Goal: Information Seeking & Learning: Learn about a topic

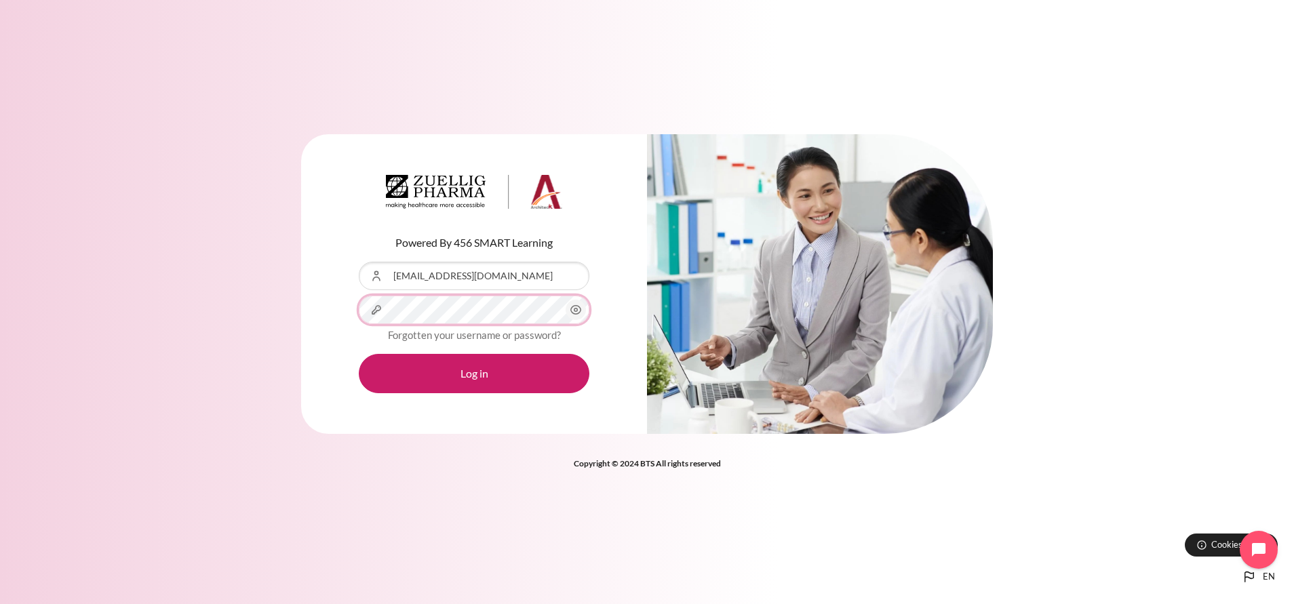
click at [359, 346] on button "Log in" at bounding box center [474, 373] width 231 height 39
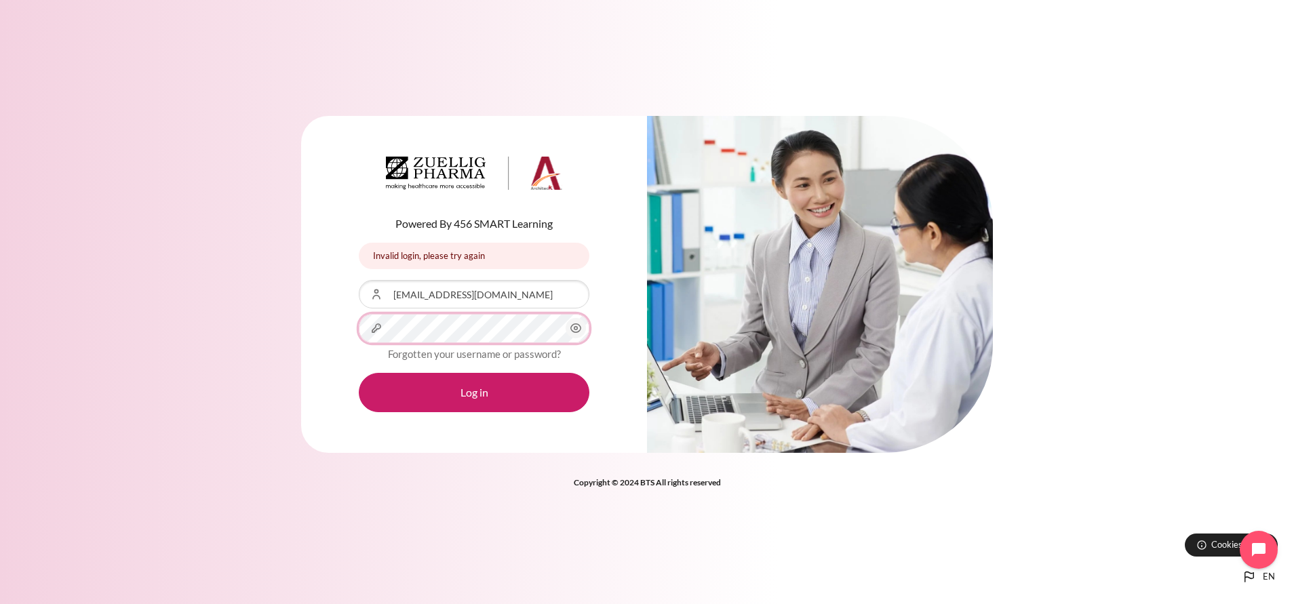
click at [359, 373] on button "Log in" at bounding box center [474, 392] width 231 height 39
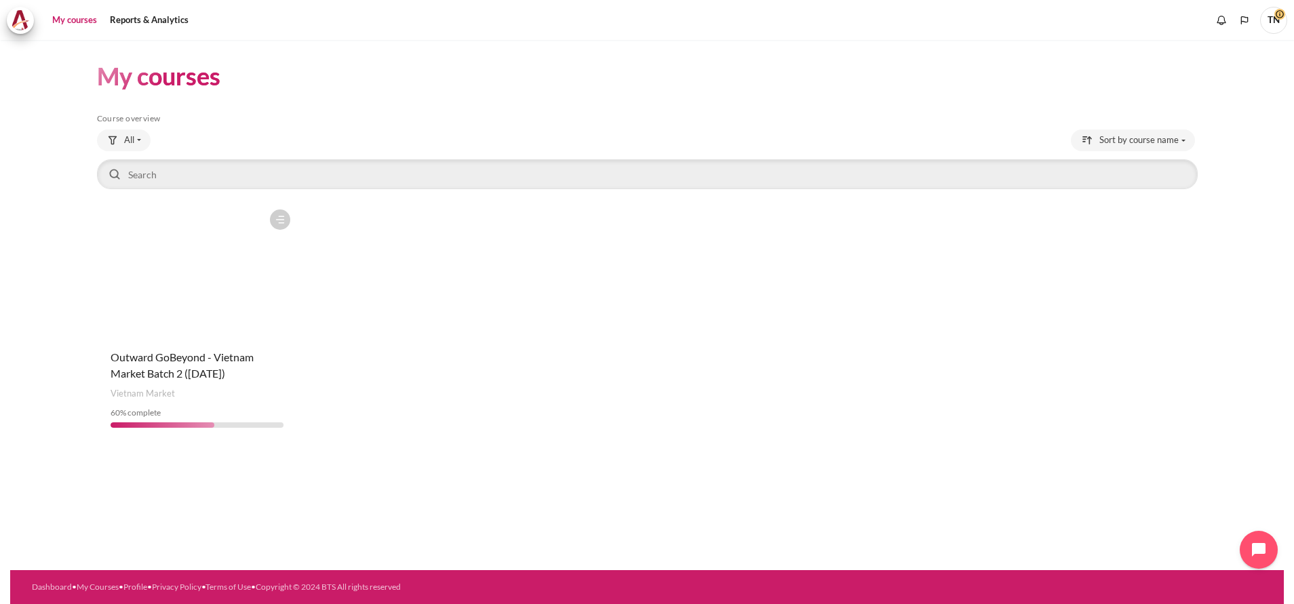
click at [263, 361] on h4 "Course name Outward GoBeyond - Vietnam Market Batch 2 ([DATE])" at bounding box center [198, 365] width 174 height 33
click at [255, 328] on figure "Content" at bounding box center [197, 271] width 201 height 136
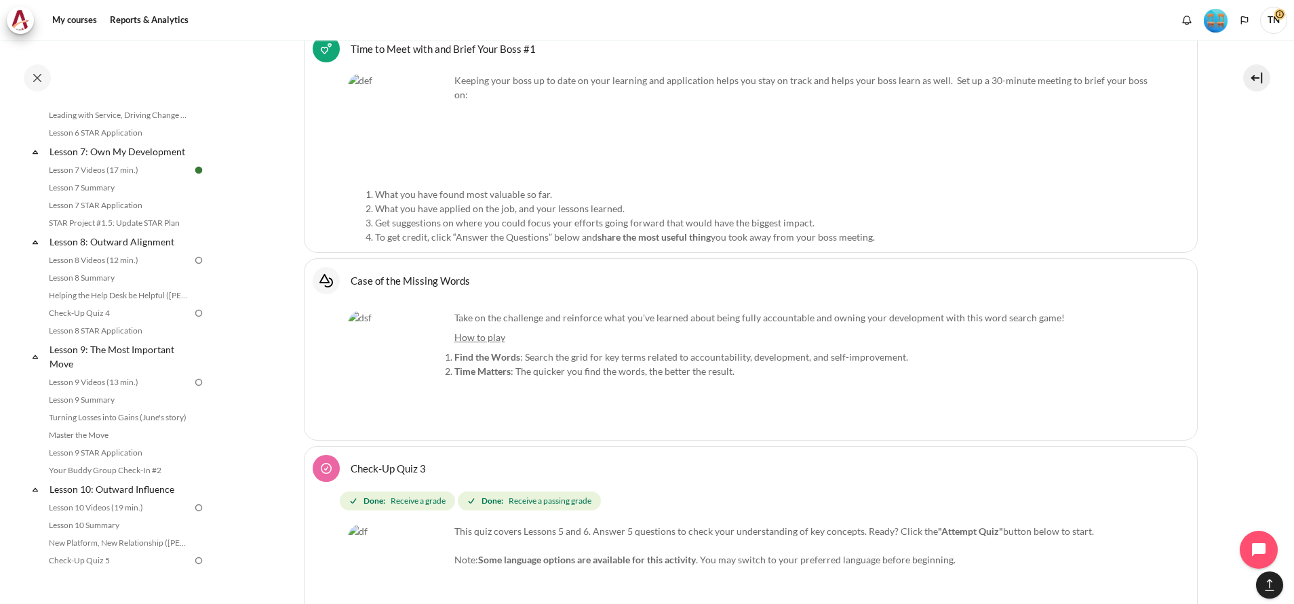
scroll to position [985, 0]
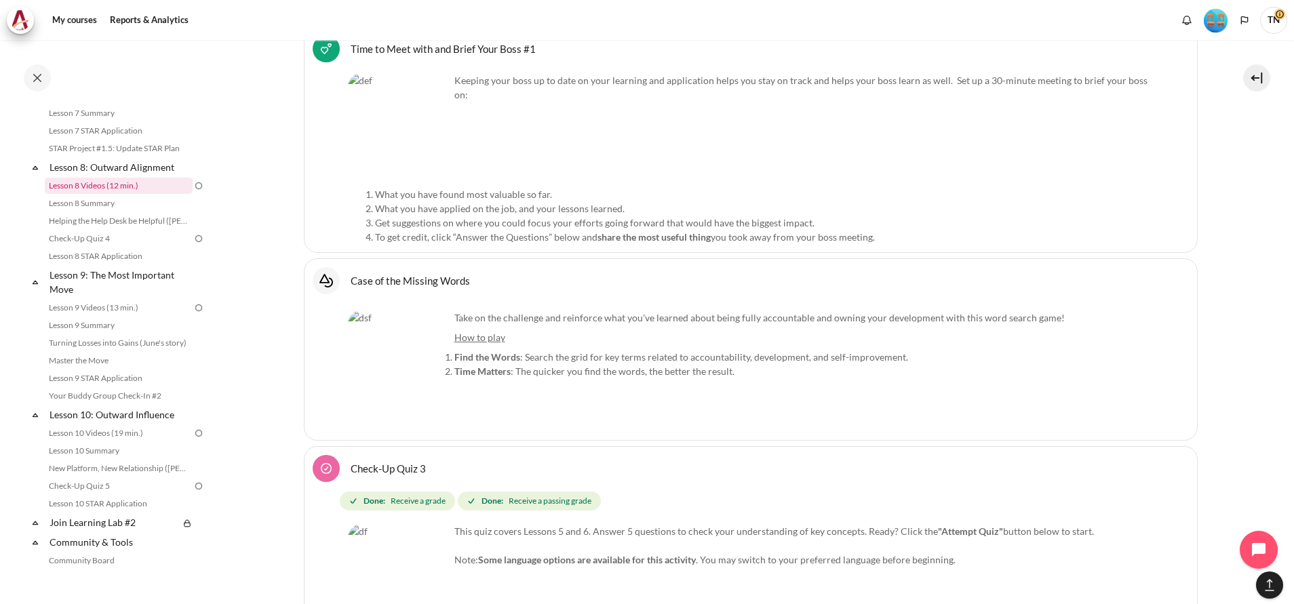
click at [157, 194] on link "Lesson 8 Videos (12 min.)" at bounding box center [119, 186] width 148 height 16
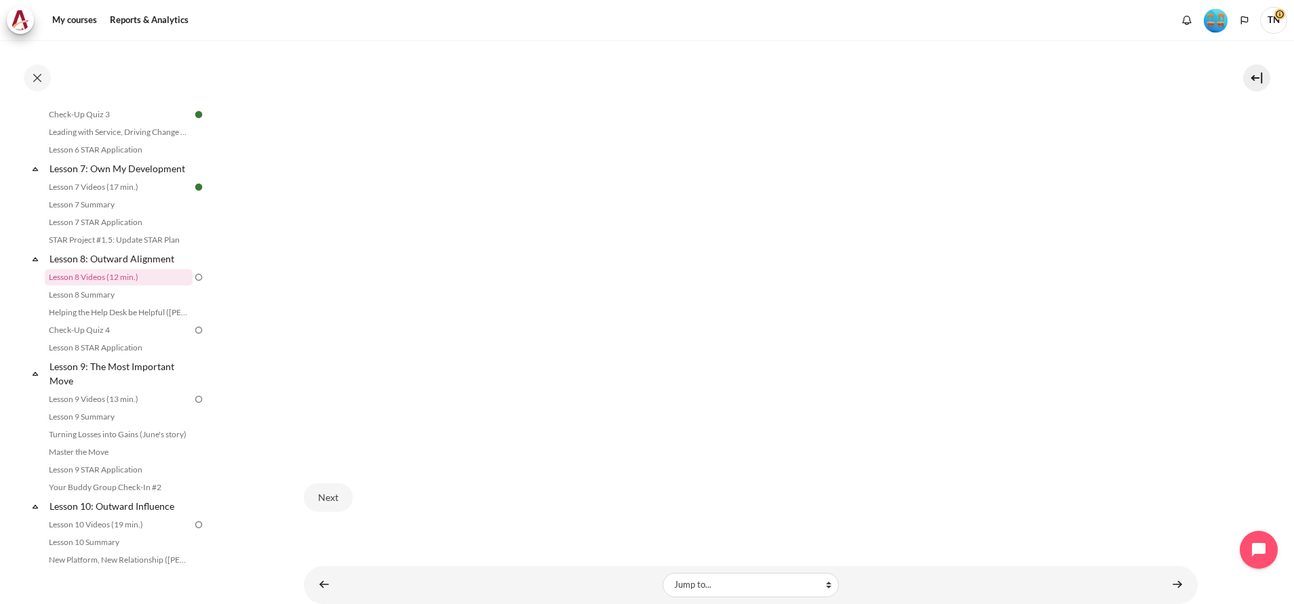
scroll to position [490, 0]
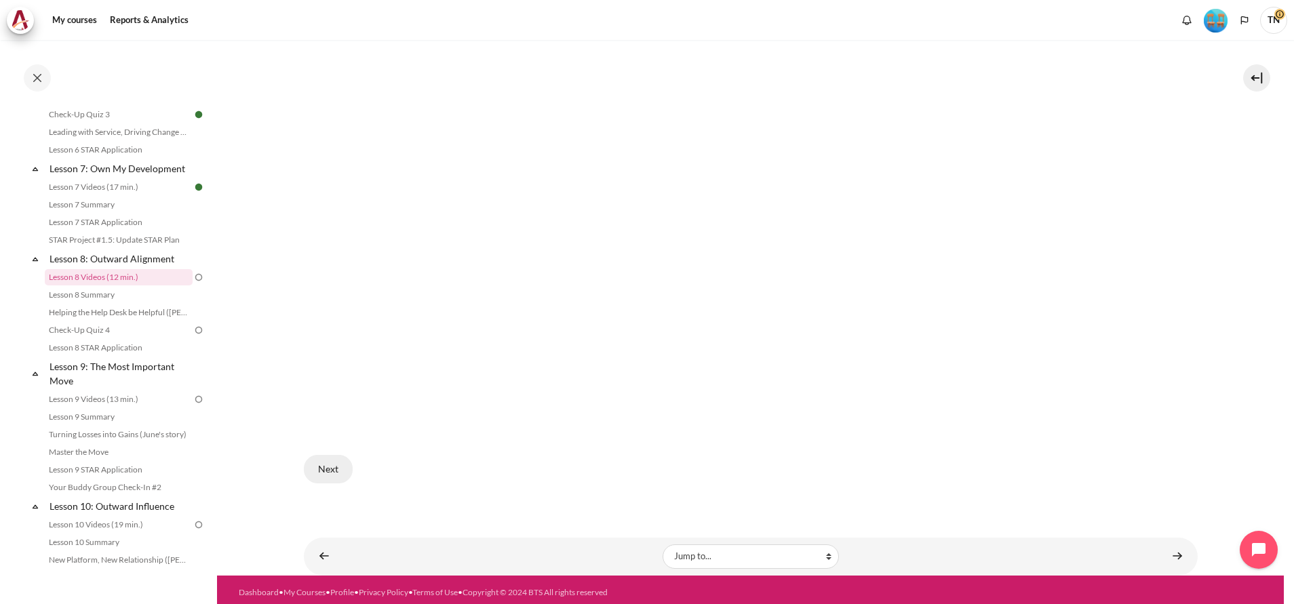
click at [319, 473] on button "Next" at bounding box center [328, 469] width 49 height 28
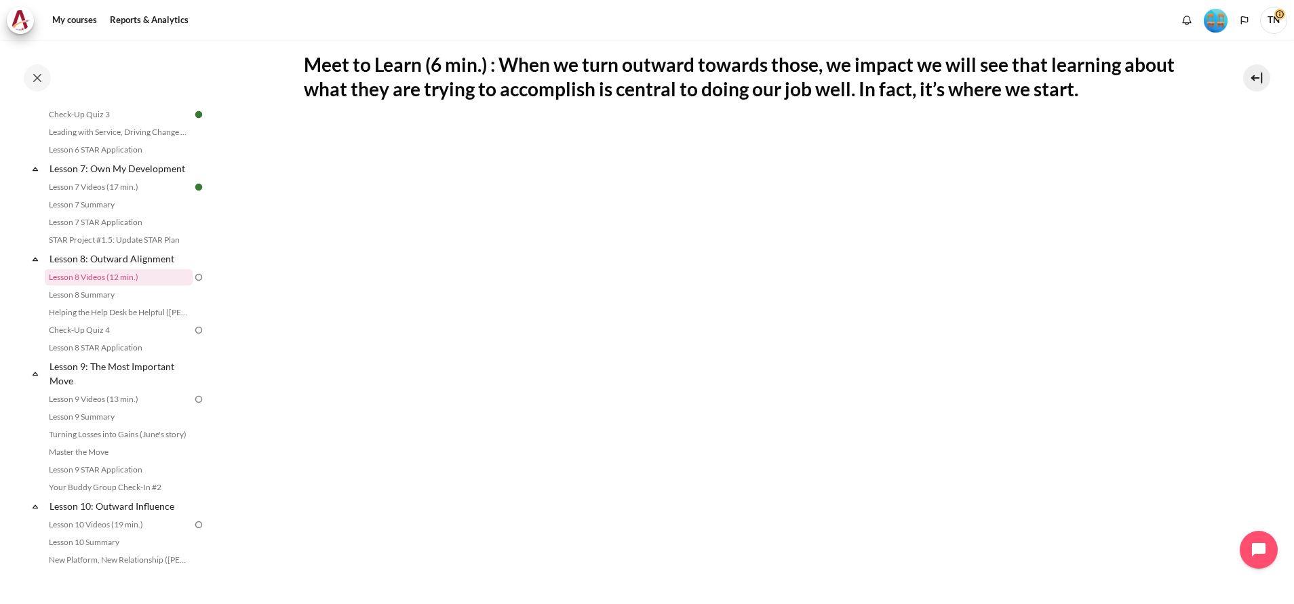
scroll to position [287, 0]
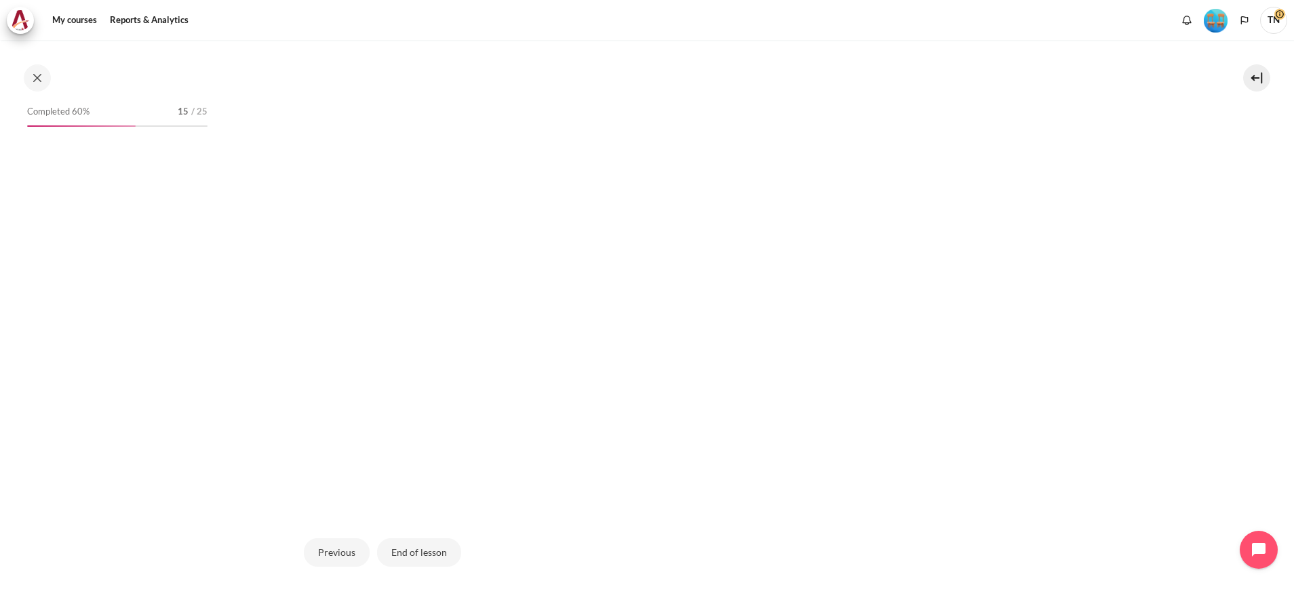
scroll to position [894, 0]
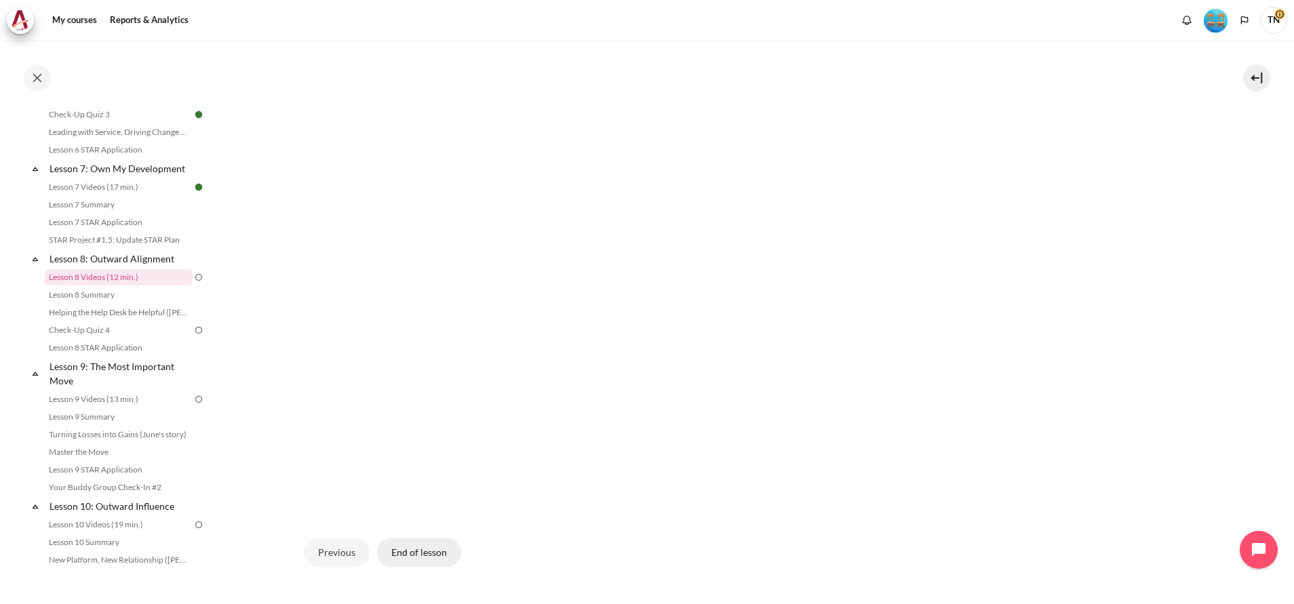
click at [397, 550] on button "End of lesson" at bounding box center [419, 552] width 84 height 28
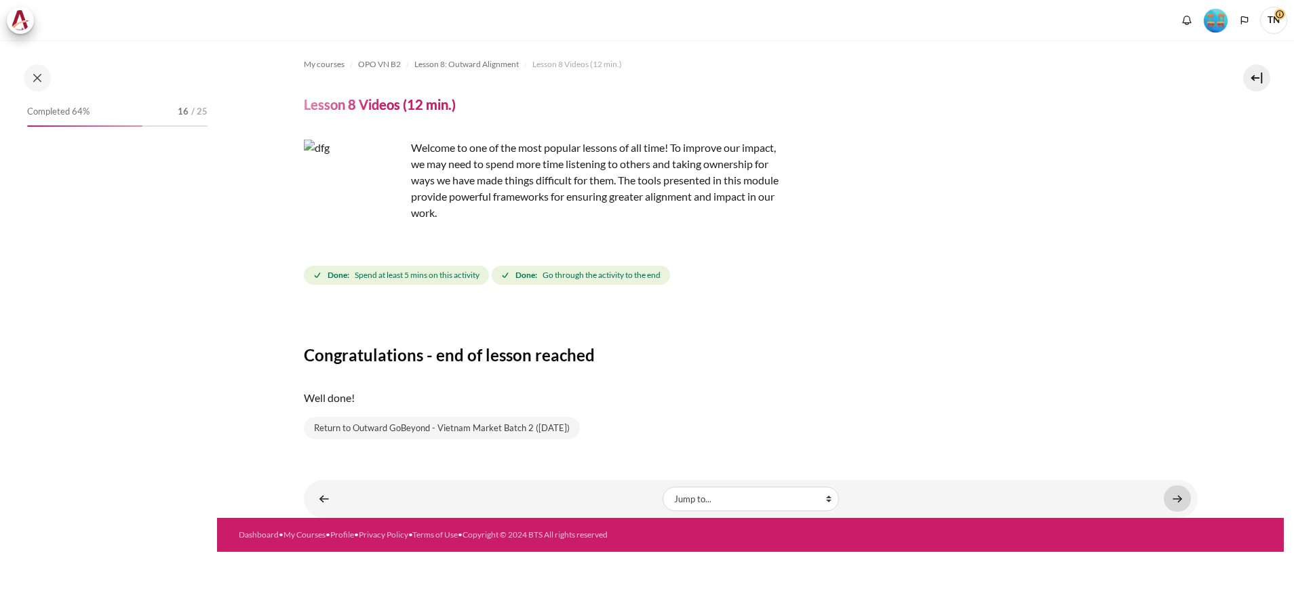
click at [1170, 500] on link "Content" at bounding box center [1176, 498] width 27 height 26
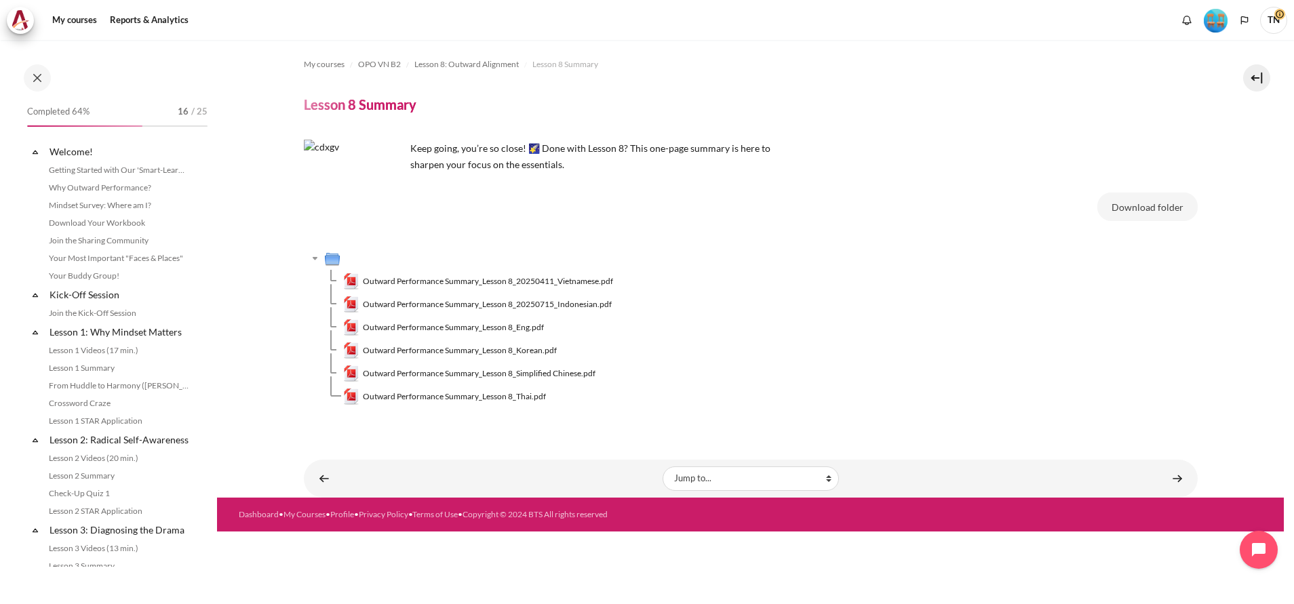
scroll to position [911, 0]
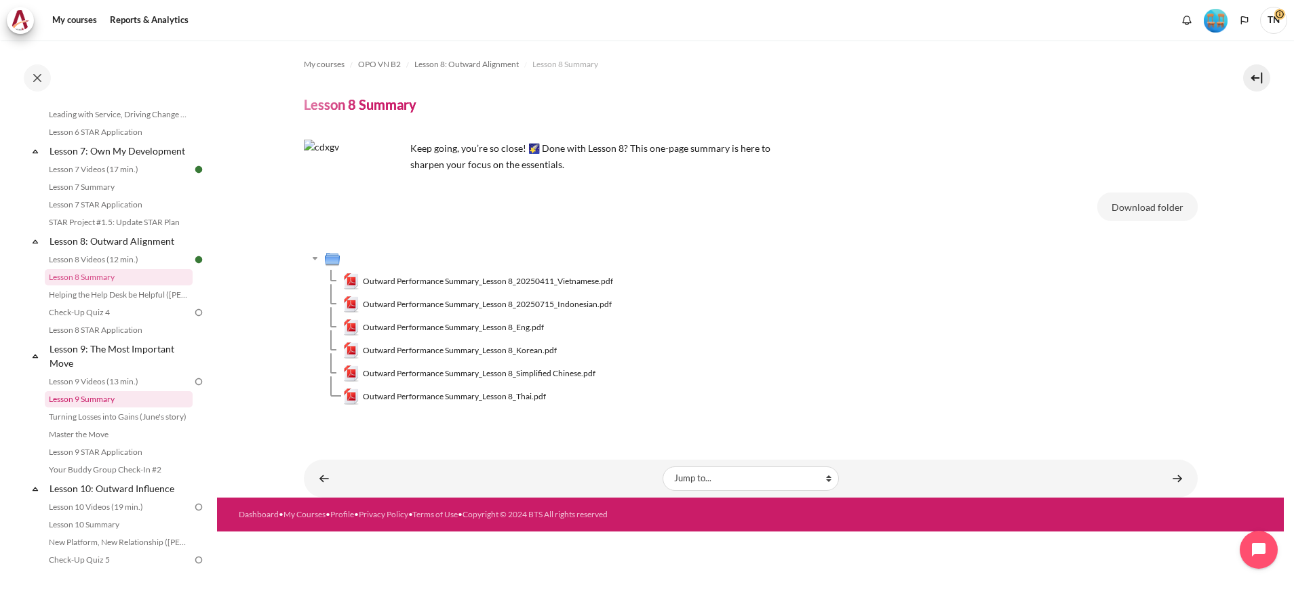
click at [124, 407] on link "Lesson 9 Summary" at bounding box center [119, 399] width 148 height 16
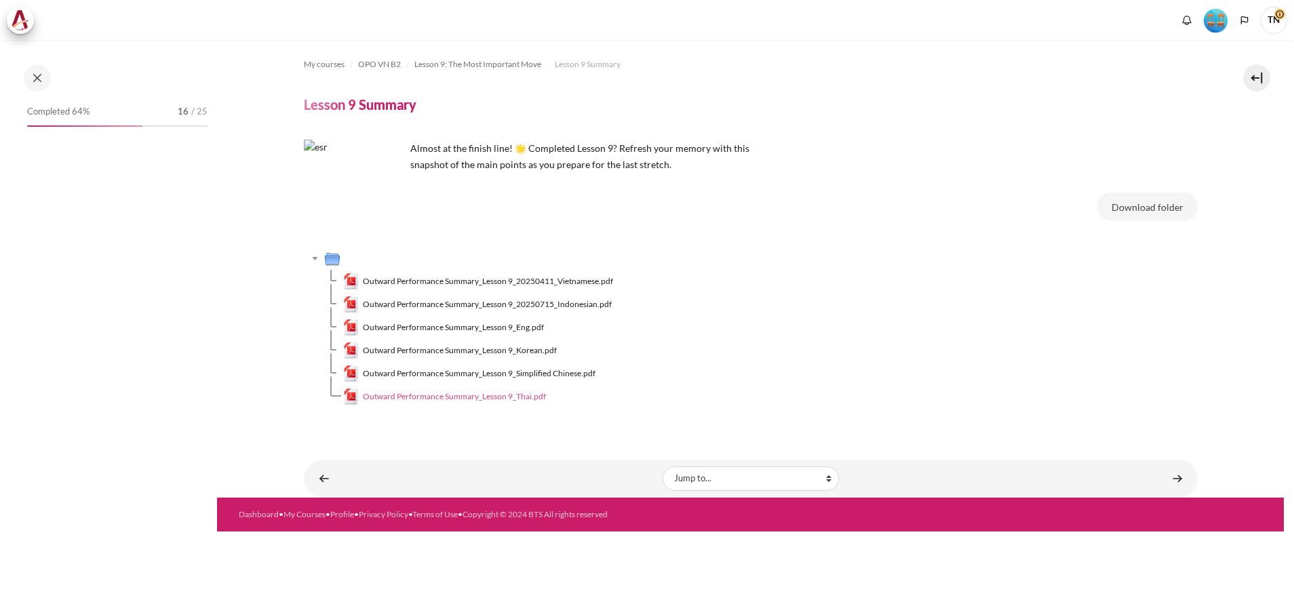
scroll to position [1033, 0]
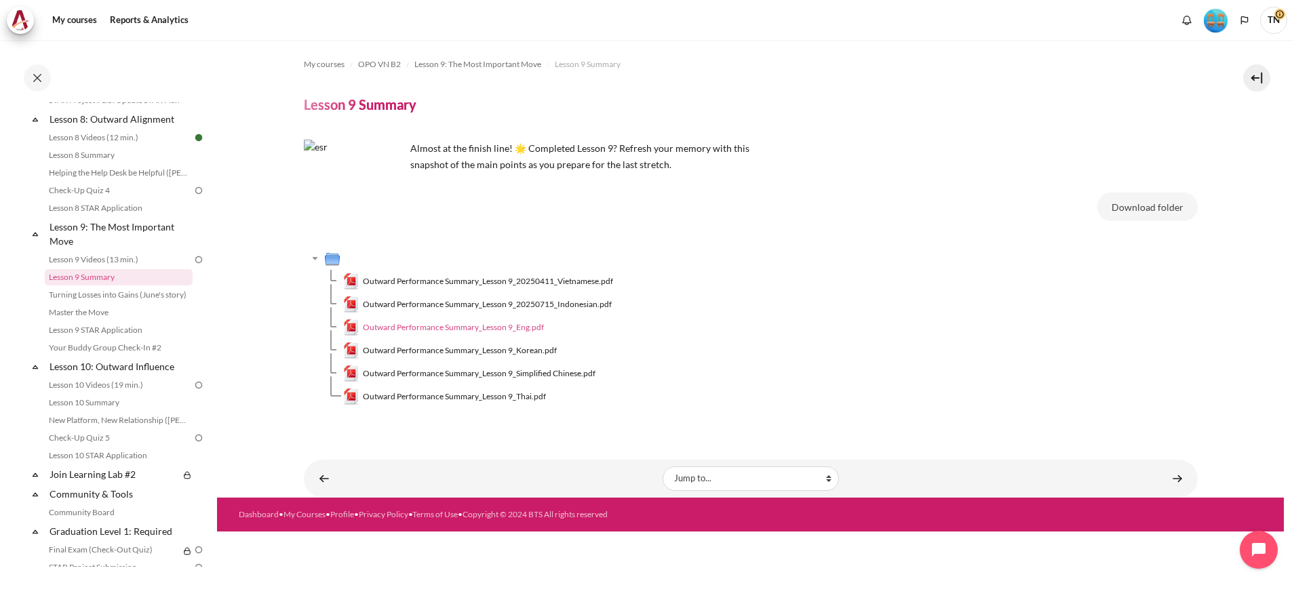
click at [496, 328] on span "Outward Performance Summary_Lesson 9_Eng.pdf" at bounding box center [453, 327] width 181 height 12
click at [121, 181] on link "Helping the Help Desk be Helpful ([PERSON_NAME]'s Story)" at bounding box center [119, 173] width 148 height 16
click at [132, 163] on link "Lesson 8 Summary" at bounding box center [119, 155] width 148 height 16
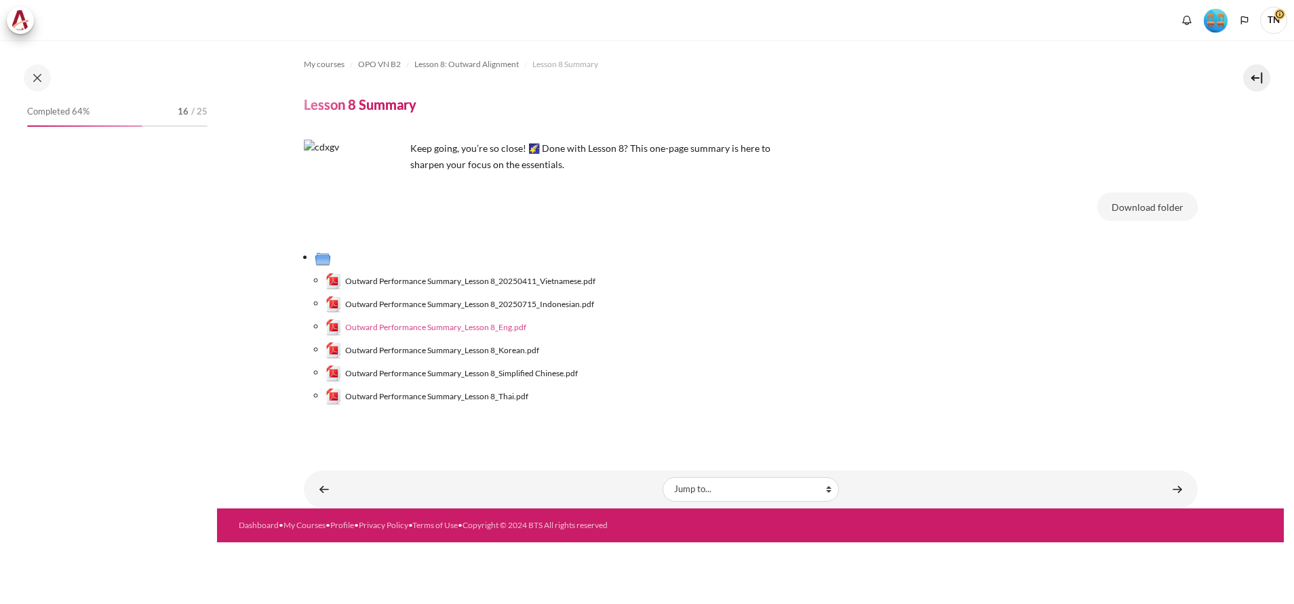
click at [498, 329] on span "Outward Performance Summary_Lesson 8_Eng.pdf" at bounding box center [435, 327] width 181 height 12
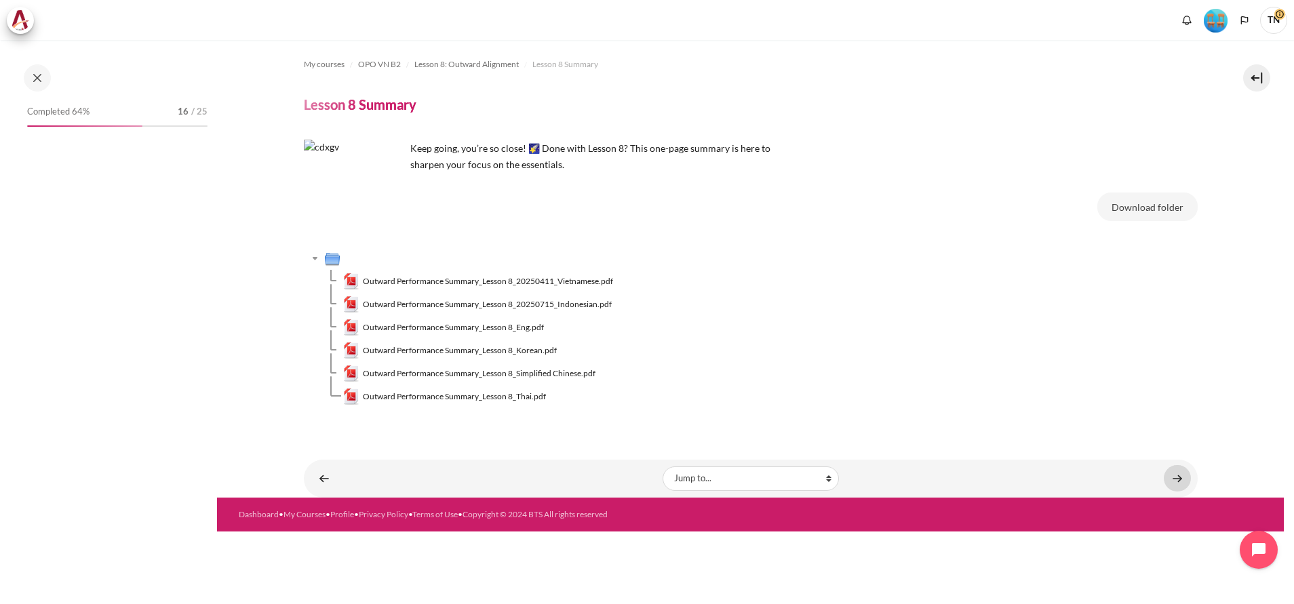
click at [1172, 477] on link "Content" at bounding box center [1176, 478] width 27 height 26
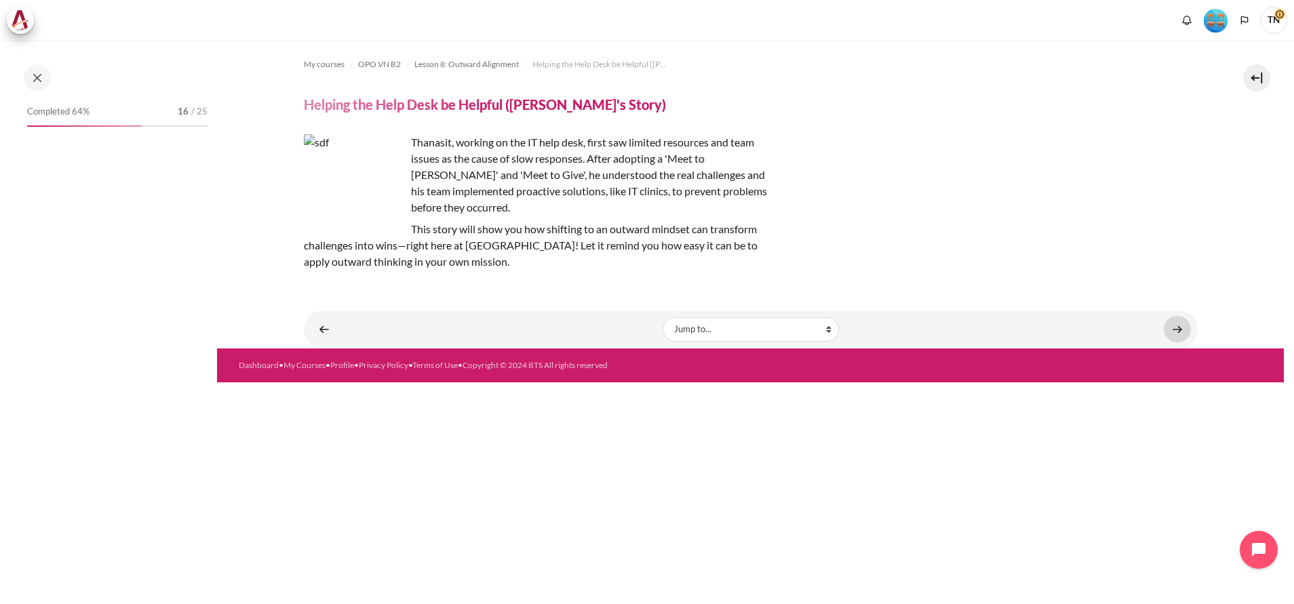
click at [1182, 316] on link "Content" at bounding box center [1176, 329] width 27 height 26
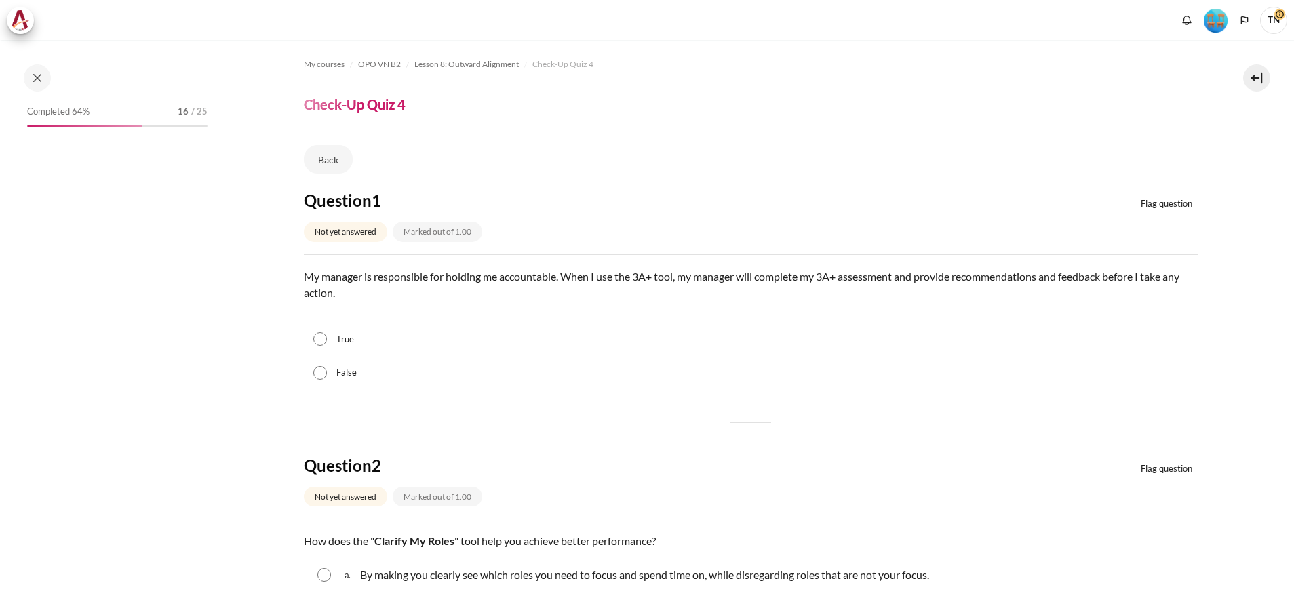
click at [340, 370] on label "False" at bounding box center [346, 373] width 20 height 14
click at [327, 370] on input "False" at bounding box center [320, 373] width 14 height 14
radio input "true"
click at [1151, 199] on link "Flag question" at bounding box center [1156, 204] width 72 height 23
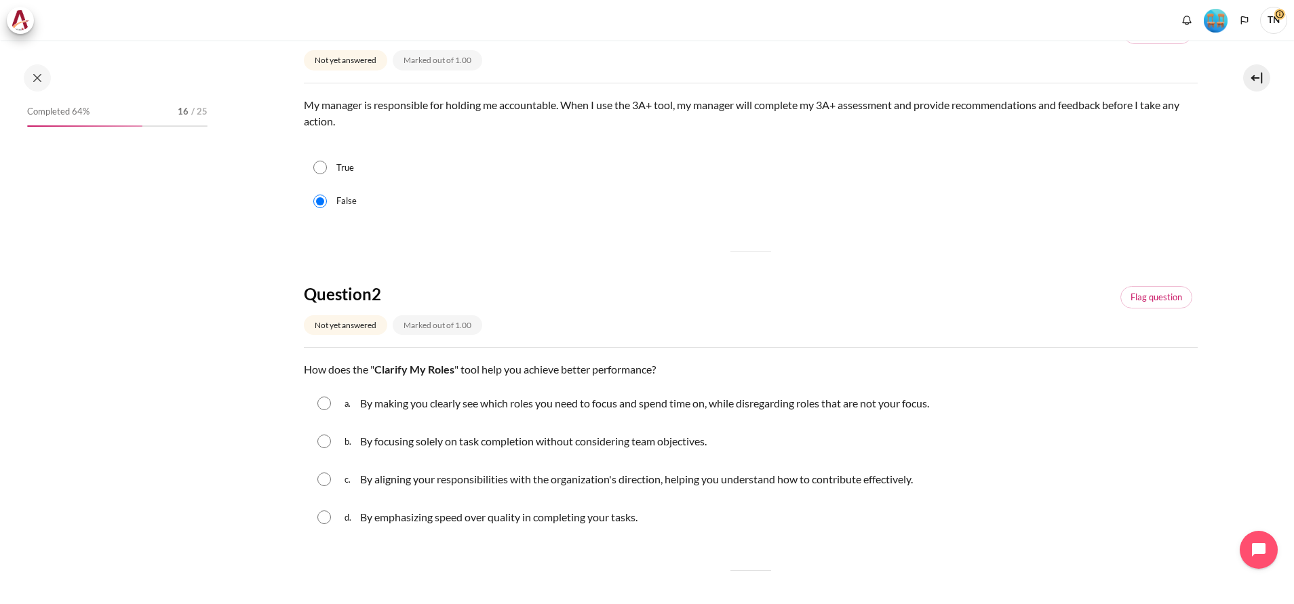
scroll to position [203, 0]
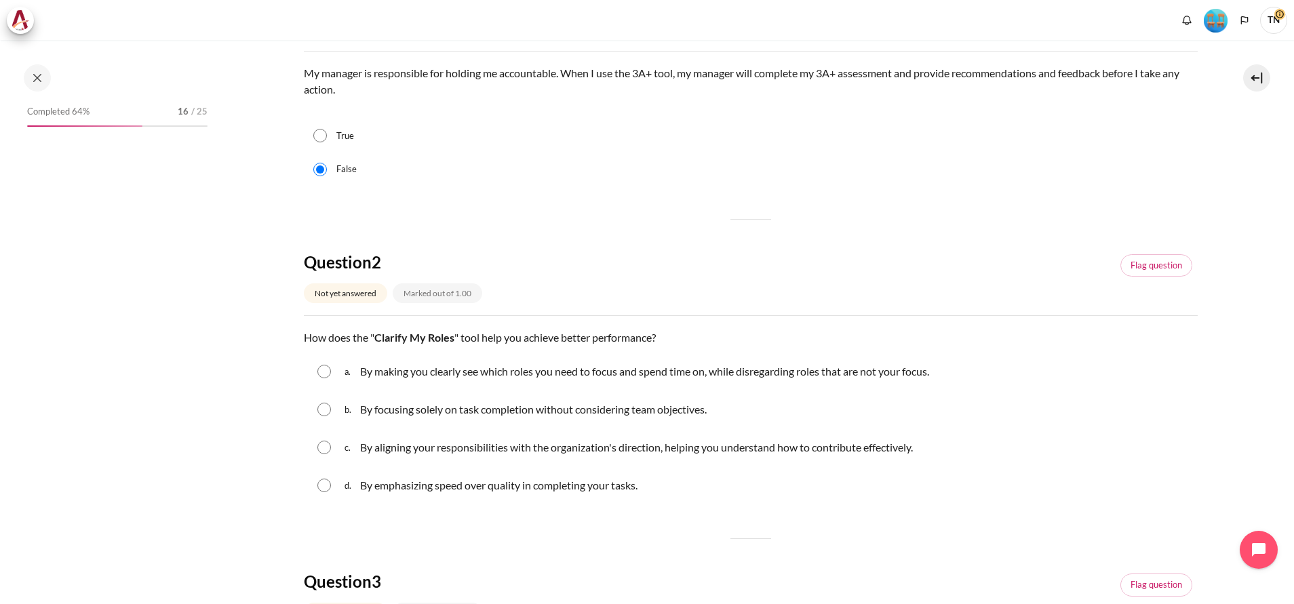
click at [703, 454] on p "By aligning your responsibilities with the organization's direction, helping yo…" at bounding box center [636, 447] width 553 height 16
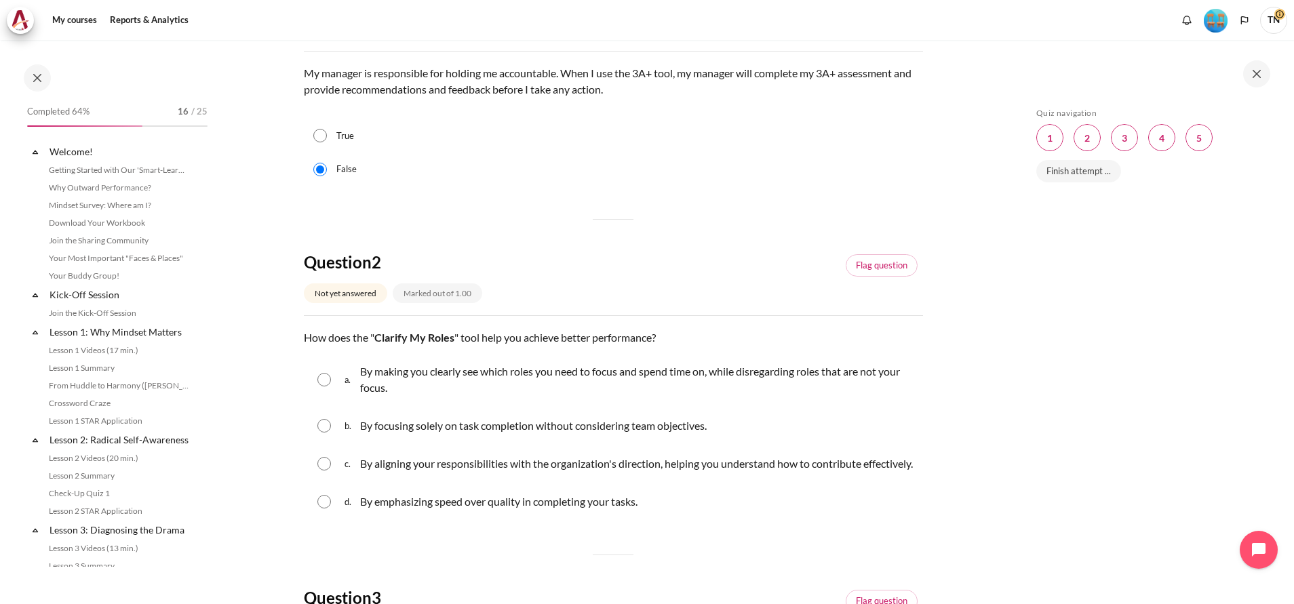
scroll to position [946, 0]
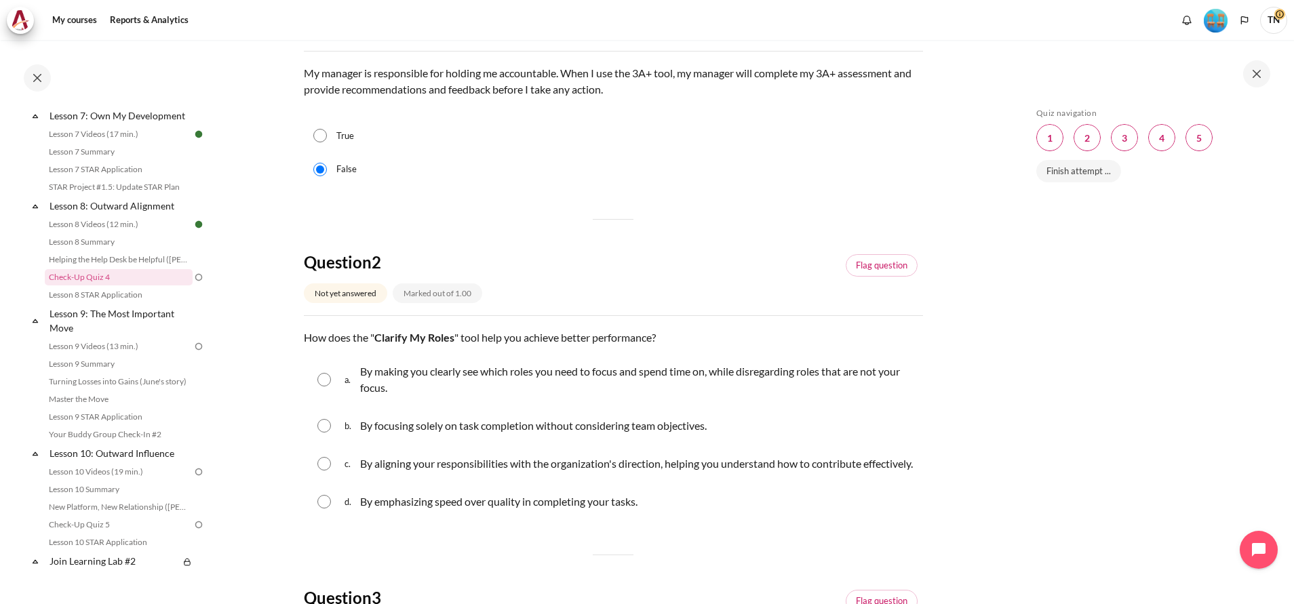
click at [530, 470] on p "By aligning your responsibilities with the organization's direction, helping yo…" at bounding box center [636, 464] width 553 height 16
radio input "true"
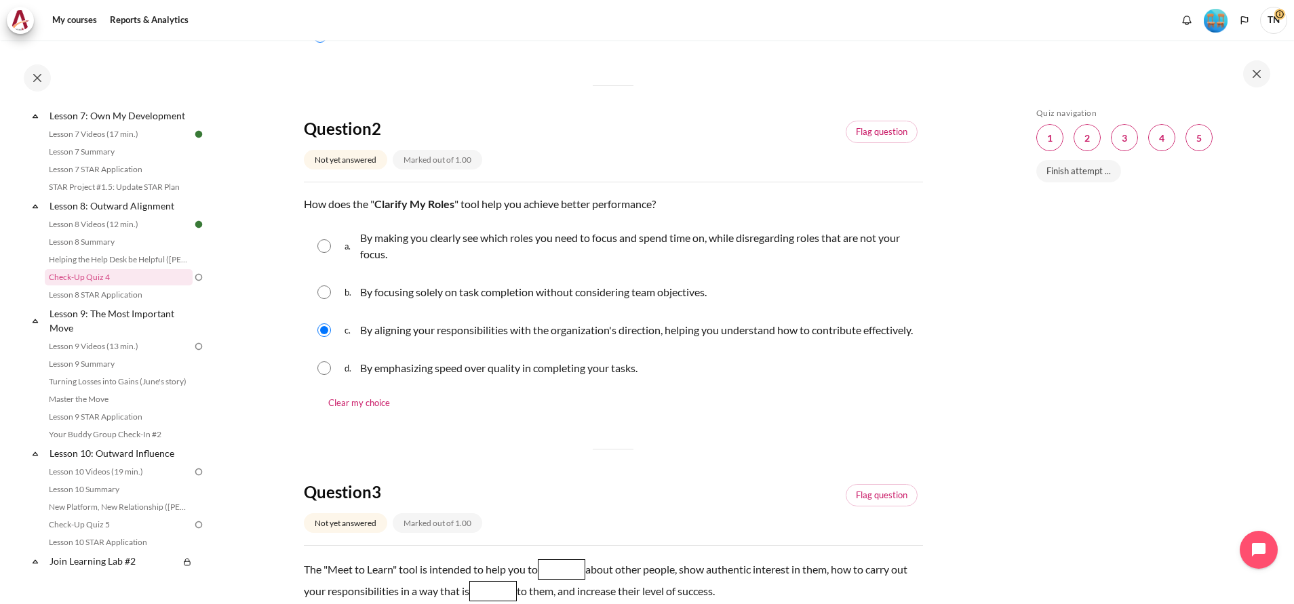
scroll to position [305, 0]
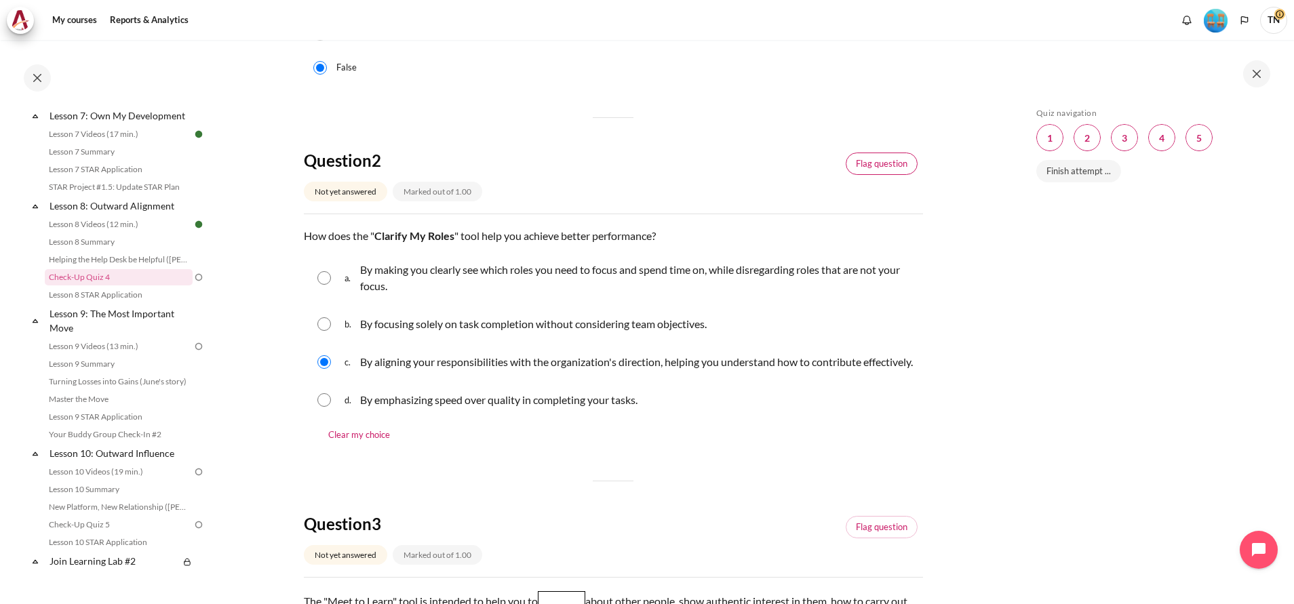
click at [873, 169] on link "Flag question" at bounding box center [881, 164] width 72 height 23
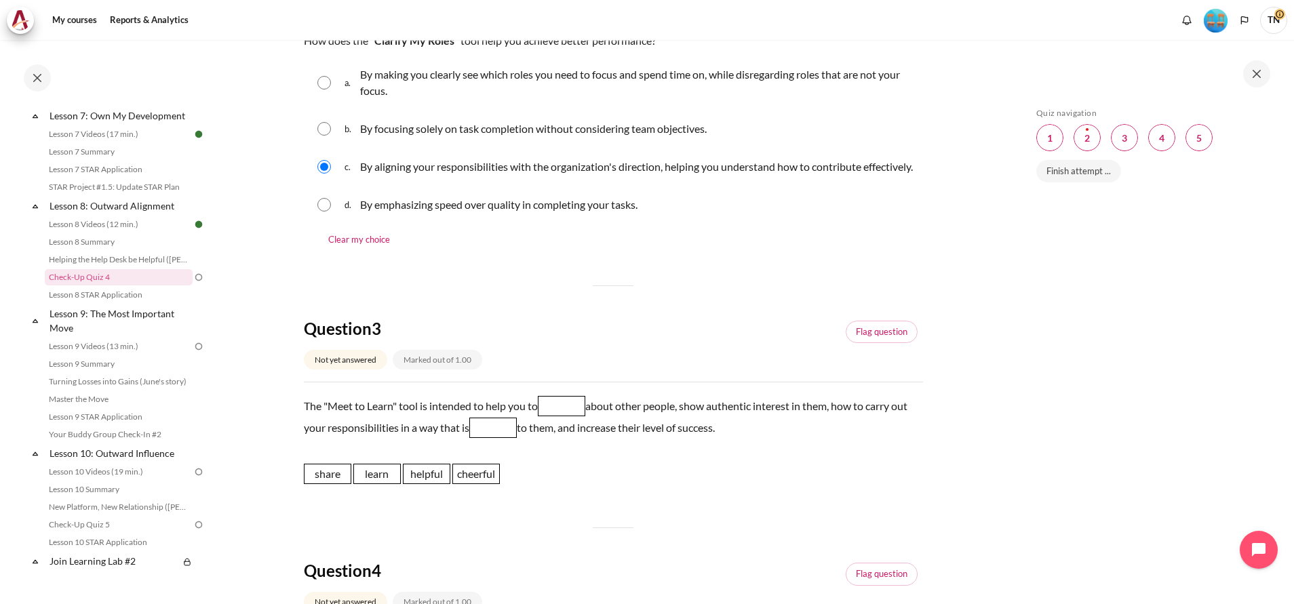
scroll to position [508, 0]
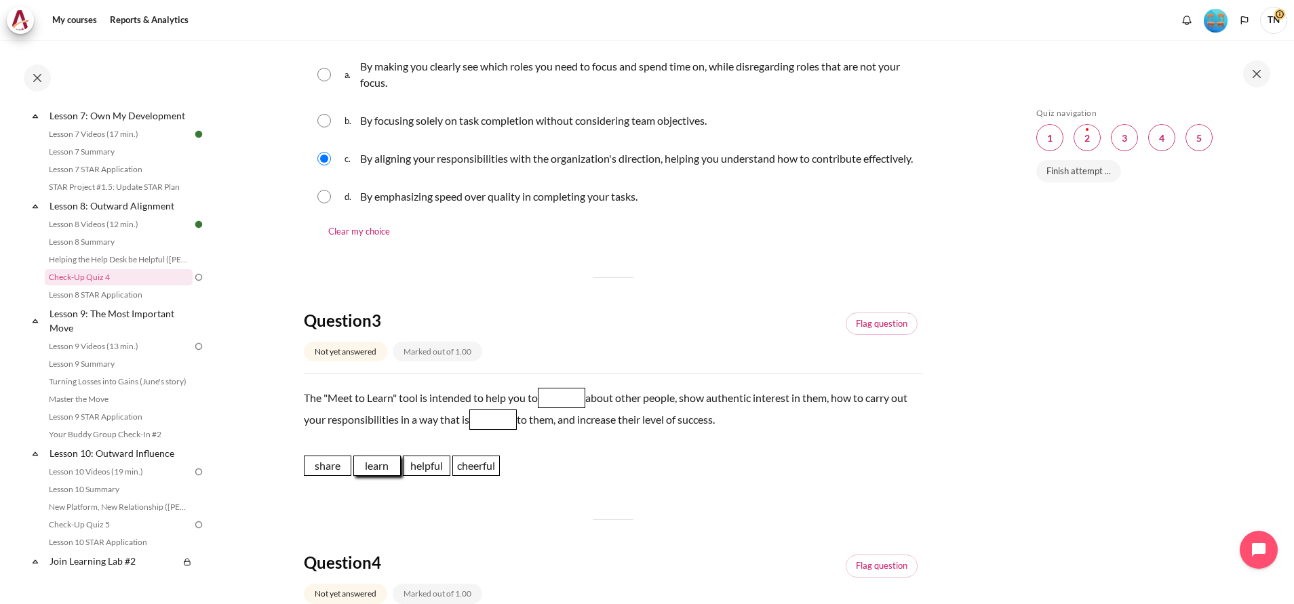
click at [366, 476] on span "learn" at bounding box center [376, 466] width 47 height 20
click at [569, 408] on span "Blank 1 Question 3" at bounding box center [561, 398] width 47 height 20
click at [380, 476] on span "learn" at bounding box center [376, 466] width 47 height 20
drag, startPoint x: 378, startPoint y: 482, endPoint x: 575, endPoint y: 416, distance: 208.2
click at [575, 409] on span "learn" at bounding box center [574, 398] width 47 height 20
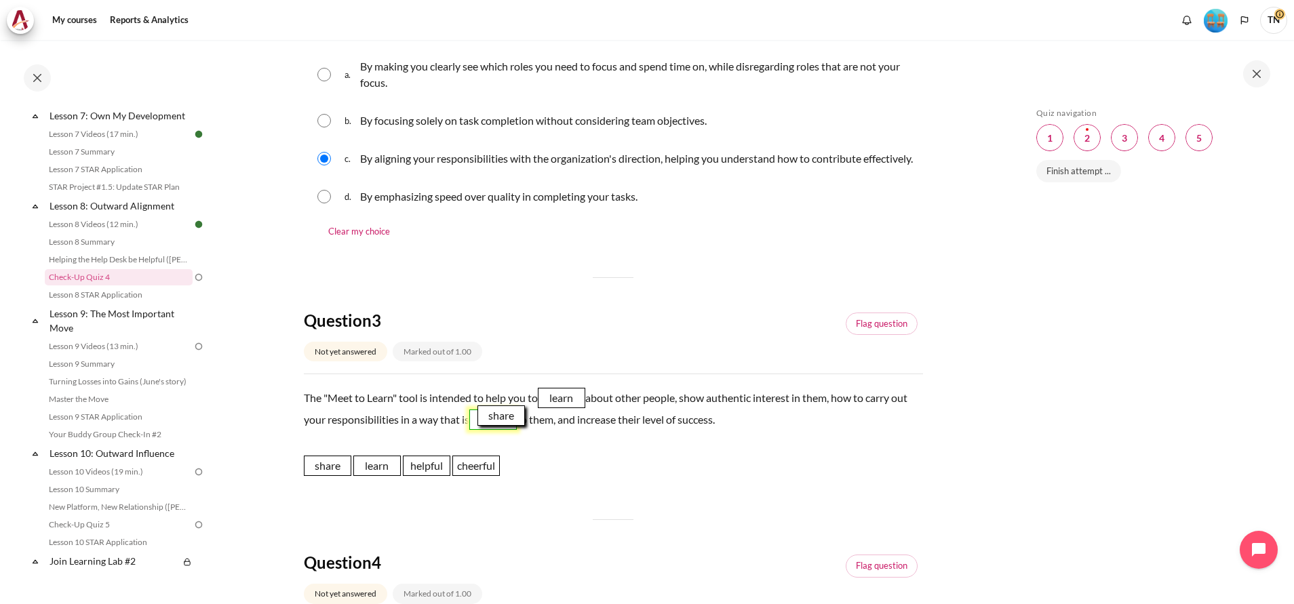
drag, startPoint x: 341, startPoint y: 480, endPoint x: 515, endPoint y: 430, distance: 180.7
click at [515, 426] on span "share" at bounding box center [500, 415] width 47 height 20
click at [870, 336] on link "Flag question" at bounding box center [881, 324] width 72 height 23
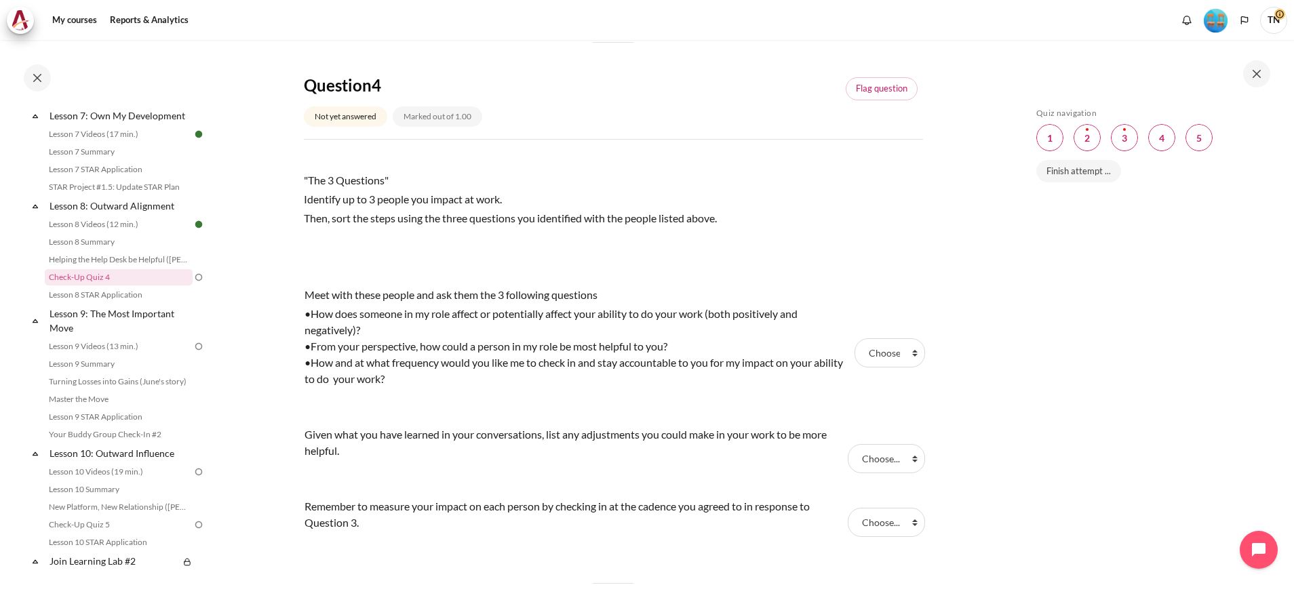
scroll to position [1017, 0]
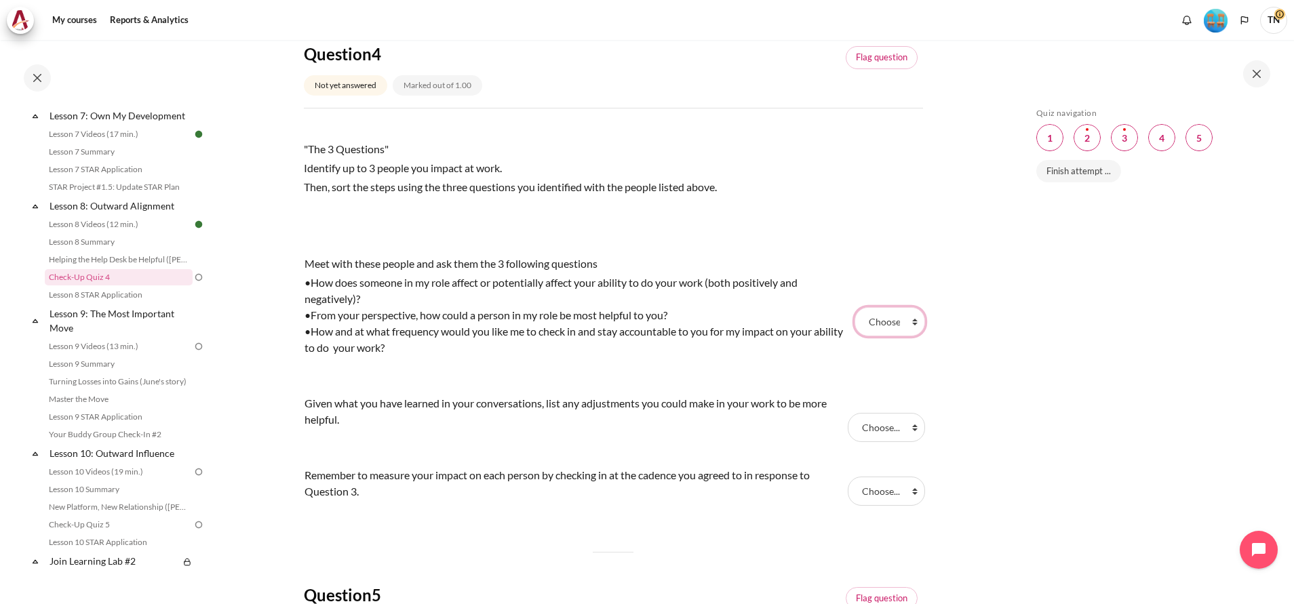
click at [895, 336] on select "Choose... Step 3 Step 2 Step 1" at bounding box center [889, 321] width 71 height 28
select select "3"
click at [854, 323] on select "Choose... Step 3 Step 2 Step 1" at bounding box center [889, 321] width 71 height 28
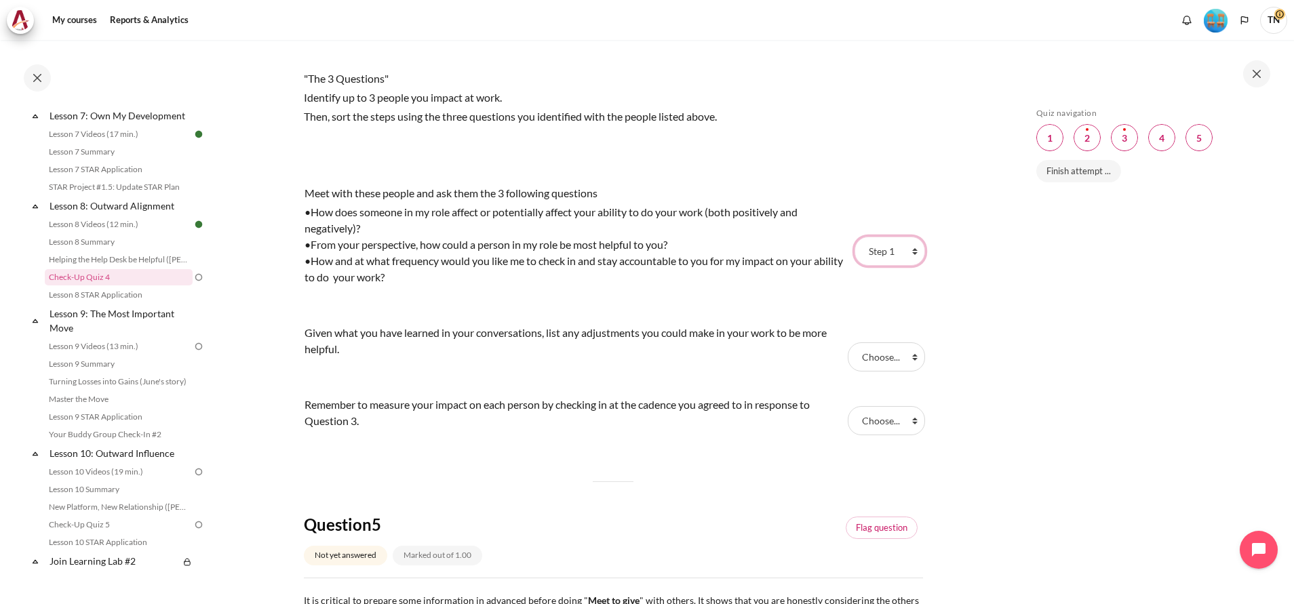
scroll to position [1119, 0]
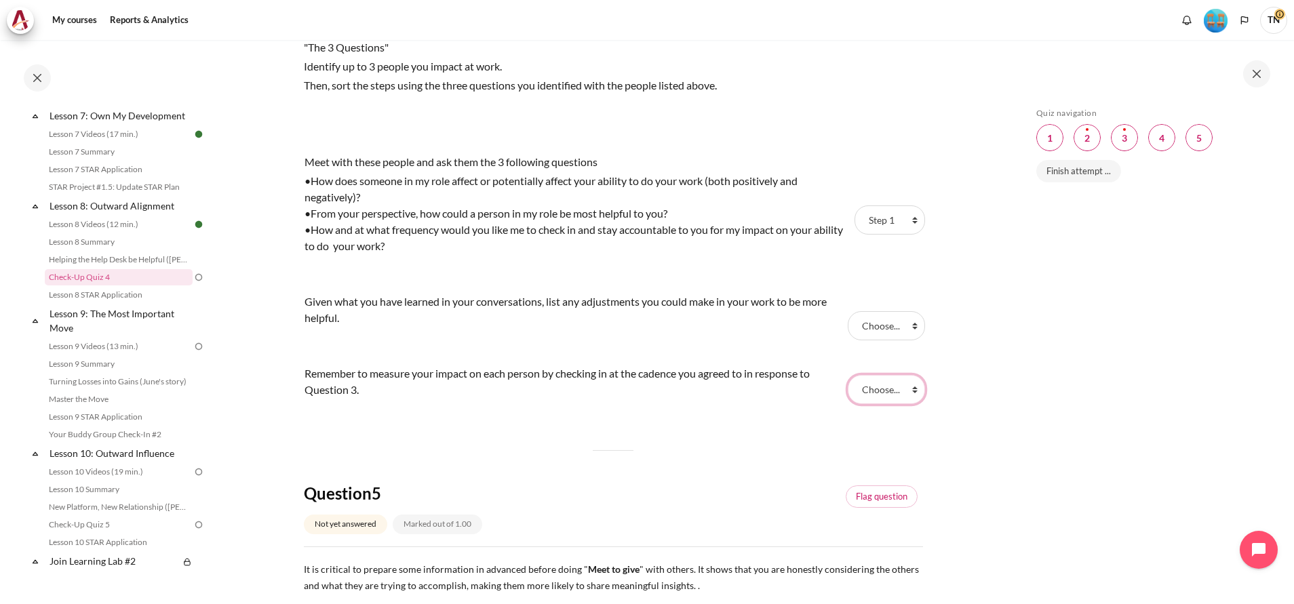
click at [890, 403] on select "Choose... Step 3 Step 2 Step 1" at bounding box center [885, 389] width 77 height 28
select select "2"
click at [847, 391] on select "Choose... Step 3 Step 2 Step 1" at bounding box center [885, 389] width 77 height 28
click at [881, 340] on select "Choose... Step 3 Step 2 Step 1" at bounding box center [885, 325] width 77 height 28
click at [847, 327] on select "Choose... Step 3 Step 2 Step 1" at bounding box center [885, 325] width 77 height 28
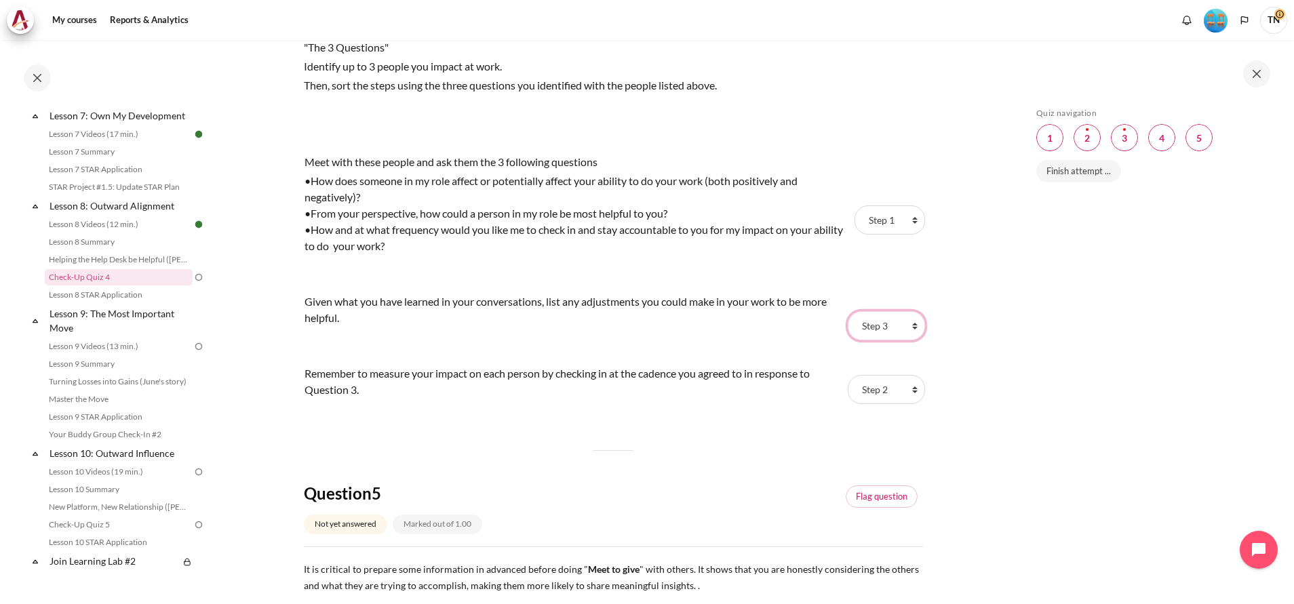
click at [867, 340] on select "Choose... Step 3 Step 2 Step 1" at bounding box center [885, 325] width 77 height 28
select select "2"
click at [847, 327] on select "Choose... Step 3 Step 2 Step 1" at bounding box center [885, 325] width 77 height 28
click at [889, 403] on select "Choose... Step 3 Step 2 Step 1" at bounding box center [885, 389] width 77 height 28
select select "1"
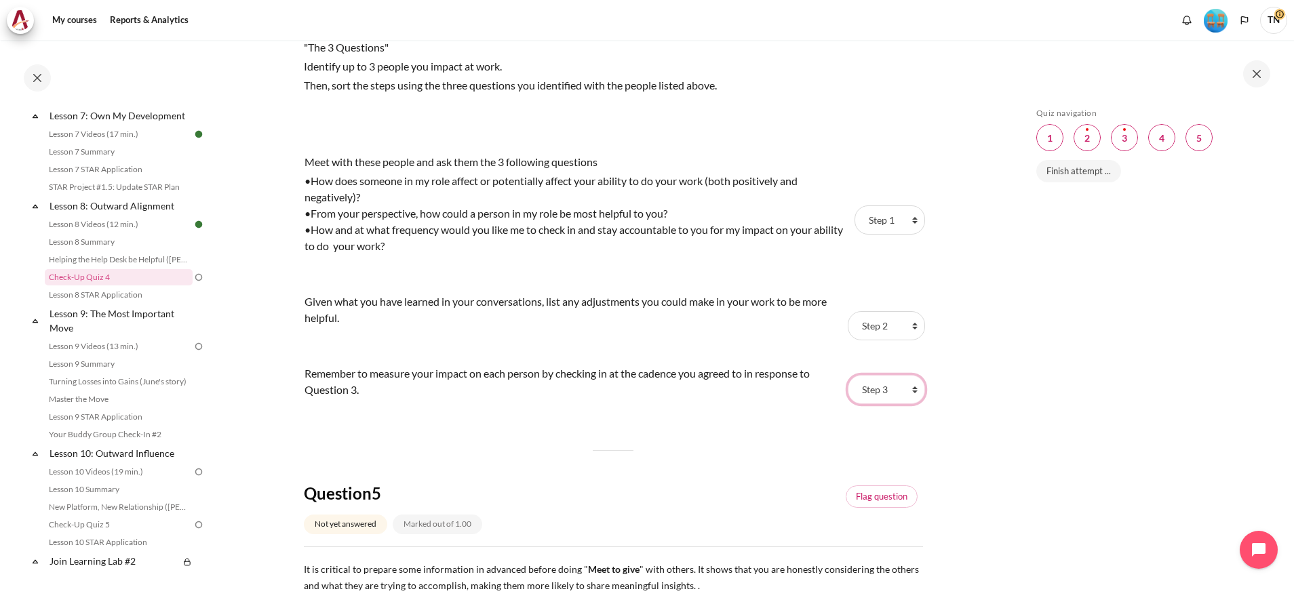
click at [847, 391] on select "Choose... Step 3 Step 2 Step 1" at bounding box center [885, 389] width 77 height 28
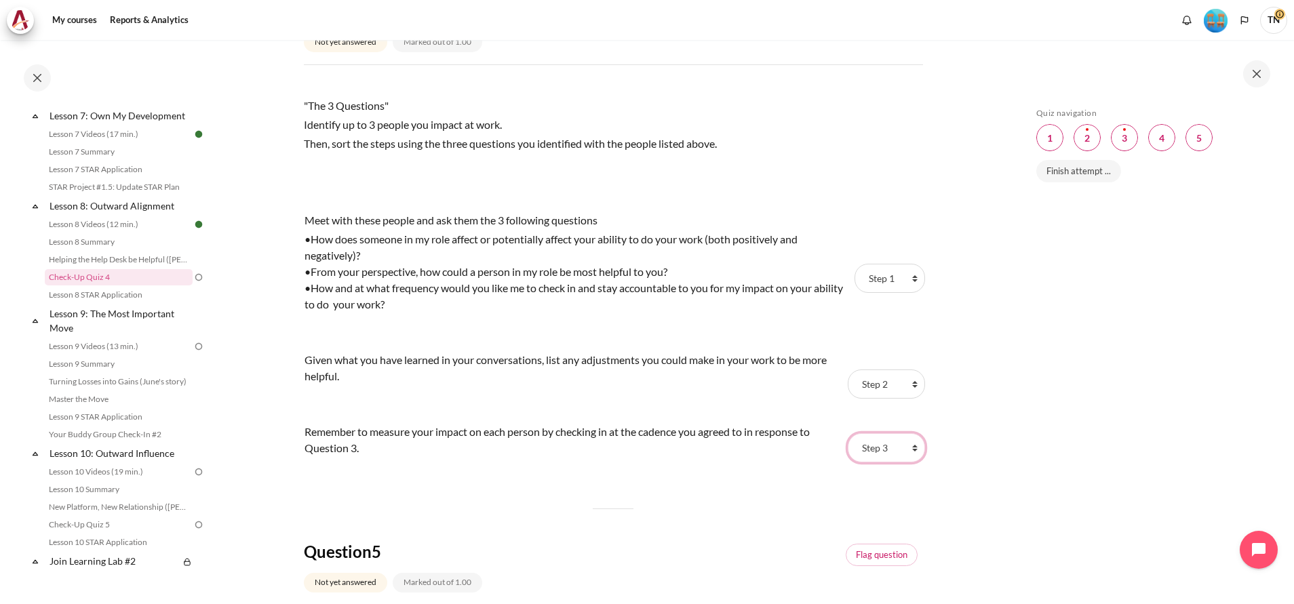
scroll to position [1017, 0]
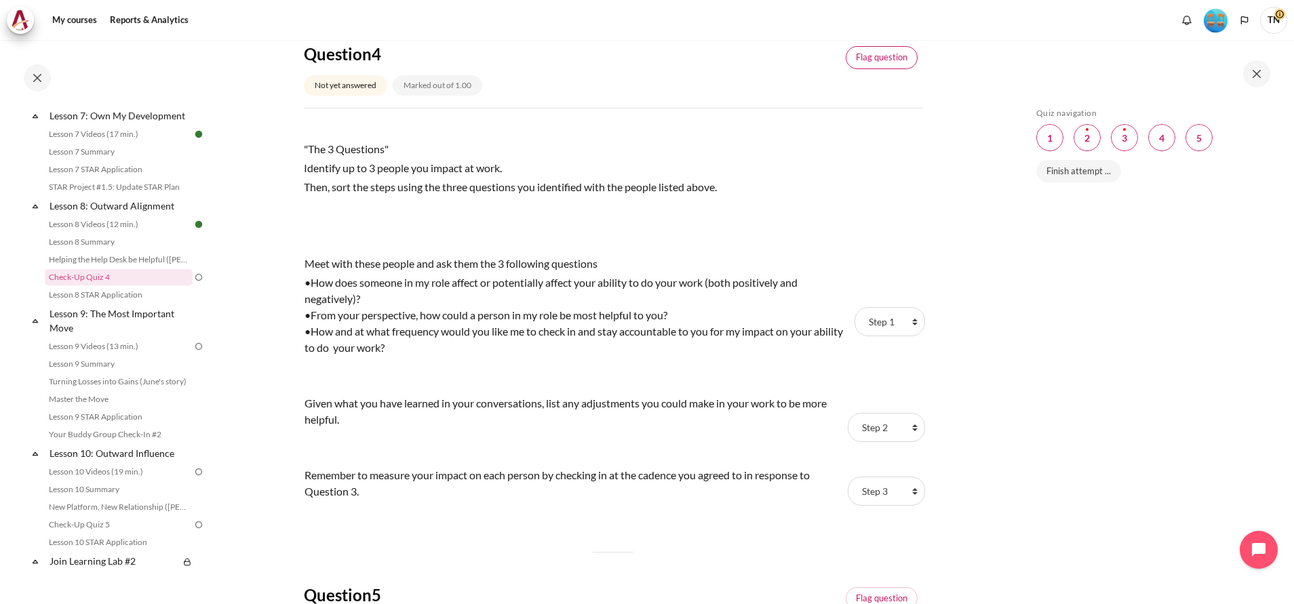
click at [877, 69] on link "Flag question" at bounding box center [881, 57] width 72 height 23
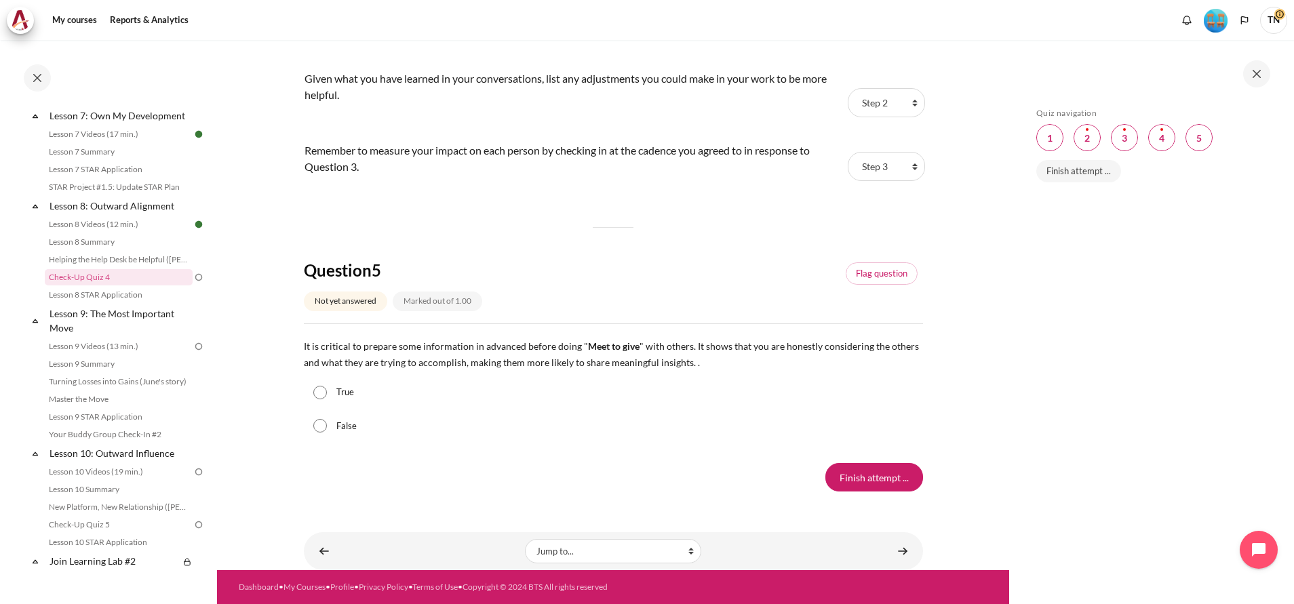
scroll to position [1358, 0]
click at [327, 399] on div "True" at bounding box center [613, 393] width 619 height 34
click at [326, 390] on input "True" at bounding box center [320, 393] width 14 height 14
radio input "true"
click at [858, 275] on link "Flag question" at bounding box center [881, 273] width 72 height 23
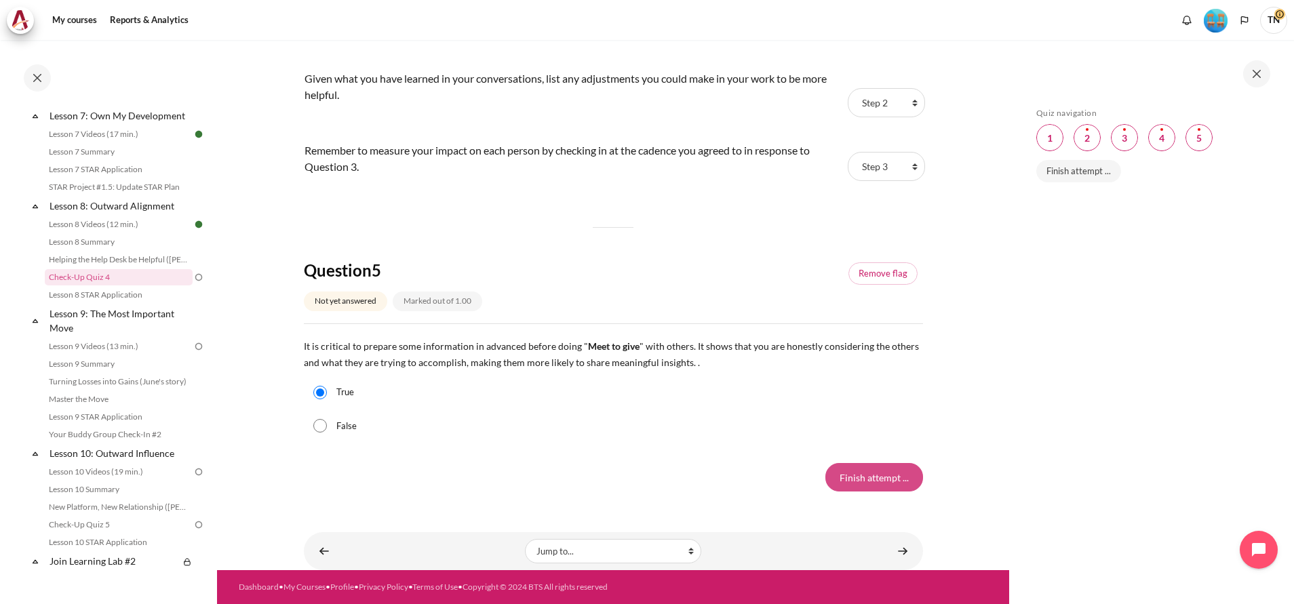
click at [835, 481] on input "Finish attempt ..." at bounding box center [874, 477] width 98 height 28
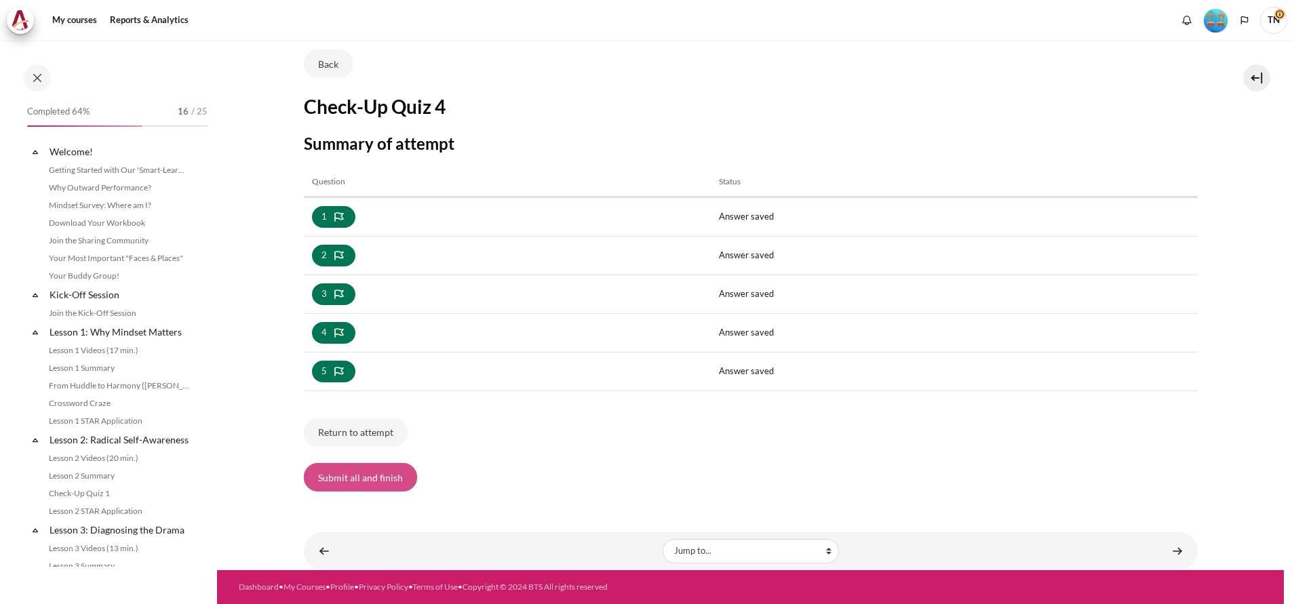
scroll to position [946, 0]
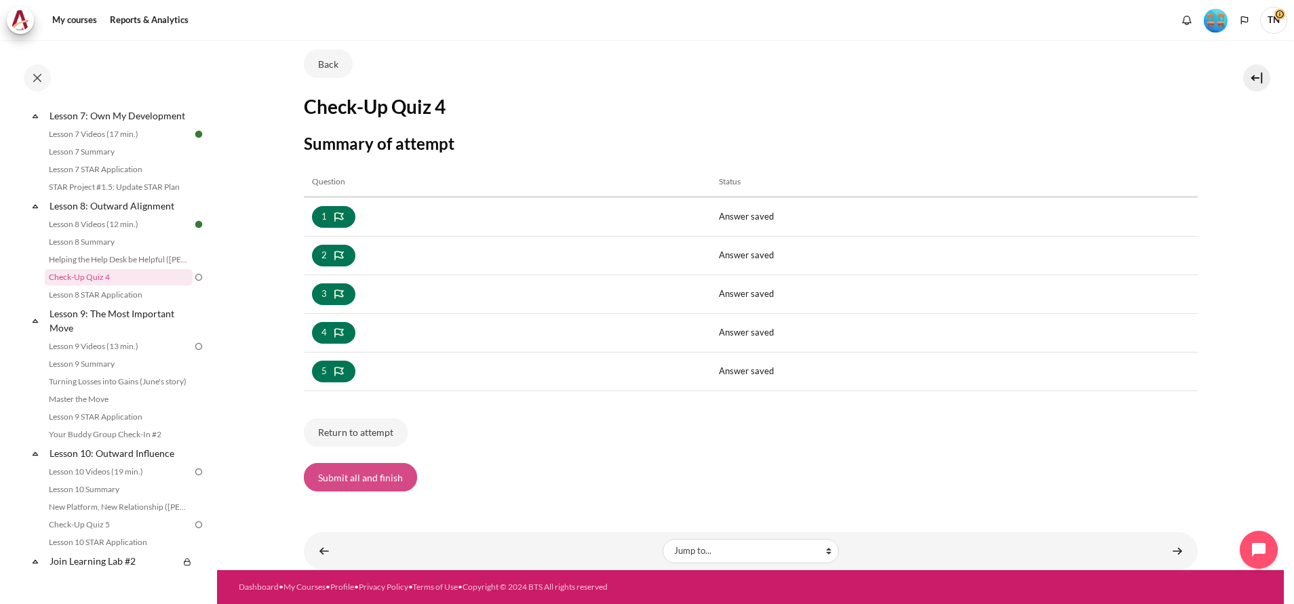
click at [353, 483] on button "Submit all and finish" at bounding box center [360, 477] width 113 height 28
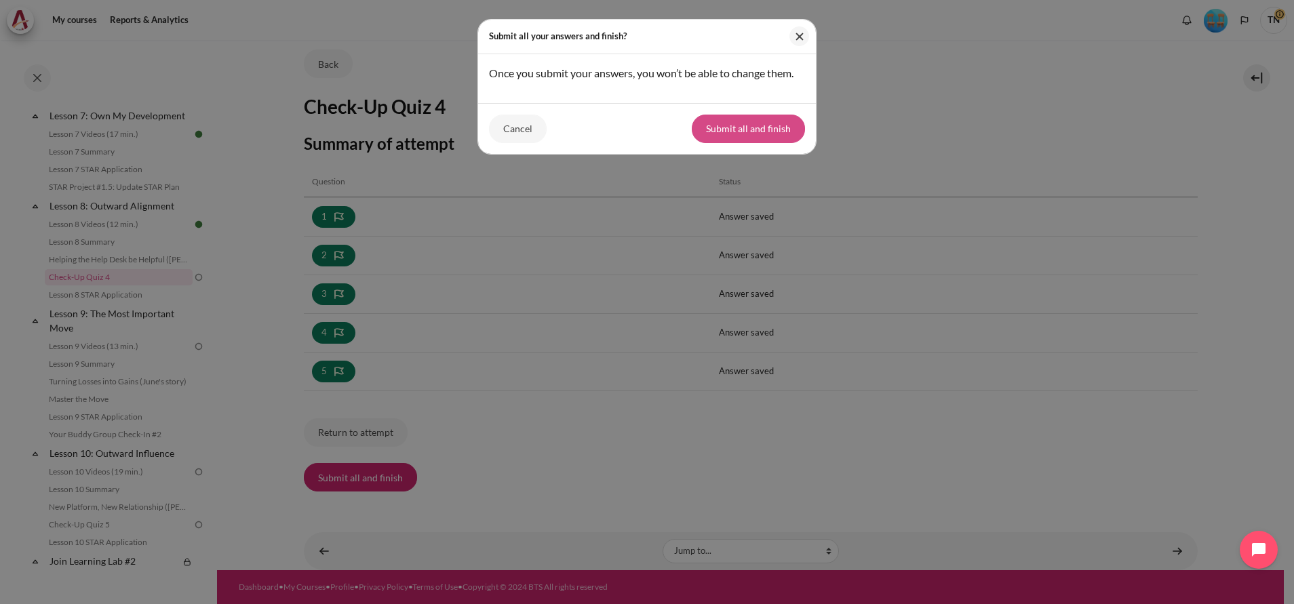
click at [717, 143] on button "Submit all and finish" at bounding box center [748, 129] width 113 height 28
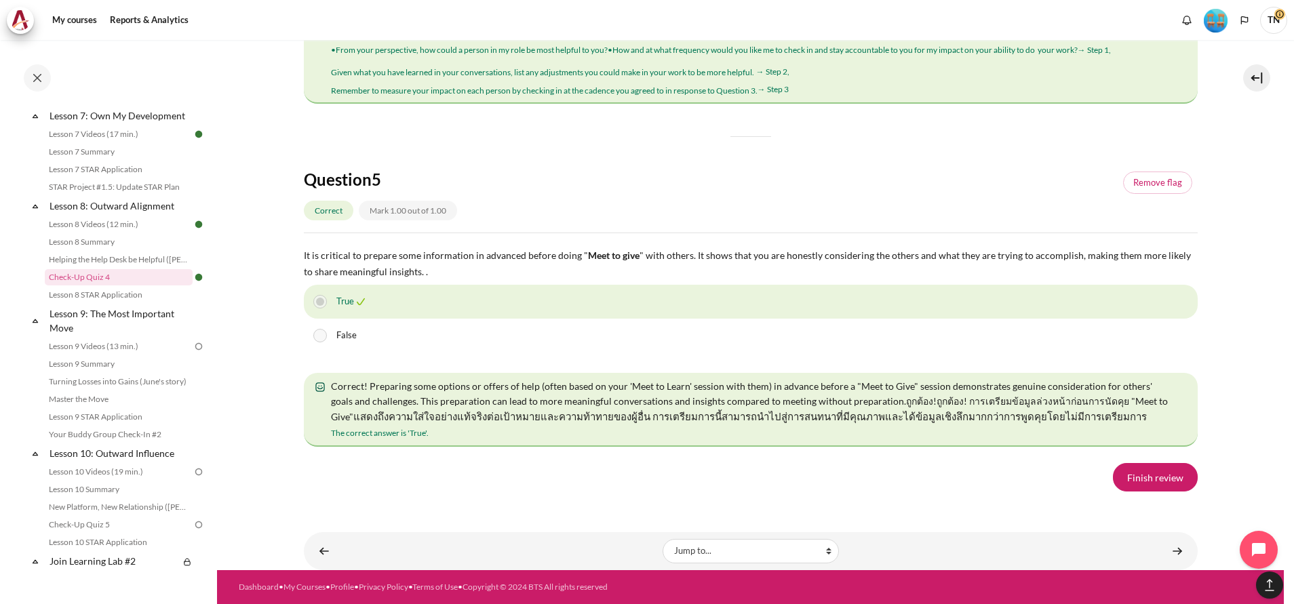
scroll to position [2381, 0]
click at [1176, 479] on link "Finish review" at bounding box center [1155, 477] width 85 height 28
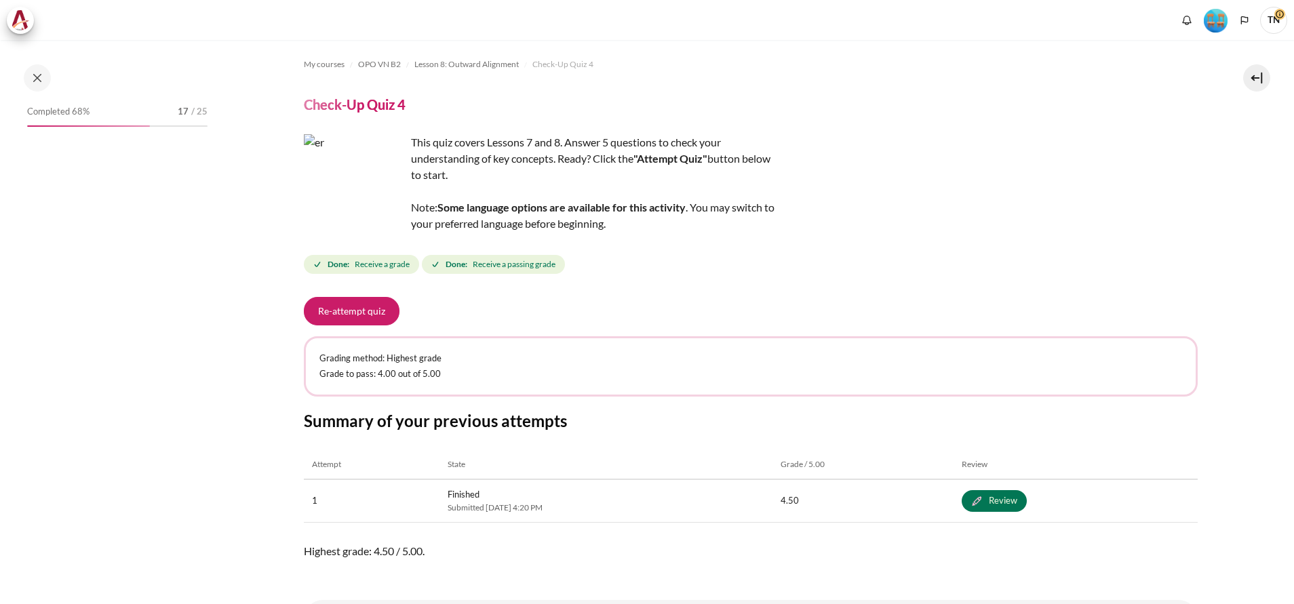
scroll to position [68, 0]
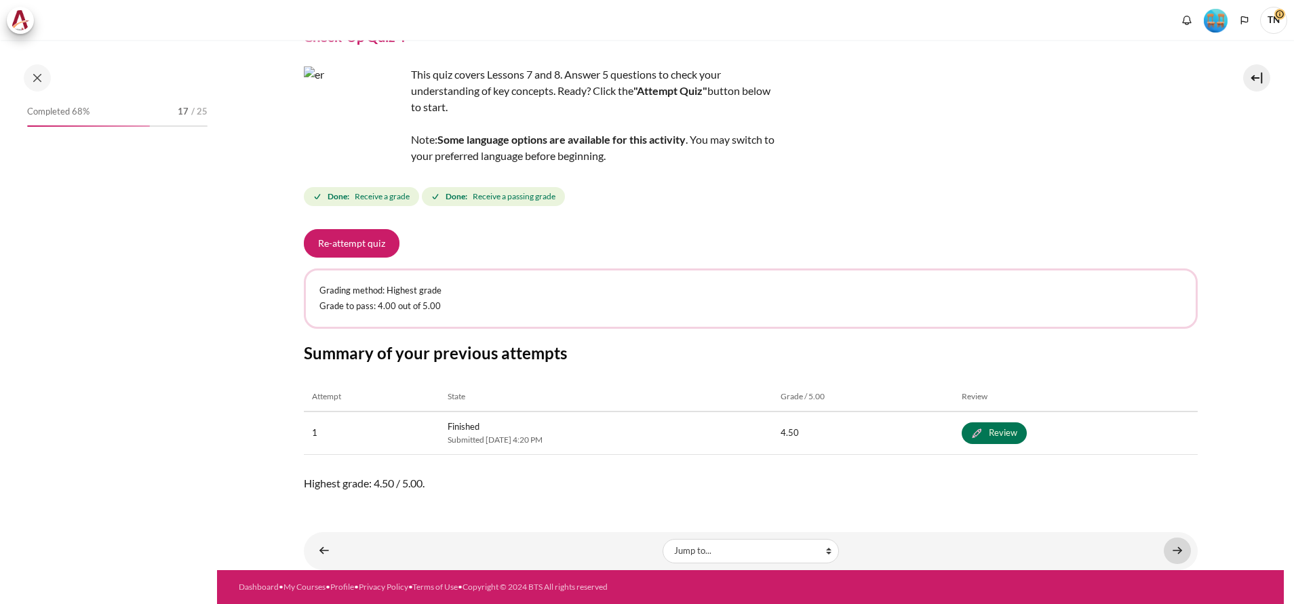
click at [1170, 557] on link "Content" at bounding box center [1176, 551] width 27 height 26
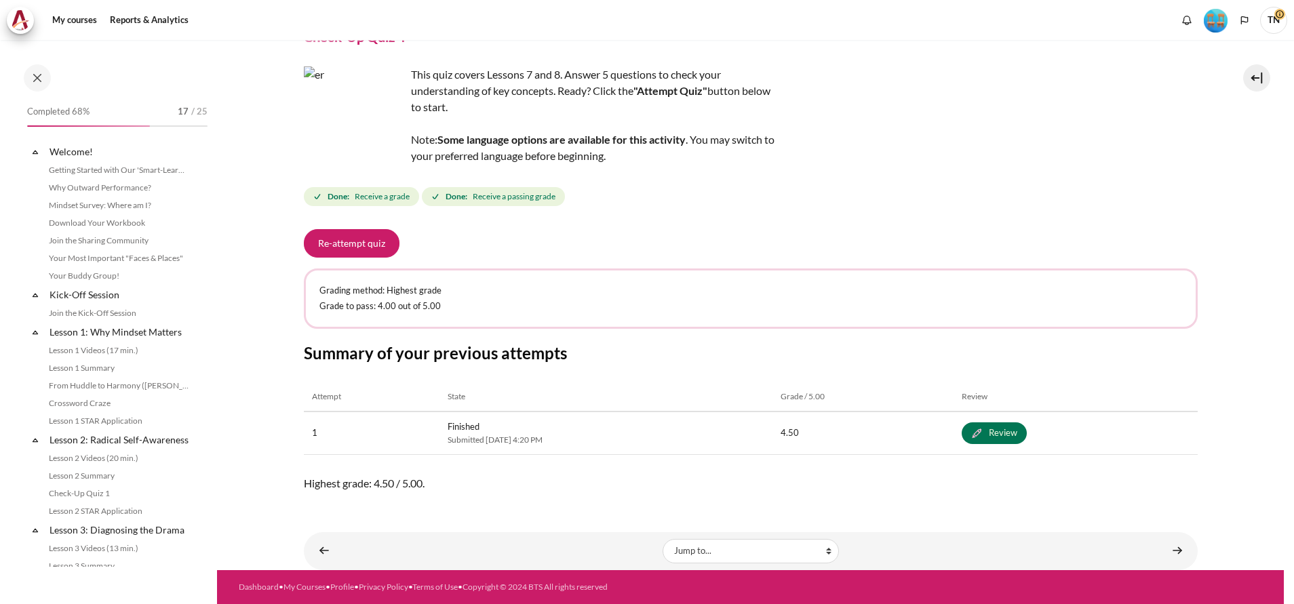
scroll to position [946, 0]
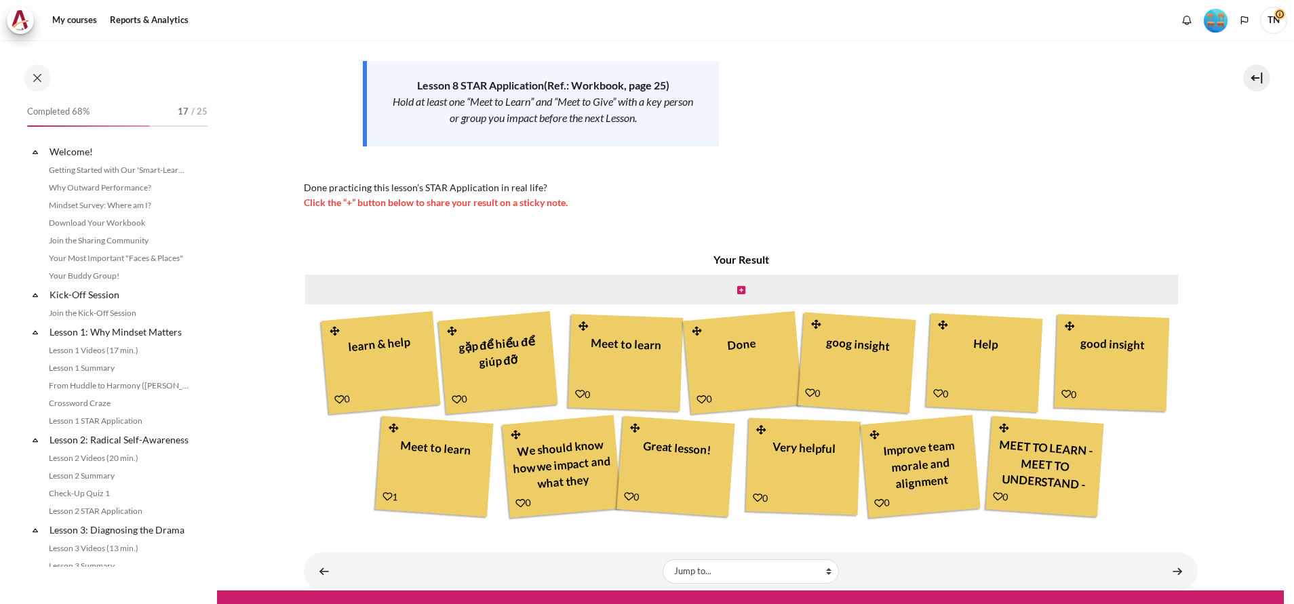
scroll to position [964, 0]
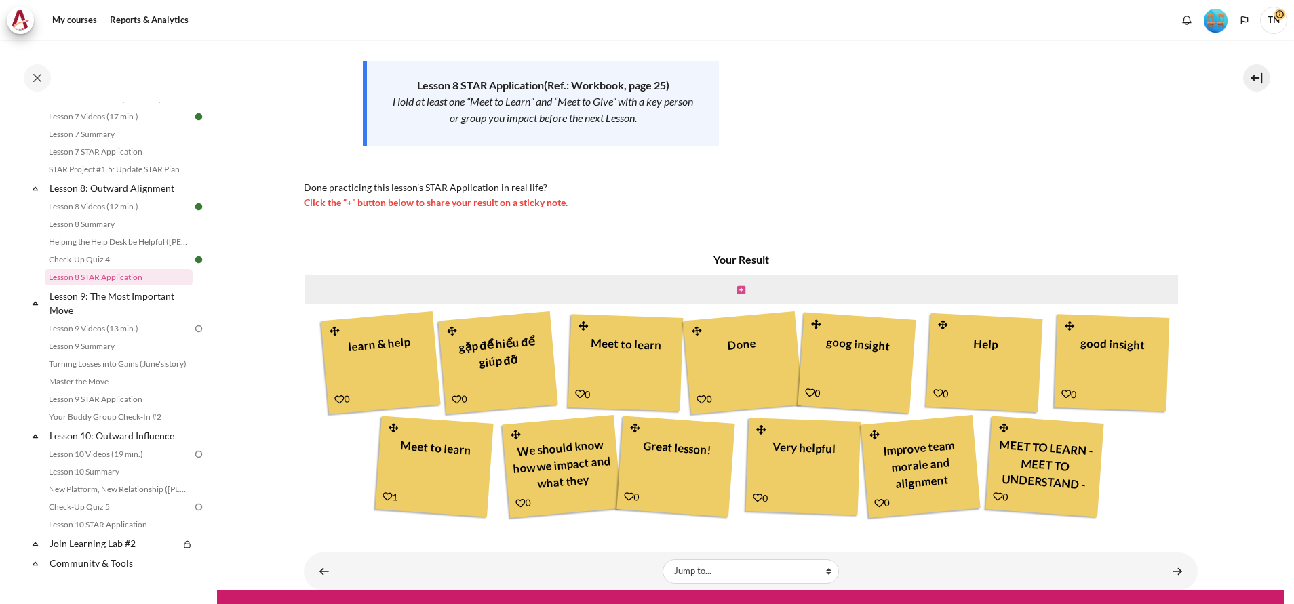
click at [737, 292] on icon "Content" at bounding box center [741, 289] width 8 height 9
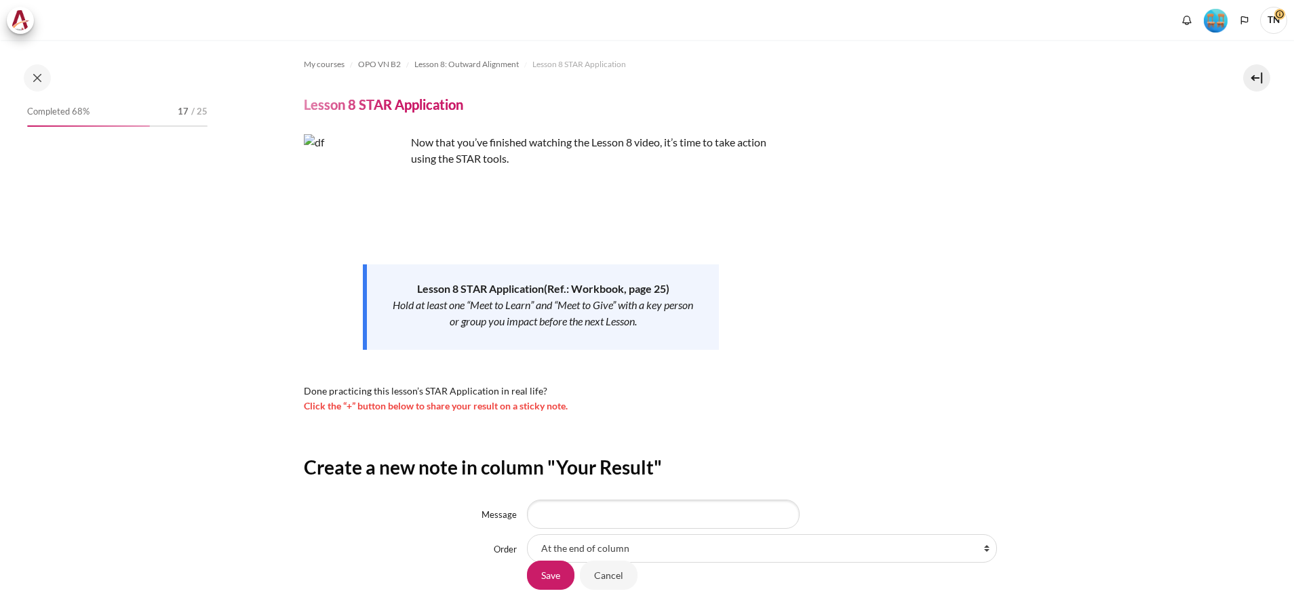
click at [626, 515] on input "Message" at bounding box center [663, 514] width 273 height 28
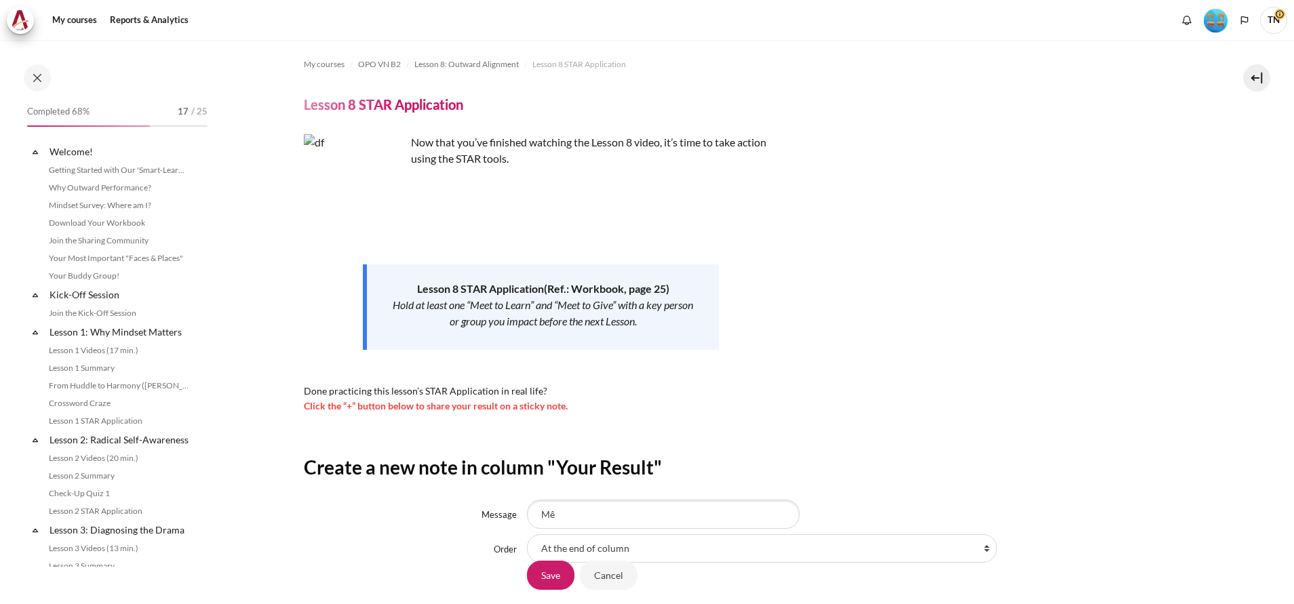
scroll to position [964, 0]
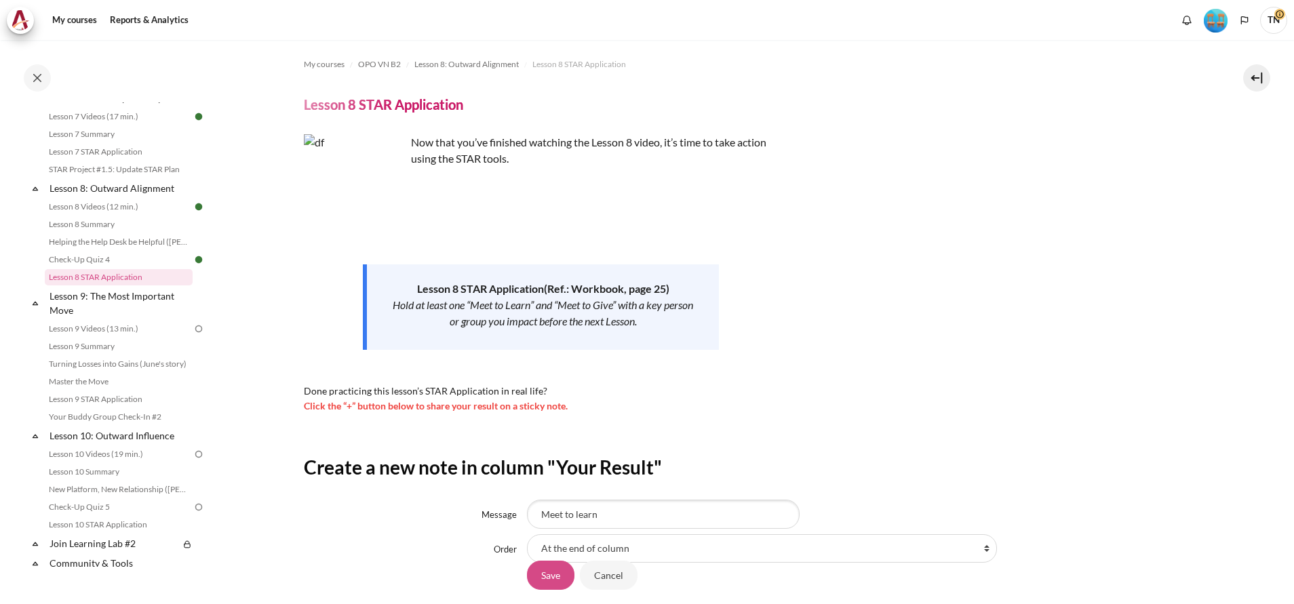
type input "Meet to learn"
click at [562, 578] on input "Save" at bounding box center [550, 575] width 47 height 28
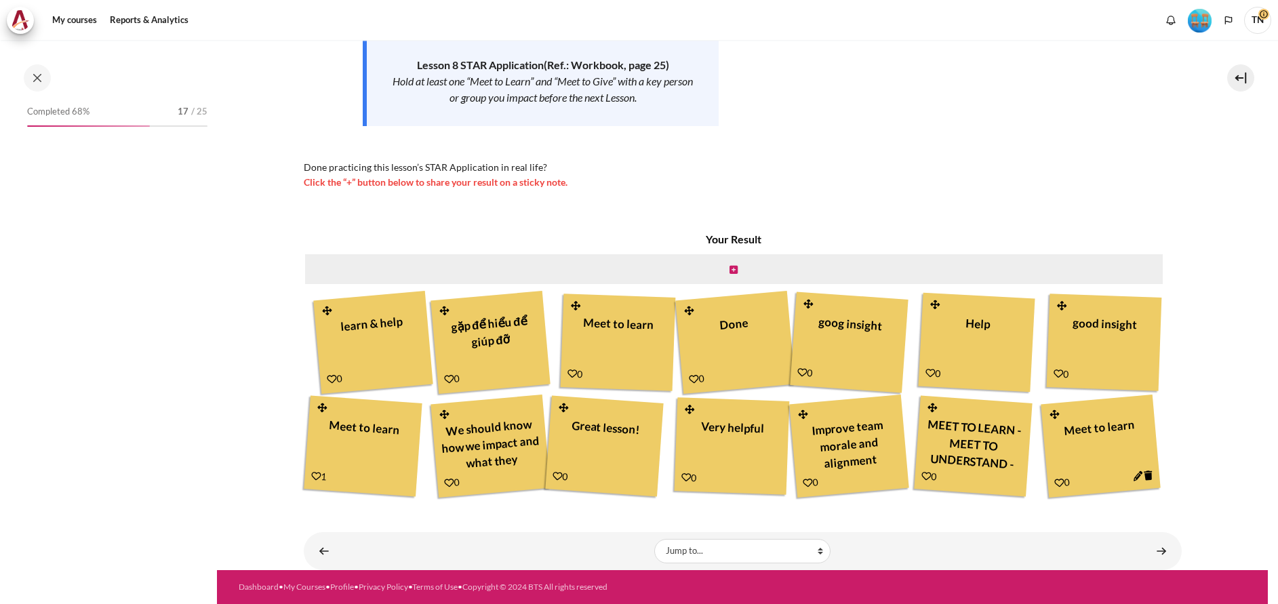
scroll to position [964, 0]
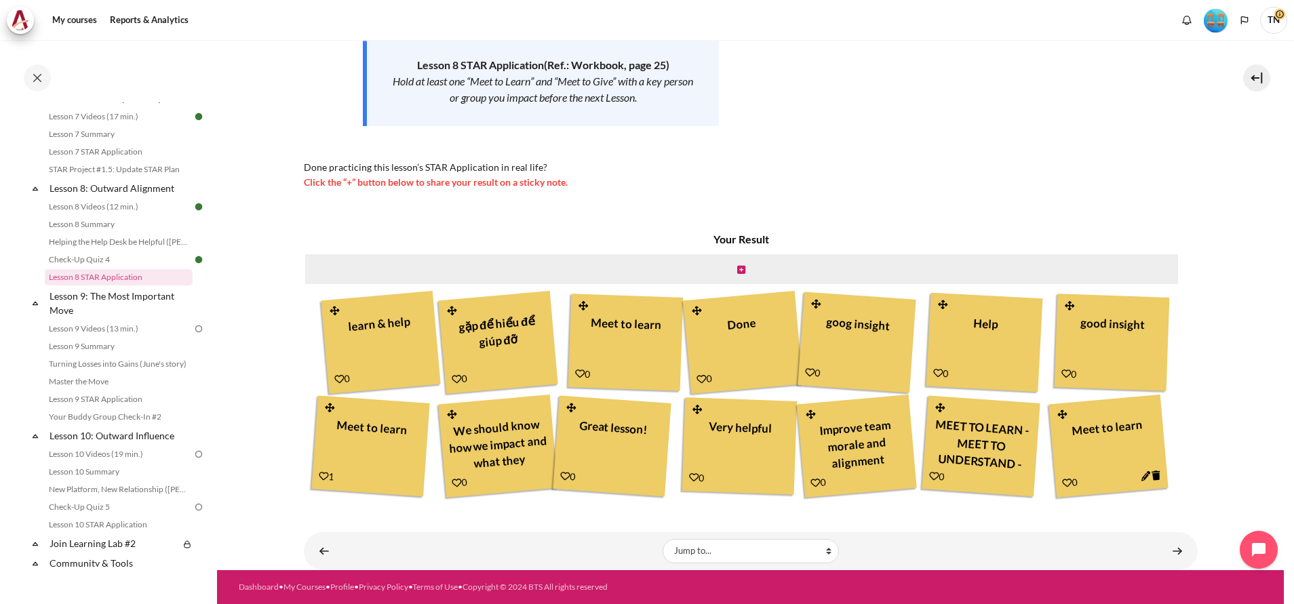
click at [1224, 485] on section "My courses OPO VN B2 Lesson 8: Outward Alignment Lesson 8 STAR Application Less…" at bounding box center [750, 193] width 1066 height 754
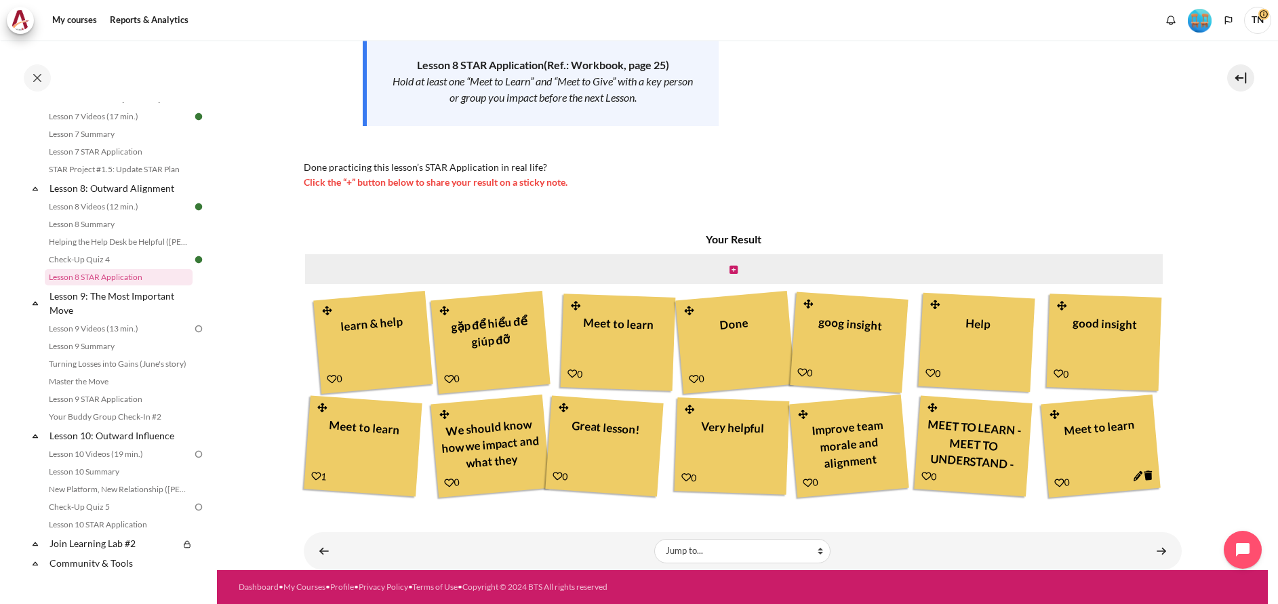
click at [1167, 550] on div "My courses OPO VN B2 Lesson 8: Outward Alignment Lesson 8 STAR Application Less…" at bounding box center [743, 193] width 878 height 754
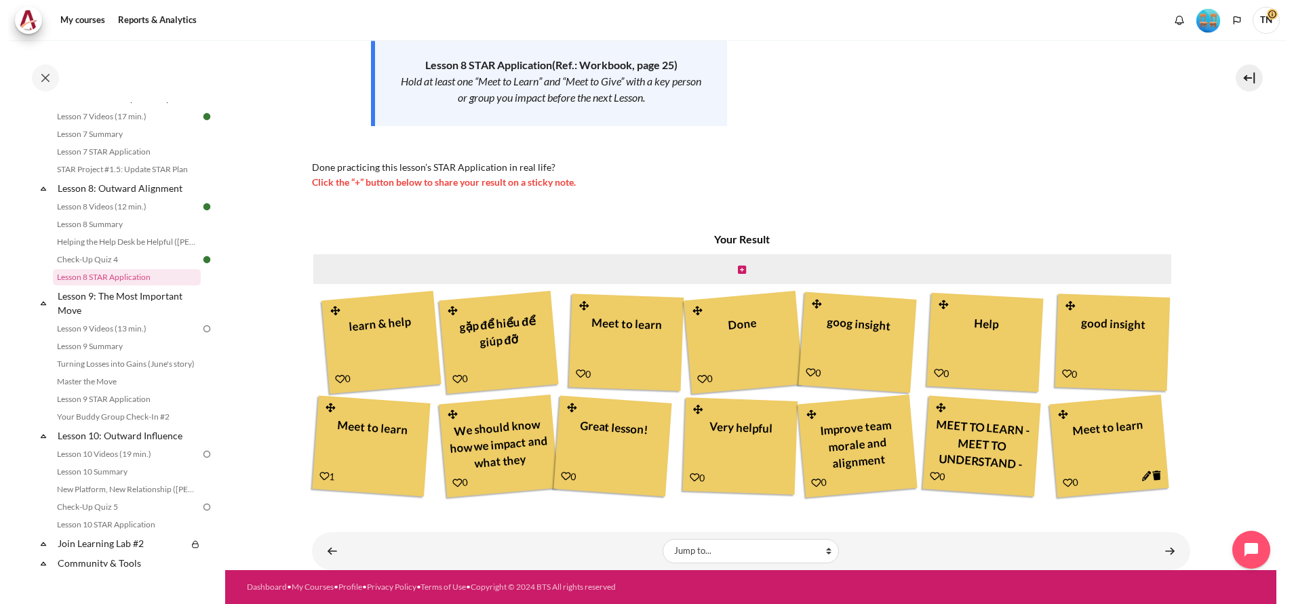
scroll to position [224, 0]
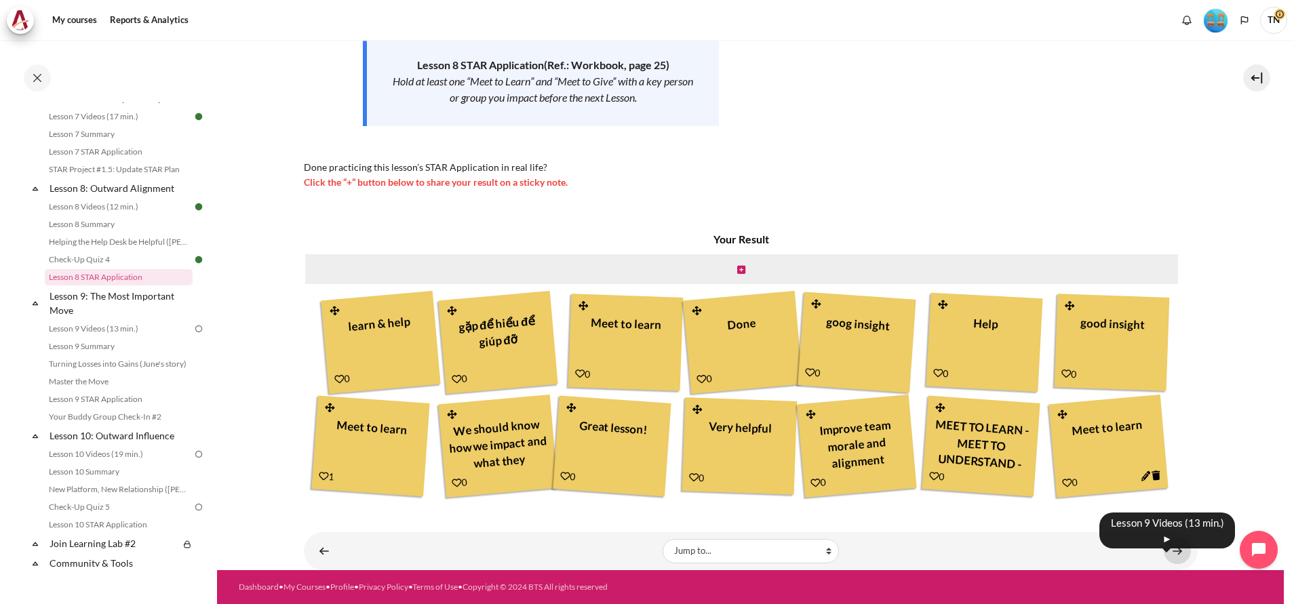
click at [1163, 552] on link "Content" at bounding box center [1176, 551] width 27 height 26
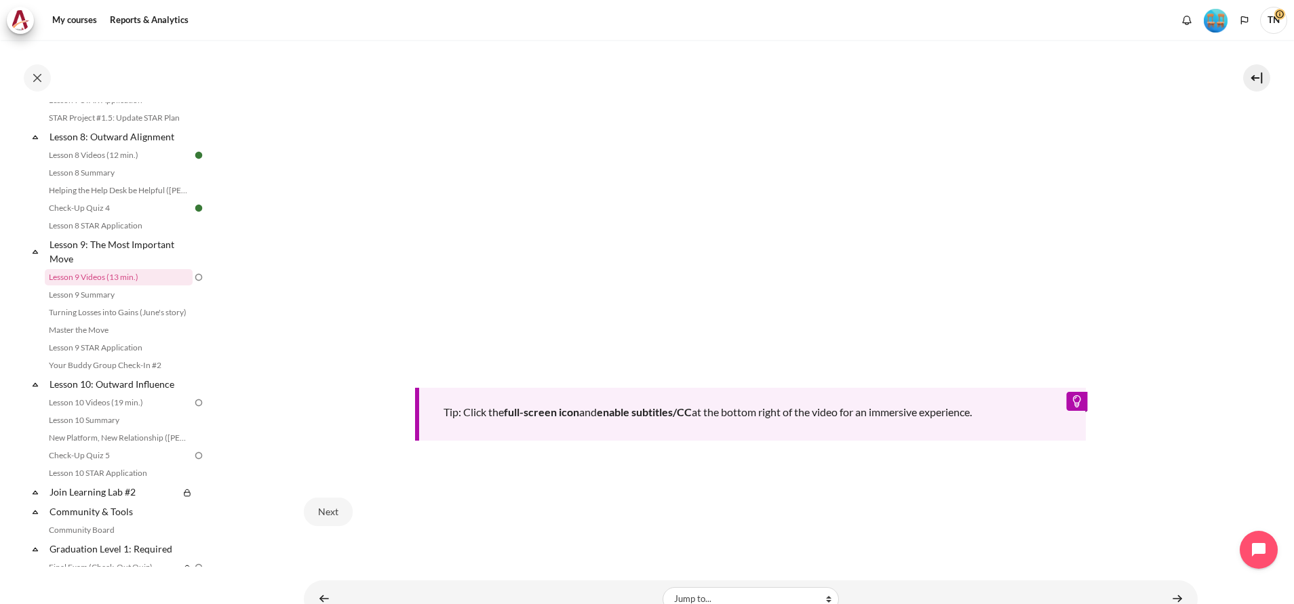
scroll to position [608, 0]
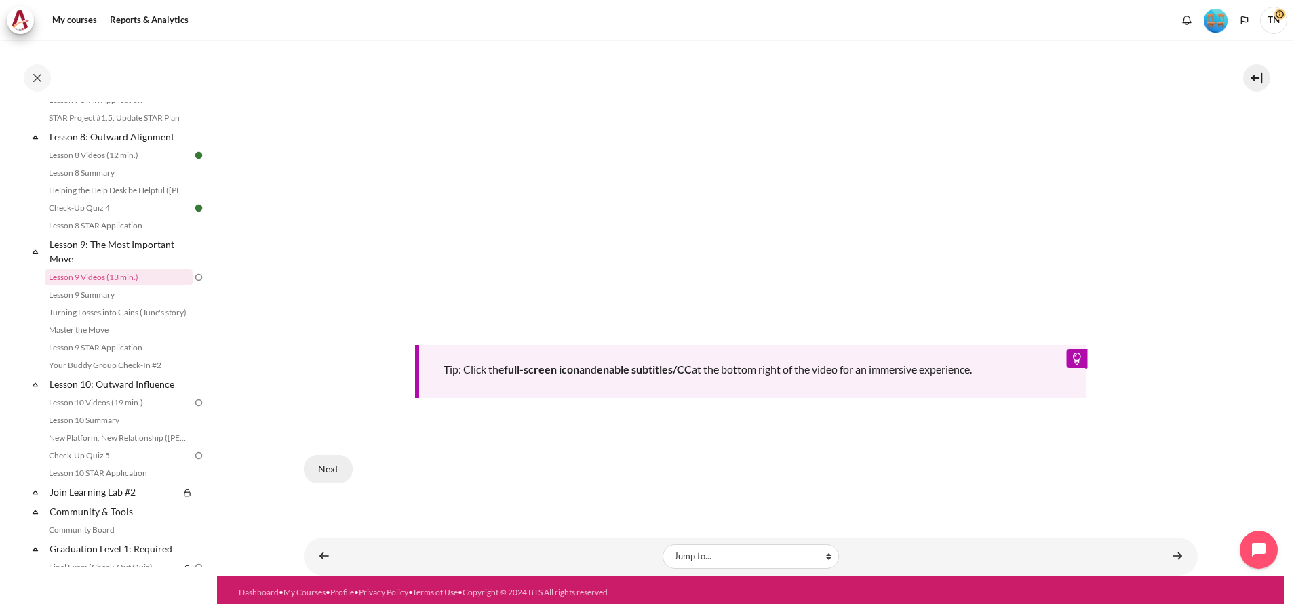
click at [343, 462] on button "Next" at bounding box center [328, 469] width 49 height 28
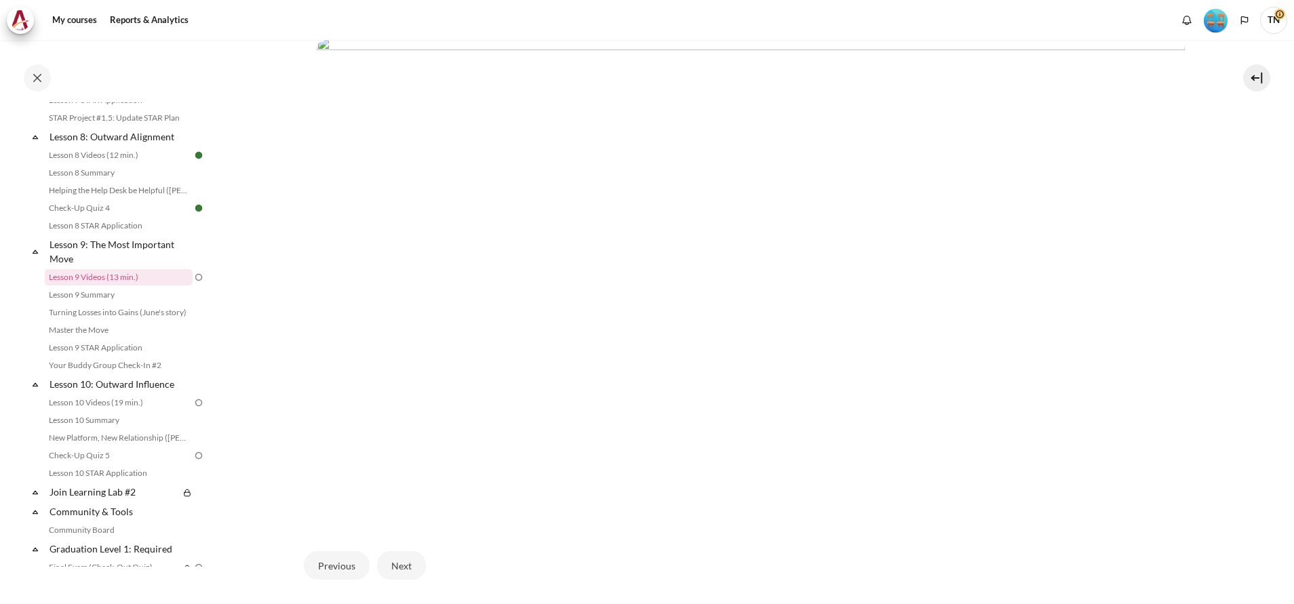
scroll to position [458, 0]
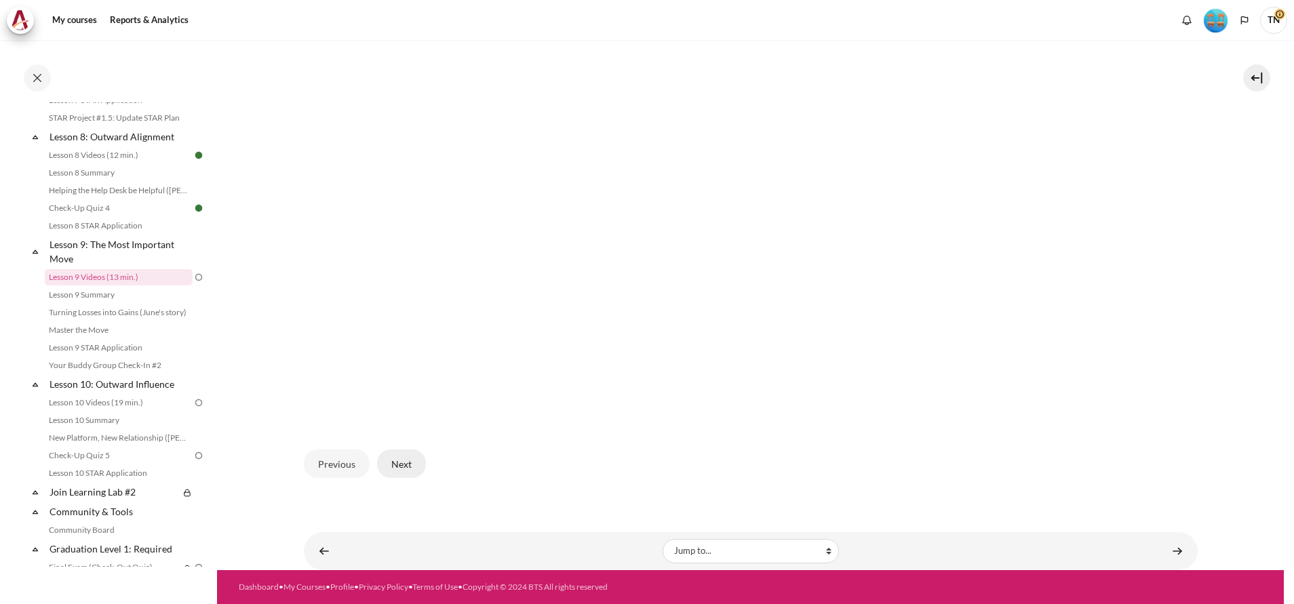
click at [418, 464] on button "Next" at bounding box center [401, 464] width 49 height 28
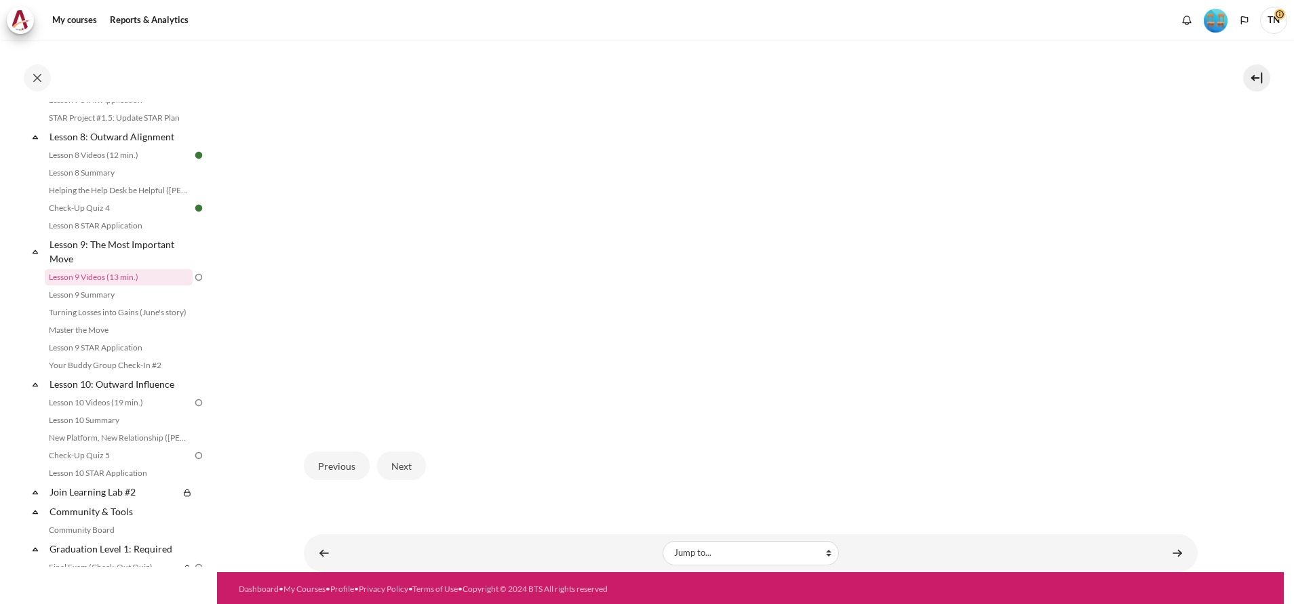
scroll to position [458, 0]
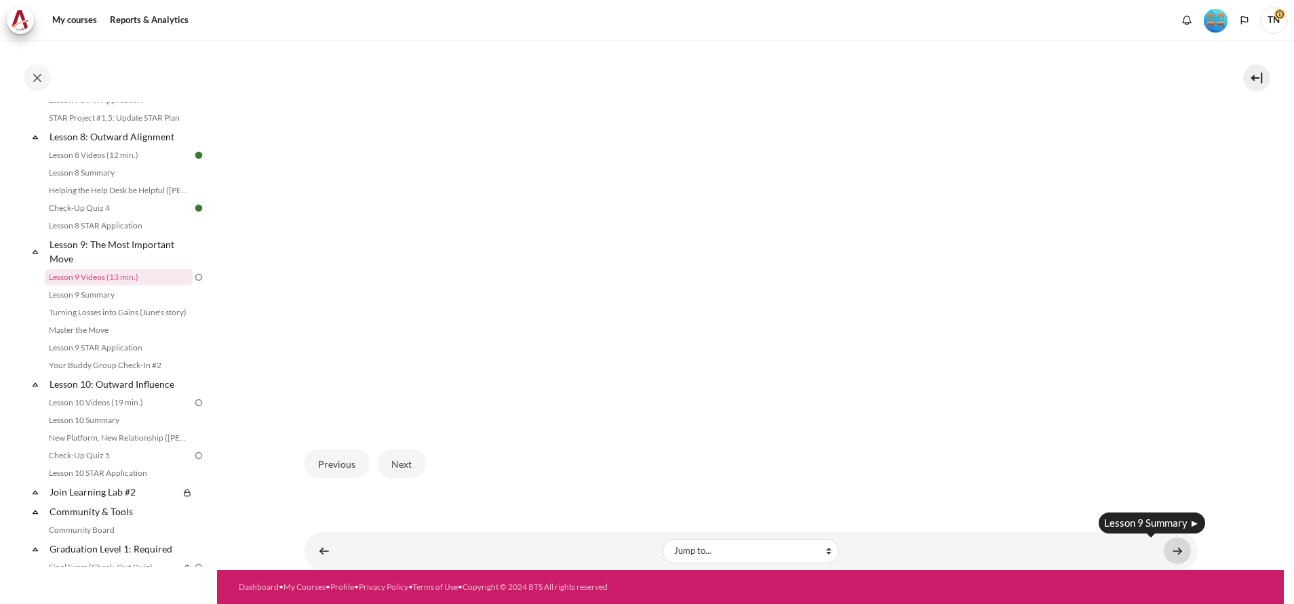
click at [1163, 558] on link "Content" at bounding box center [1176, 551] width 27 height 26
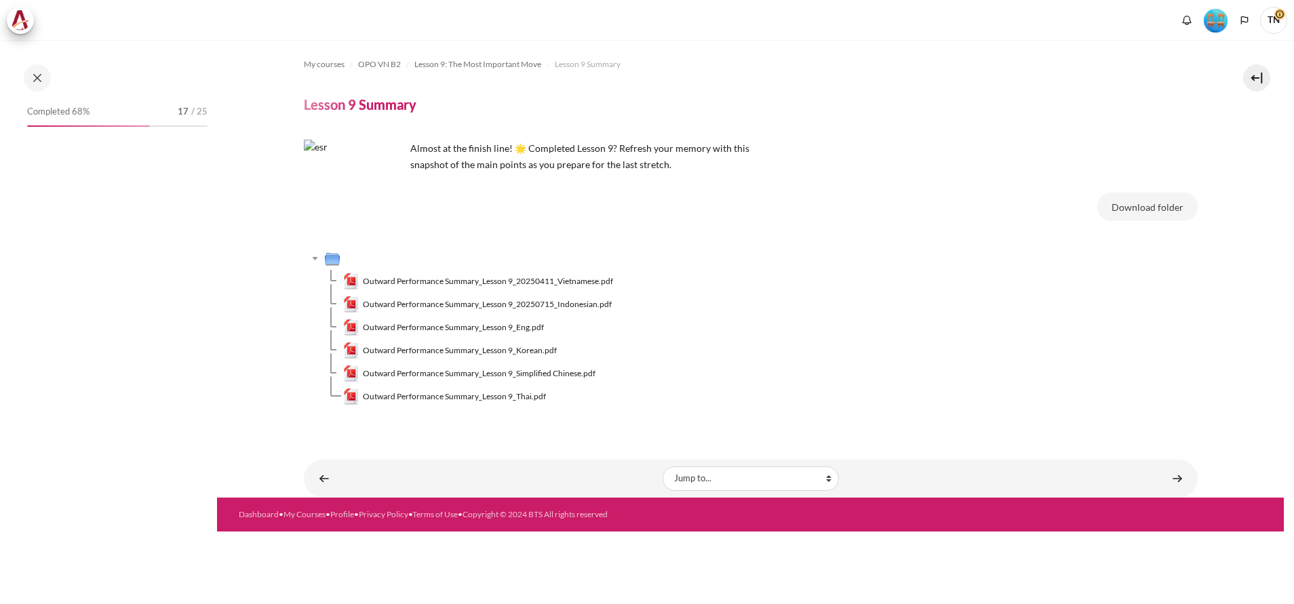
scroll to position [1033, 0]
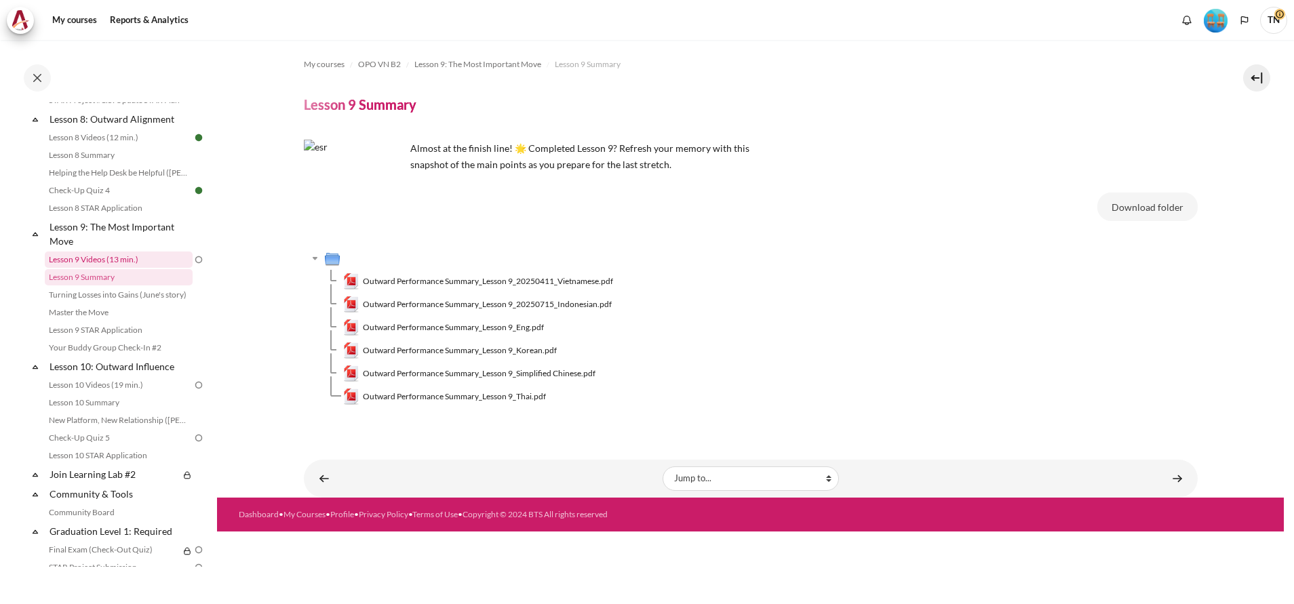
click at [107, 268] on link "Lesson 9 Videos (13 min.)" at bounding box center [119, 260] width 148 height 16
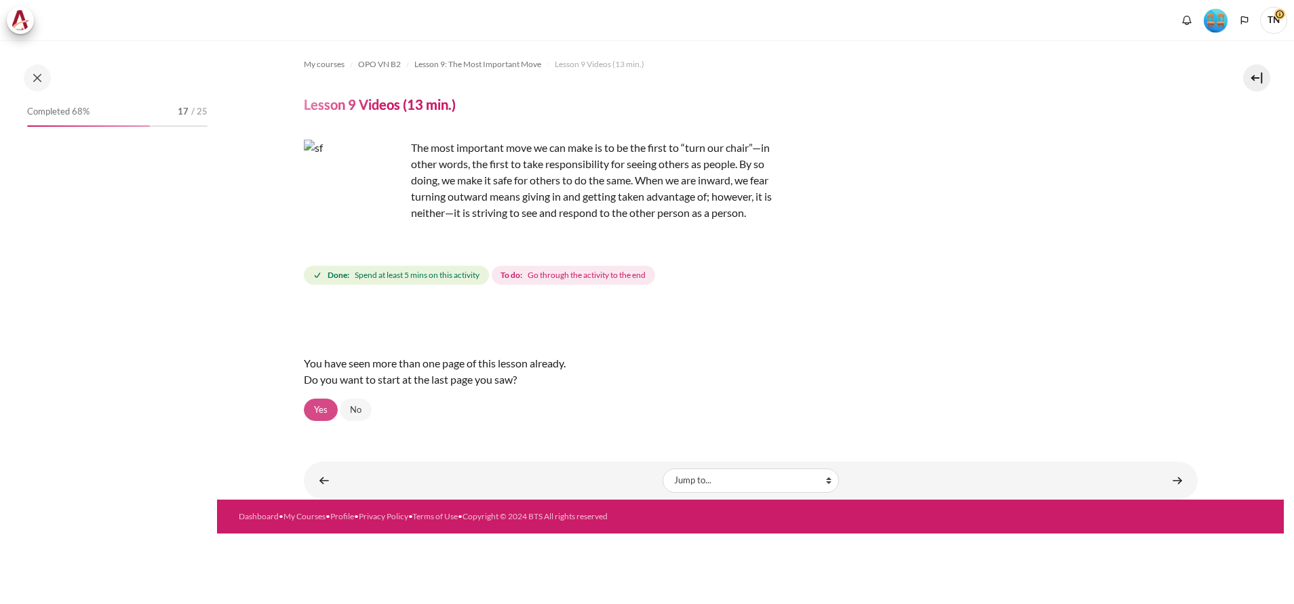
scroll to position [1016, 0]
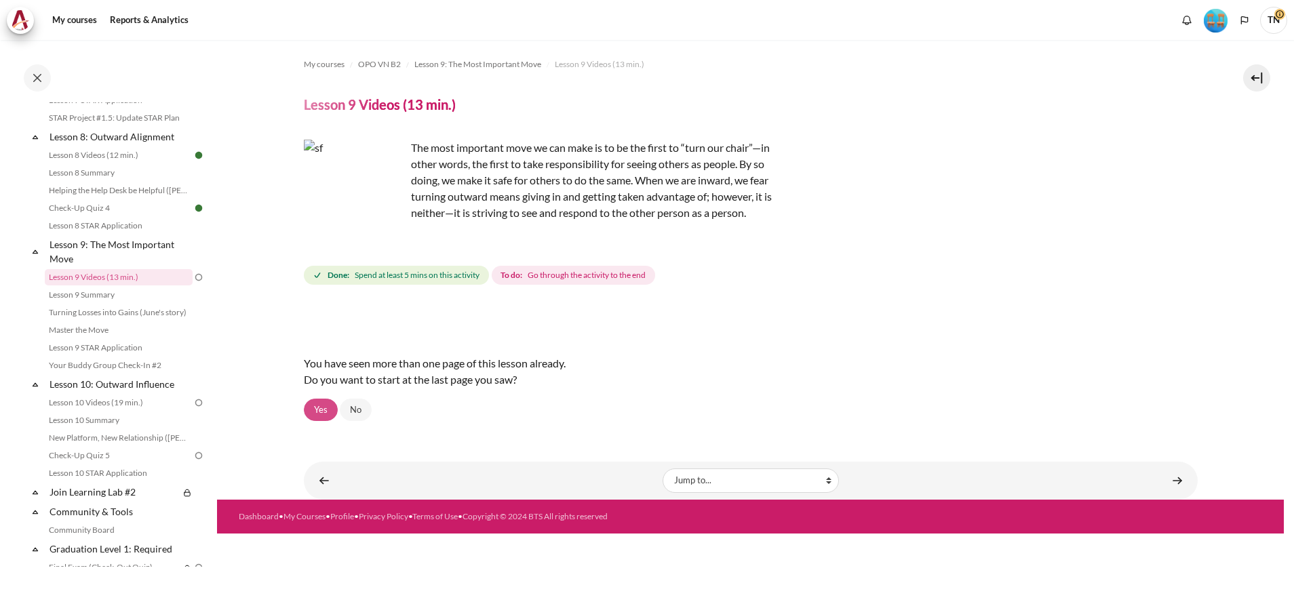
click at [319, 409] on link "Yes" at bounding box center [321, 410] width 34 height 23
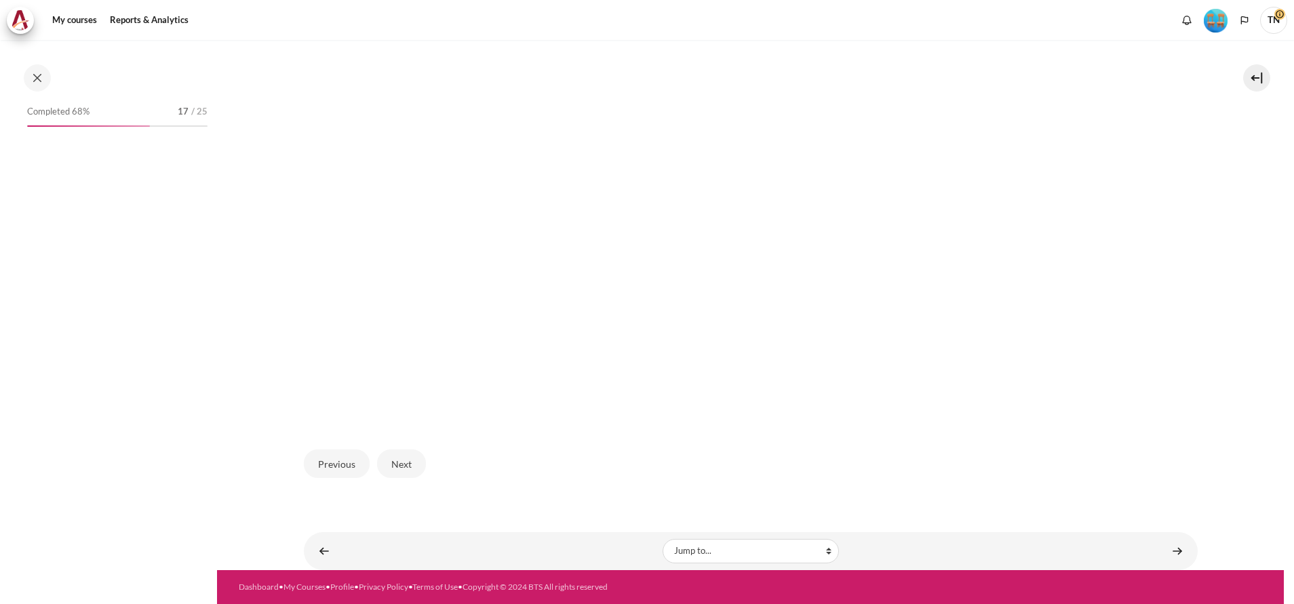
scroll to position [1016, 0]
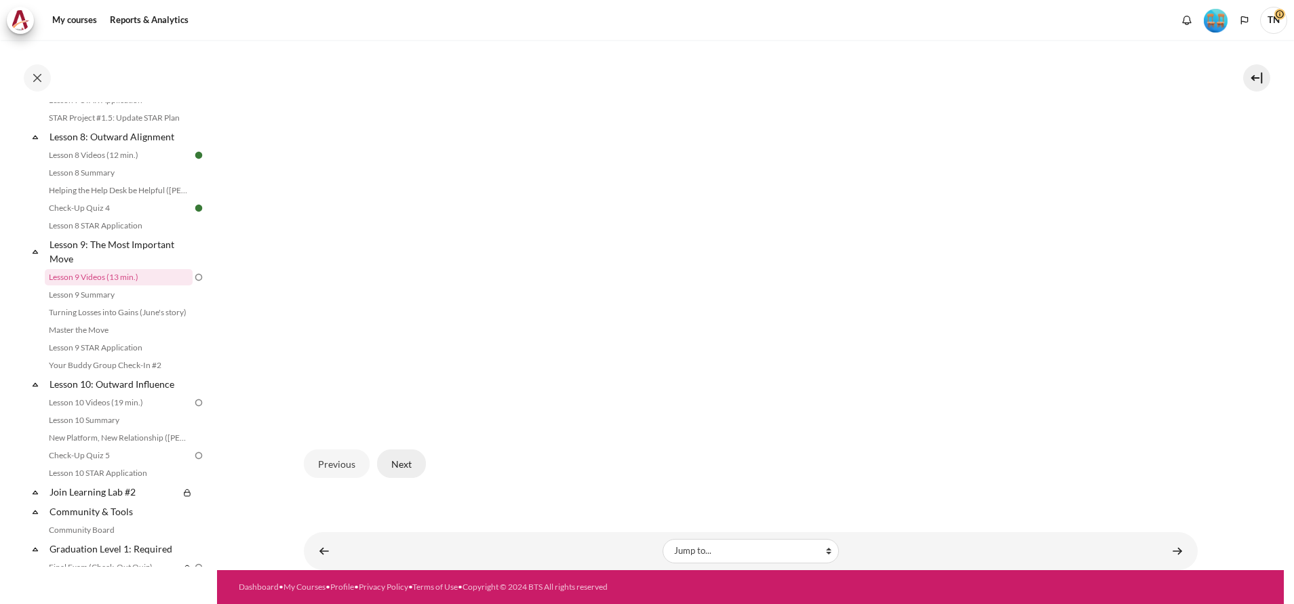
click at [408, 468] on button "Next" at bounding box center [401, 464] width 49 height 28
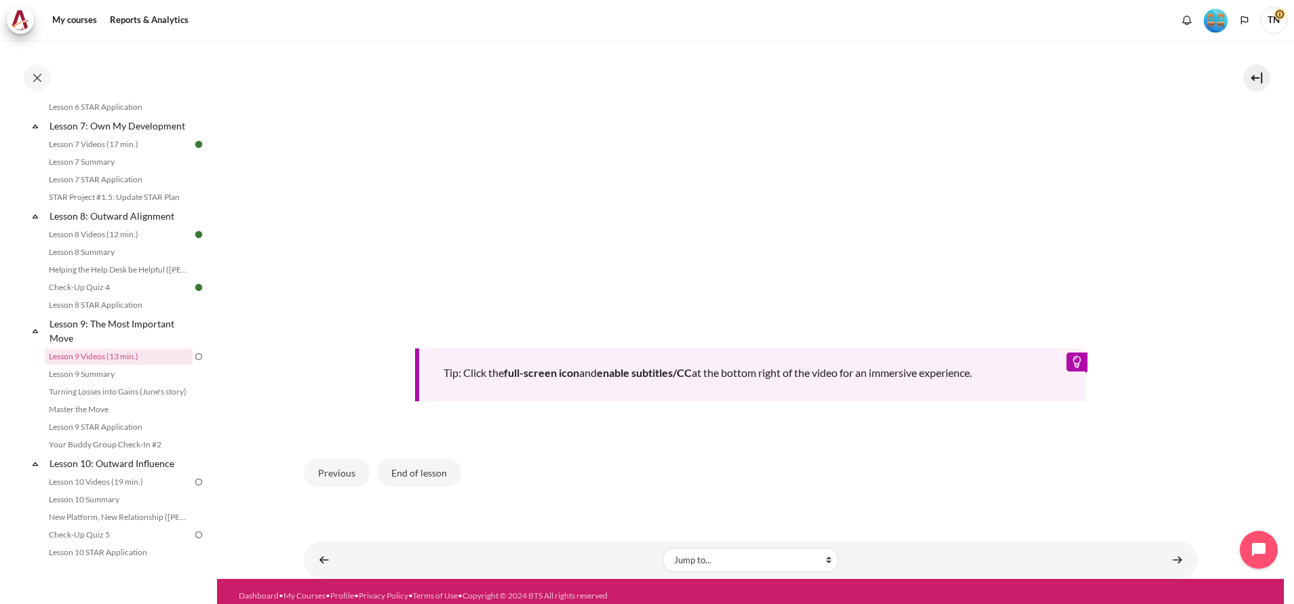
scroll to position [633, 0]
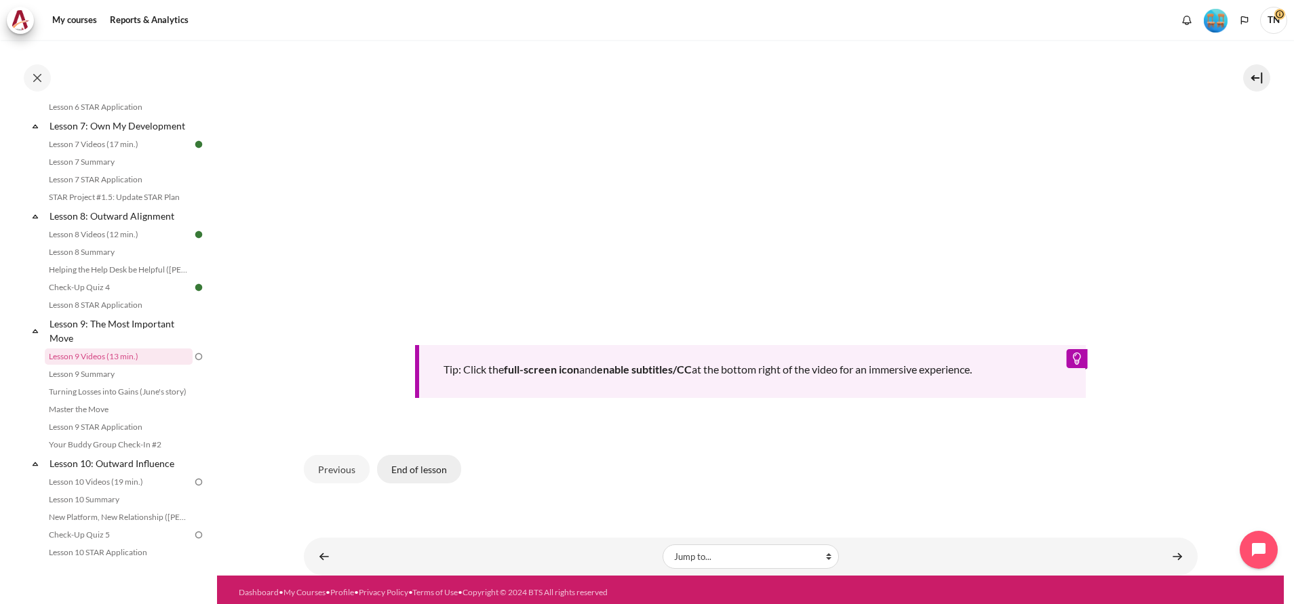
click at [403, 466] on button "End of lesson" at bounding box center [419, 469] width 84 height 28
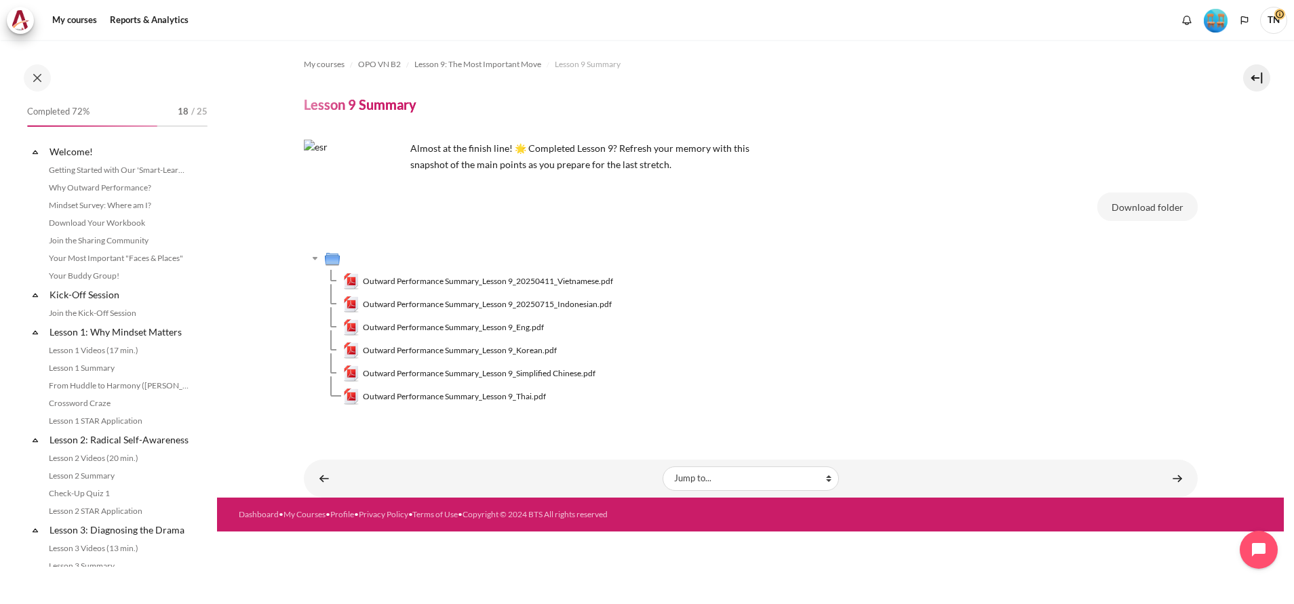
scroll to position [1033, 0]
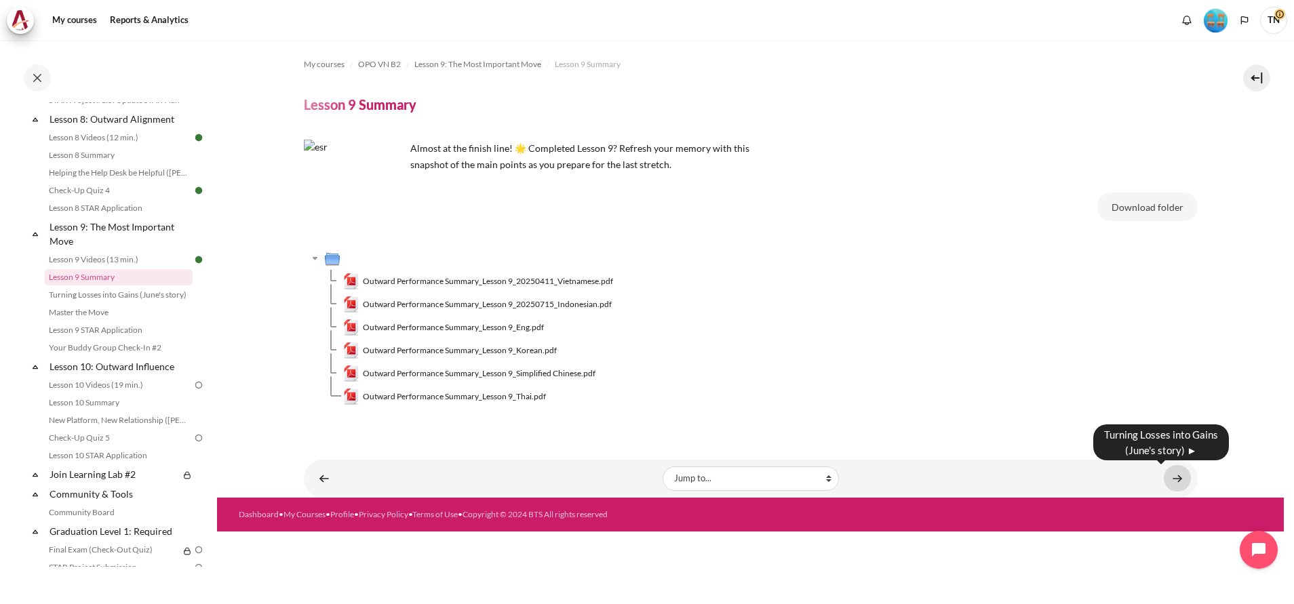
click at [1170, 478] on link "Content" at bounding box center [1176, 478] width 27 height 26
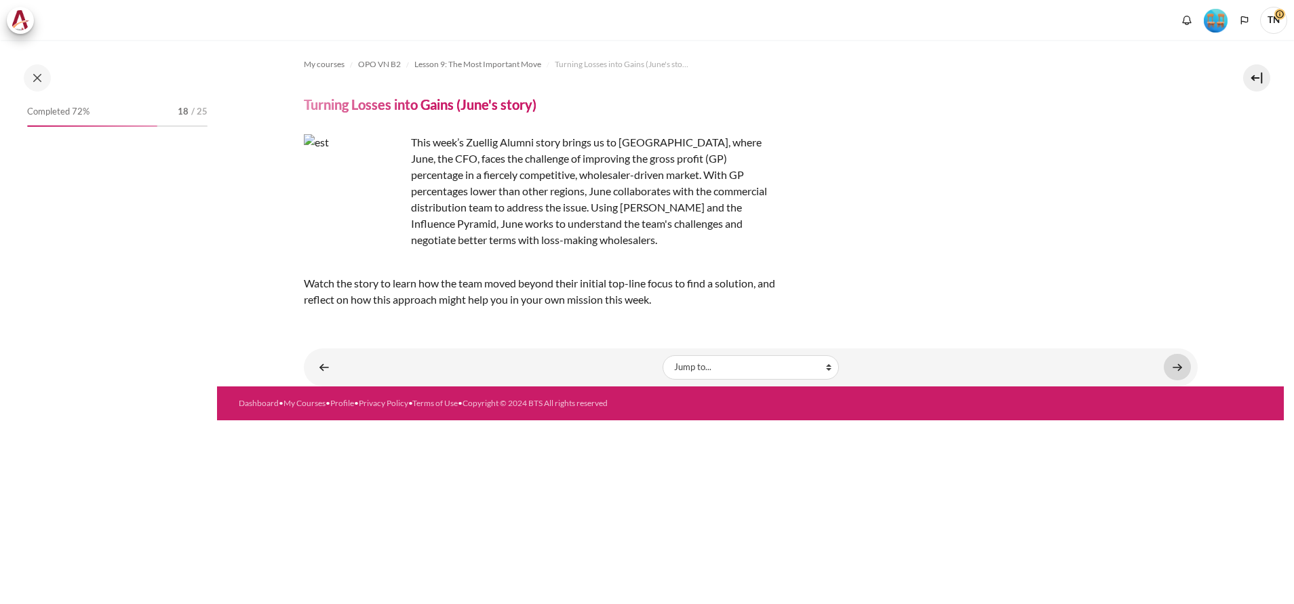
click at [1180, 365] on link "Content" at bounding box center [1176, 367] width 27 height 26
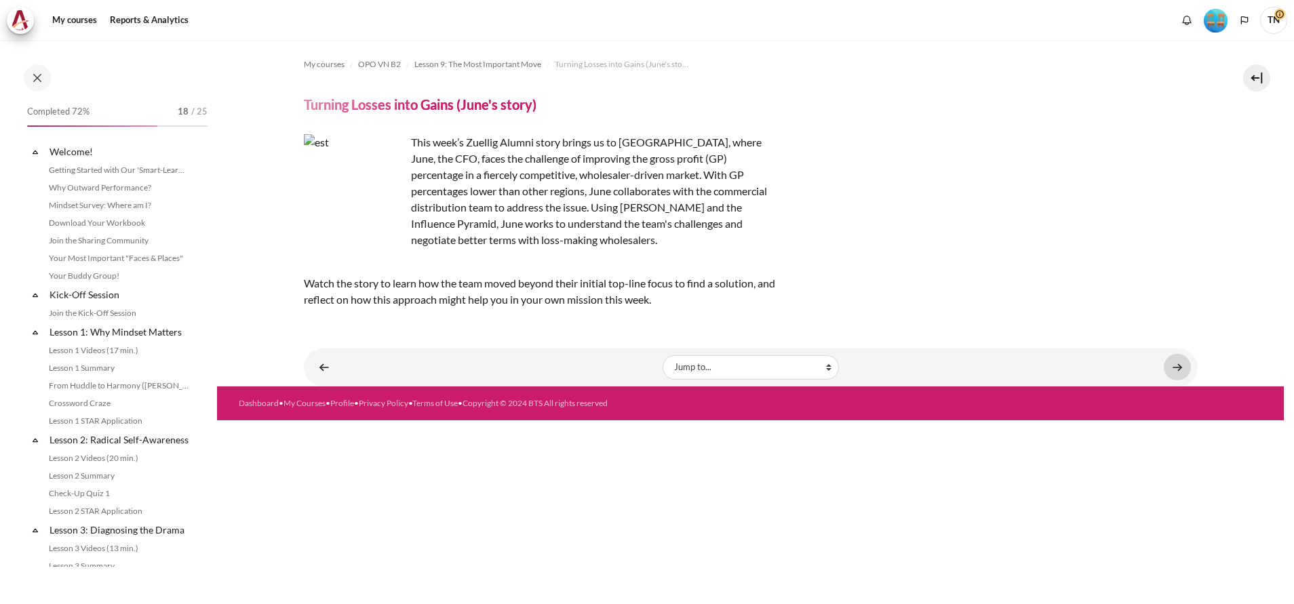
scroll to position [1051, 0]
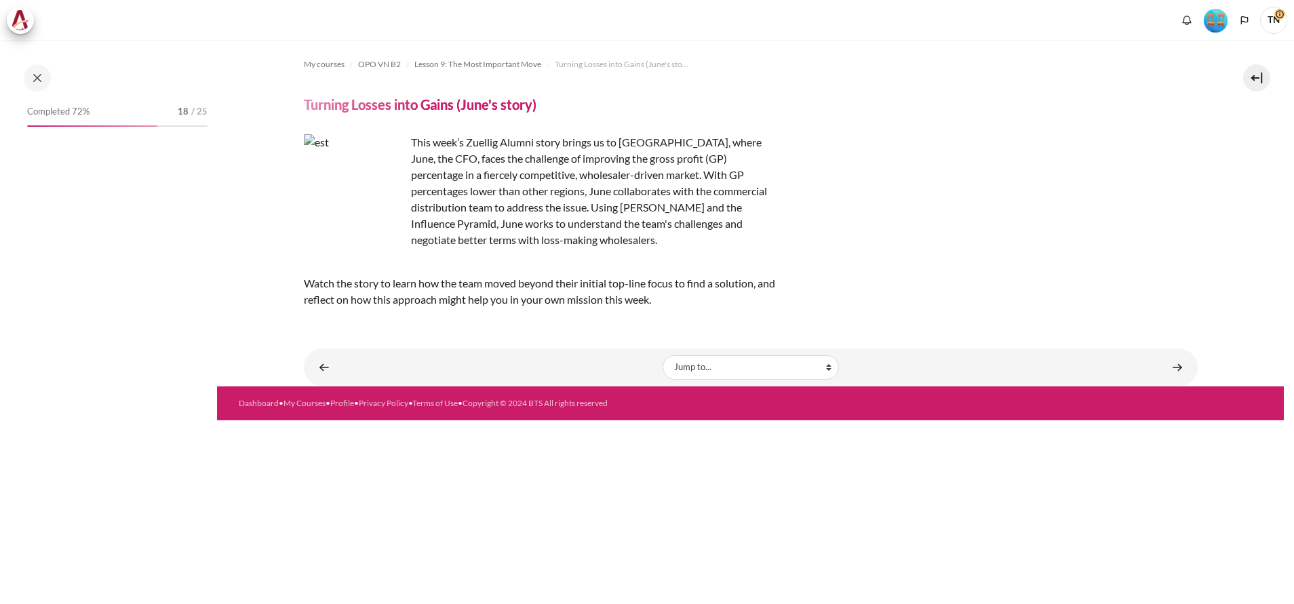
scroll to position [1051, 0]
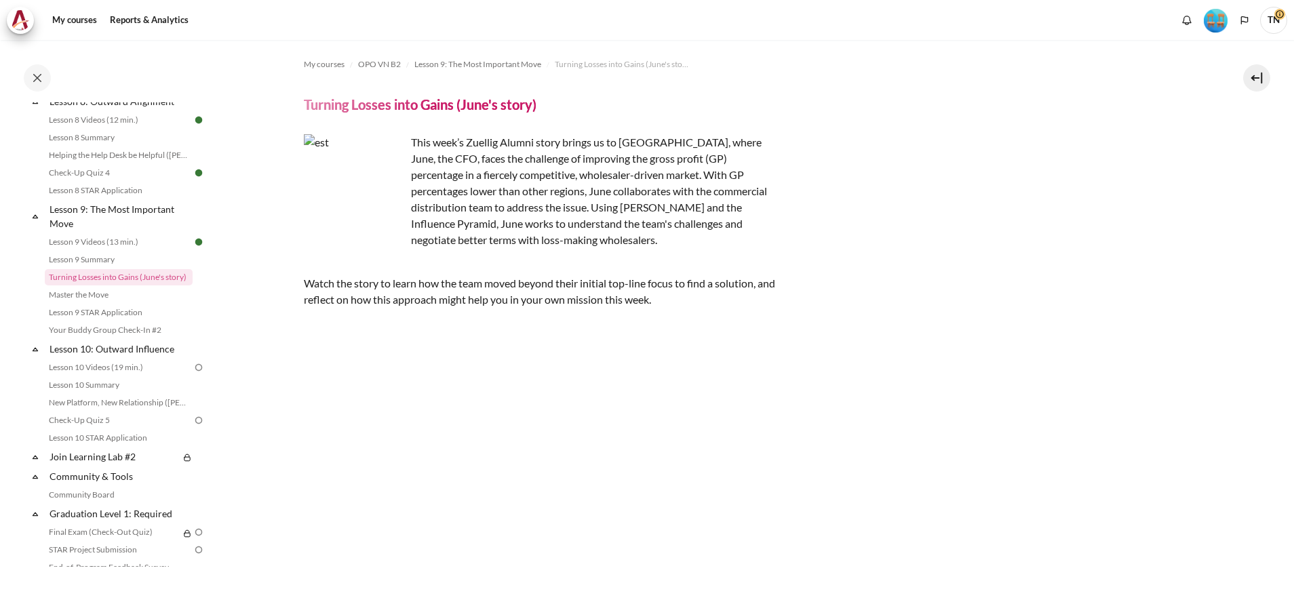
click at [599, 157] on p "This week’s Zuellig Alumni story brings us to Korea, where June, the CFO, faces…" at bounding box center [541, 191] width 475 height 114
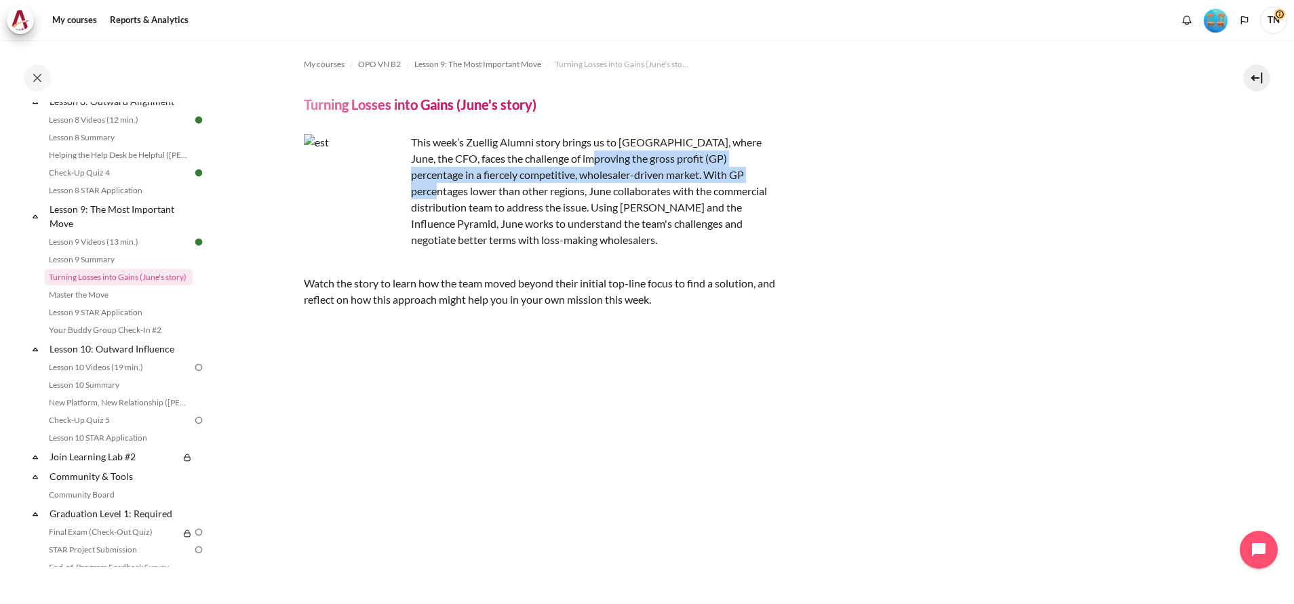
drag, startPoint x: 606, startPoint y: 157, endPoint x: 725, endPoint y: 178, distance: 120.5
click at [725, 178] on p "This week’s Zuellig Alumni story brings us to Korea, where June, the CFO, faces…" at bounding box center [541, 191] width 475 height 114
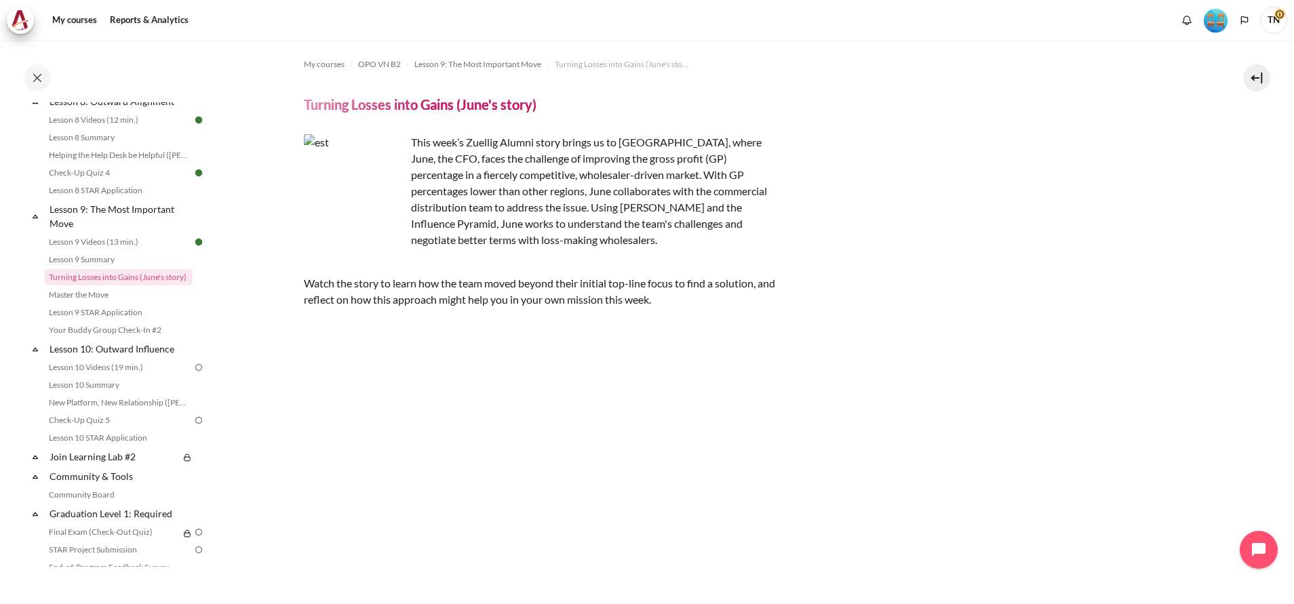
drag, startPoint x: 725, startPoint y: 178, endPoint x: 625, endPoint y: 208, distance: 104.0
click at [625, 208] on p "This week’s Zuellig Alumni story brings us to Korea, where June, the CFO, faces…" at bounding box center [541, 191] width 475 height 114
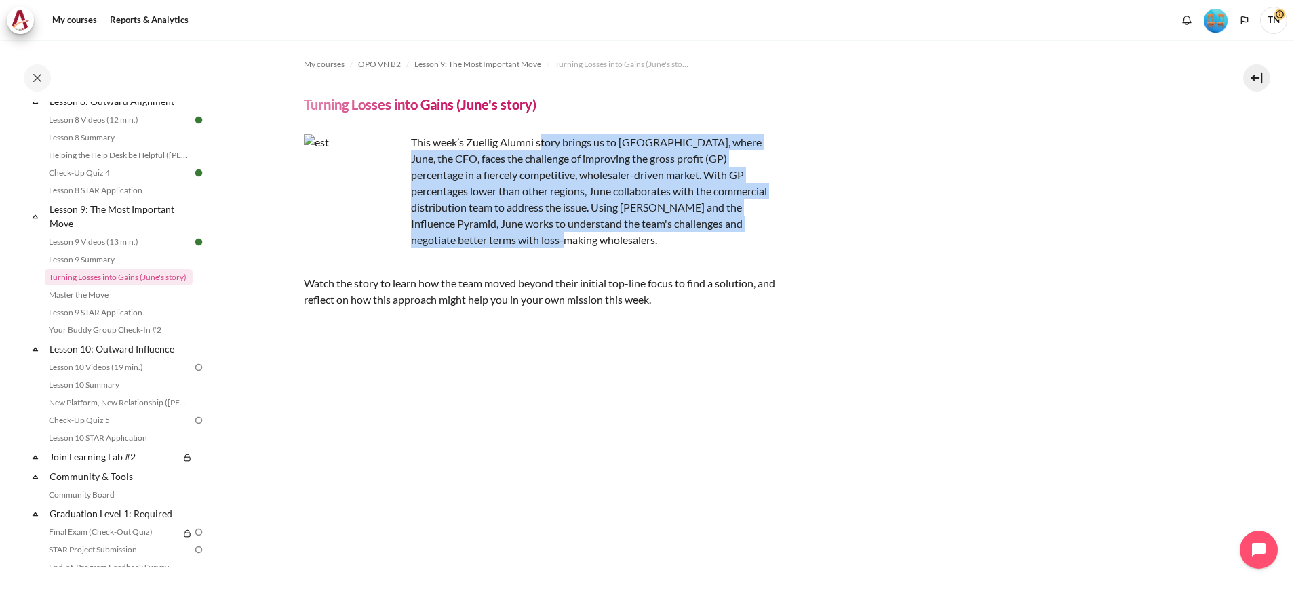
drag, startPoint x: 540, startPoint y: 147, endPoint x: 742, endPoint y: 243, distance: 222.9
click at [742, 243] on p "This week’s Zuellig Alumni story brings us to Korea, where June, the CFO, faces…" at bounding box center [541, 191] width 475 height 114
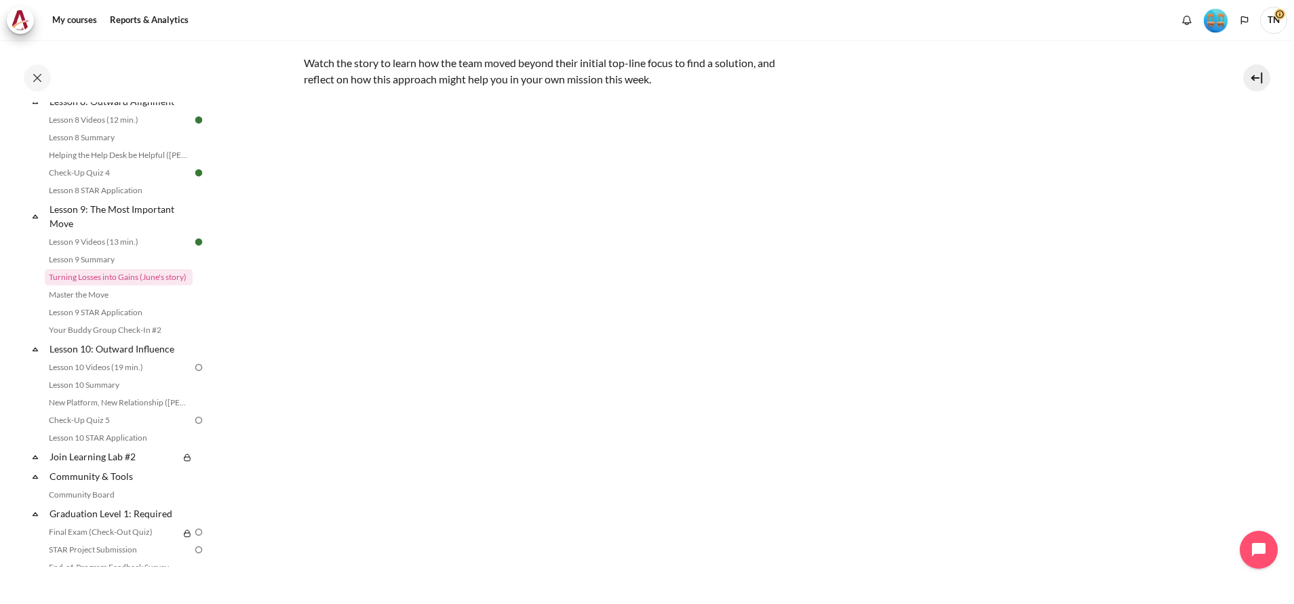
scroll to position [322, 0]
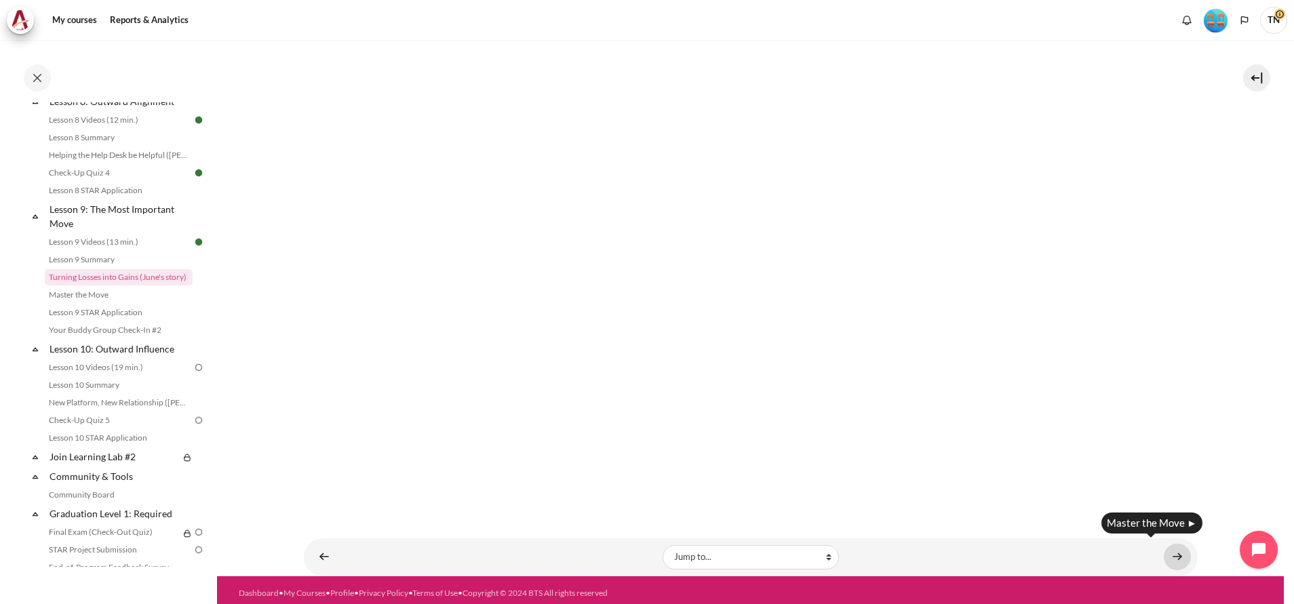
click at [1167, 551] on link "Content" at bounding box center [1176, 557] width 27 height 26
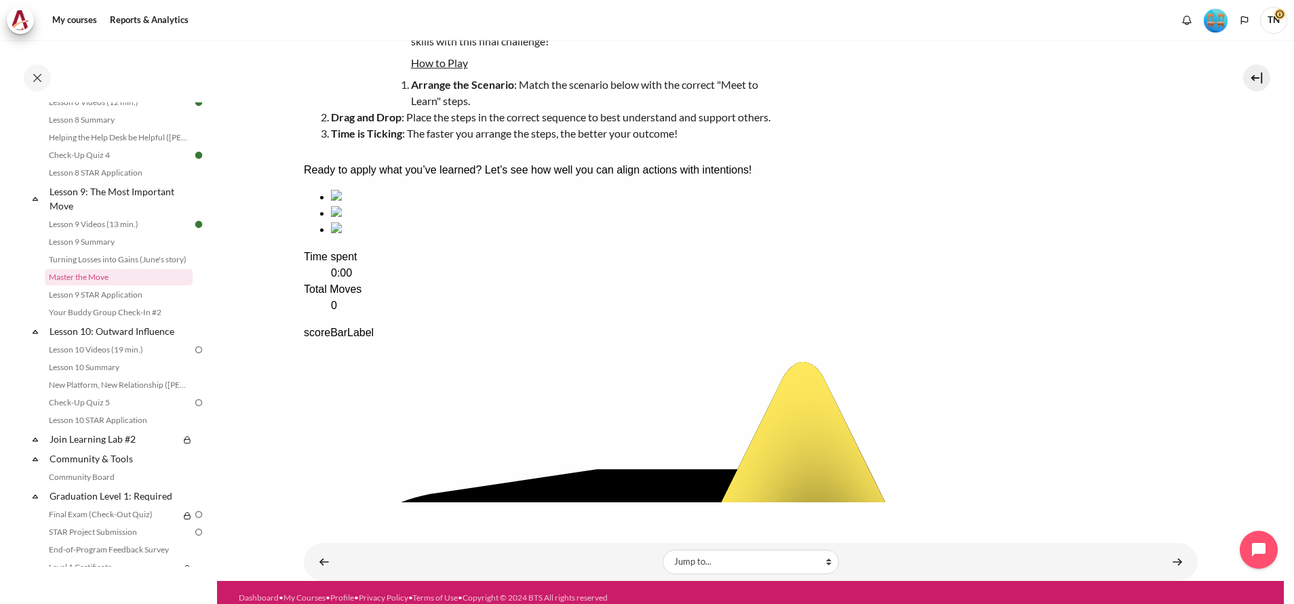
scroll to position [150, 0]
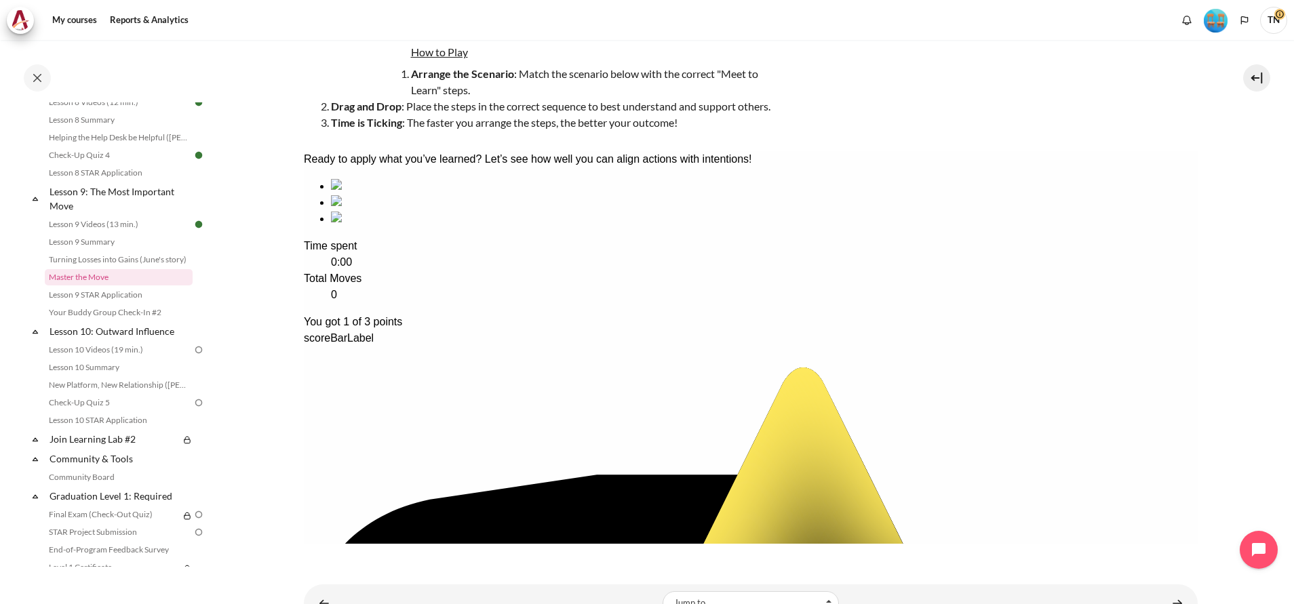
drag, startPoint x: 679, startPoint y: 292, endPoint x: 540, endPoint y: 279, distance: 138.9
click at [540, 227] on ul at bounding box center [750, 202] width 894 height 49
drag, startPoint x: 539, startPoint y: 279, endPoint x: 611, endPoint y: 284, distance: 72.0
click at [611, 227] on ul at bounding box center [750, 202] width 894 height 49
drag, startPoint x: 361, startPoint y: 509, endPoint x: 676, endPoint y: 650, distance: 345.1
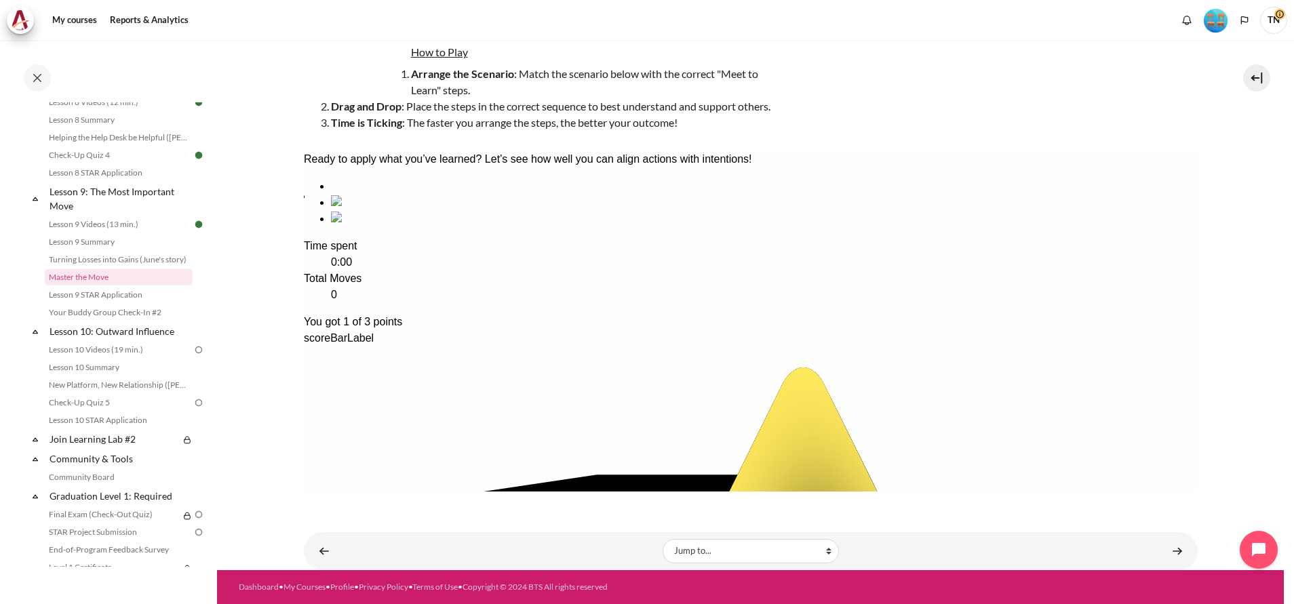
drag, startPoint x: 516, startPoint y: 270, endPoint x: 366, endPoint y: 258, distance: 150.3
drag, startPoint x: 633, startPoint y: 277, endPoint x: 518, endPoint y: 266, distance: 115.7
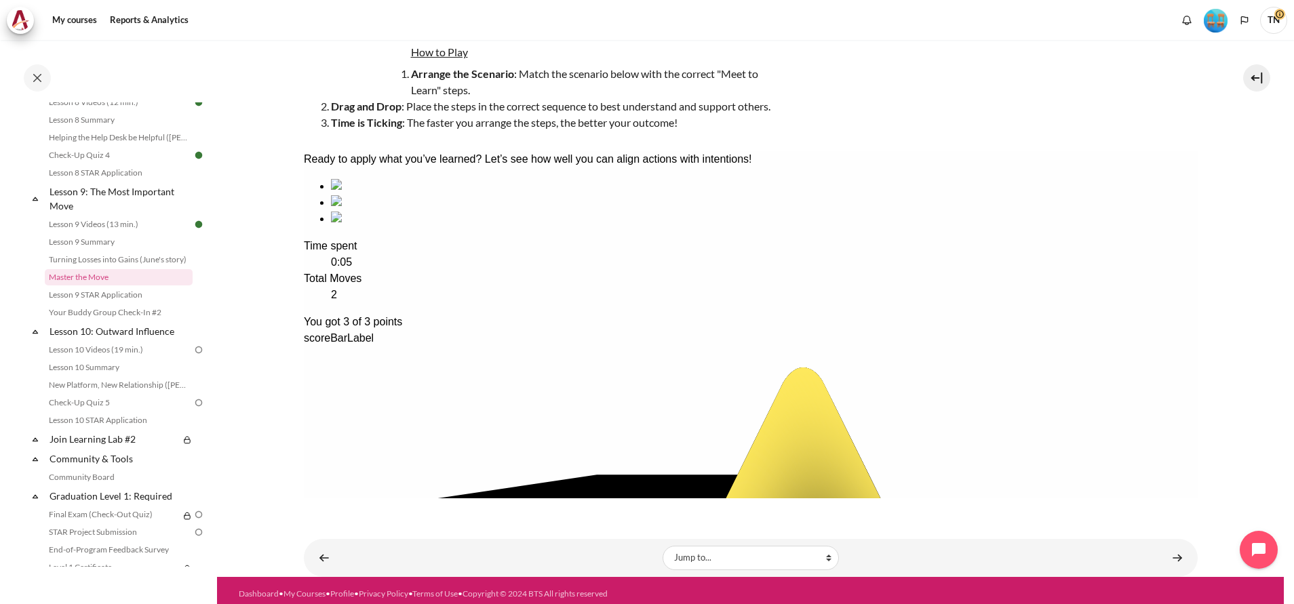
scroll to position [157, 0]
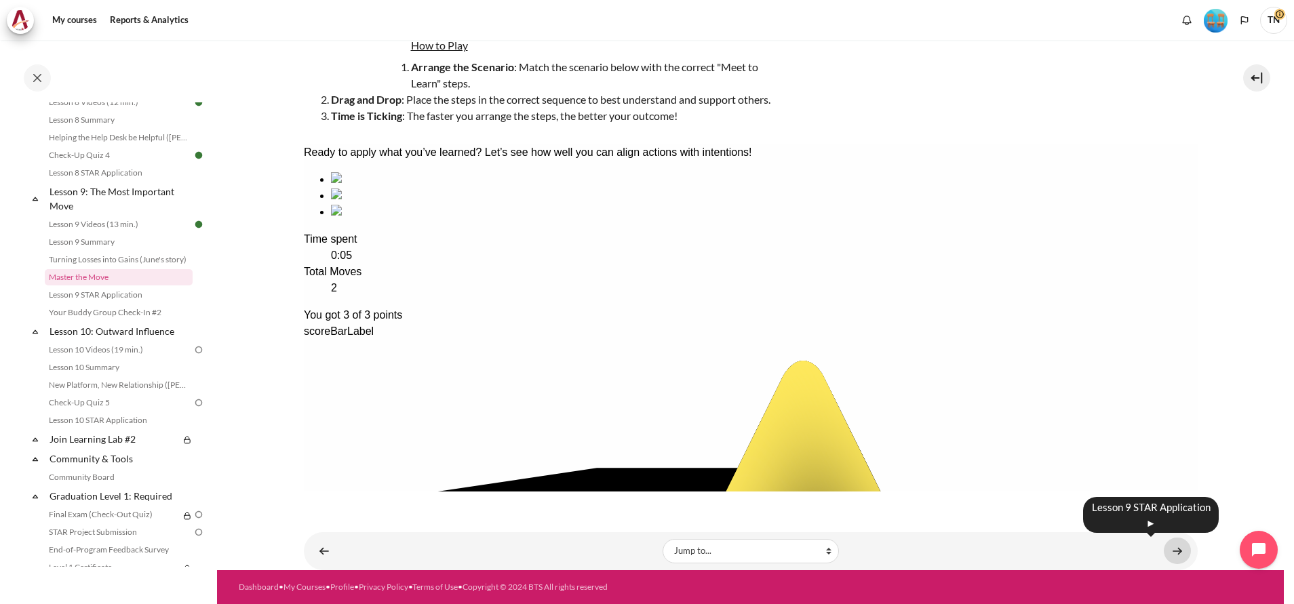
click at [1167, 549] on link "Content" at bounding box center [1176, 551] width 27 height 26
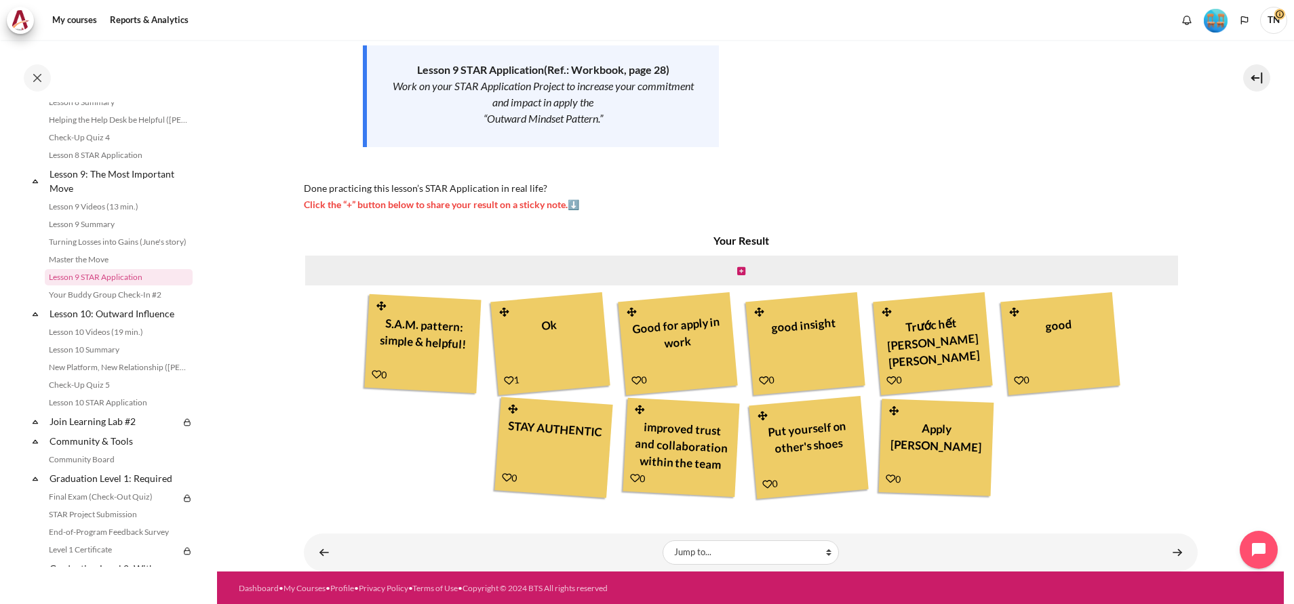
scroll to position [220, 0]
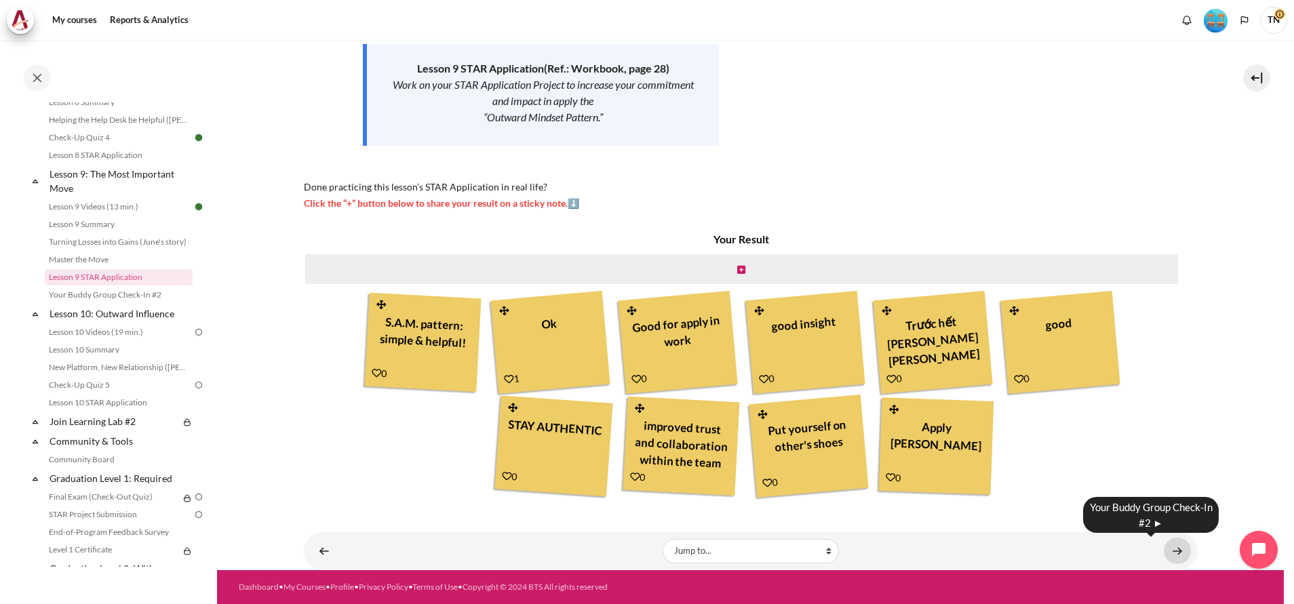
click at [1170, 555] on link "Content" at bounding box center [1176, 551] width 27 height 26
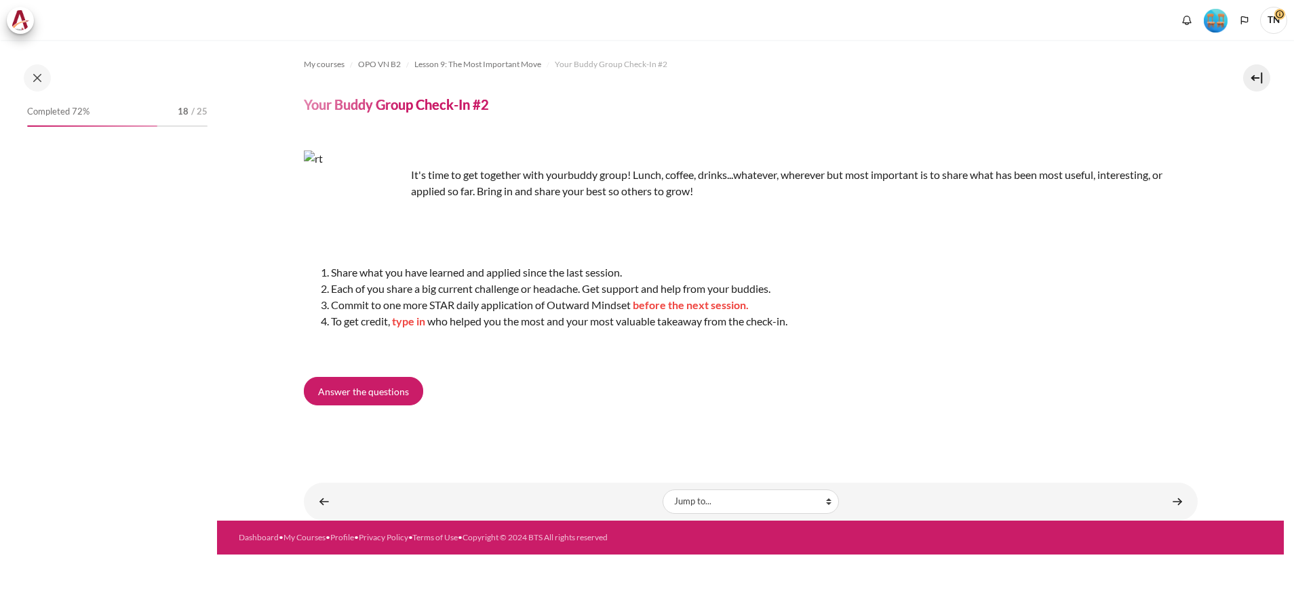
scroll to position [1104, 0]
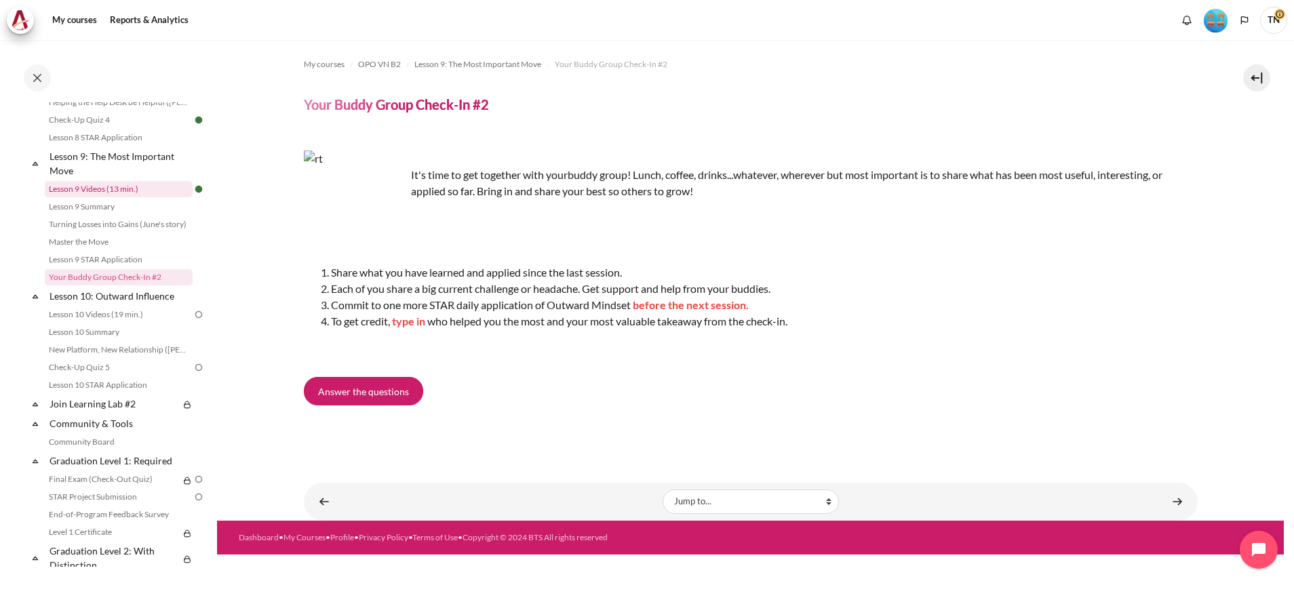
click at [118, 197] on link "Lesson 9 Videos (13 min.)" at bounding box center [119, 189] width 148 height 16
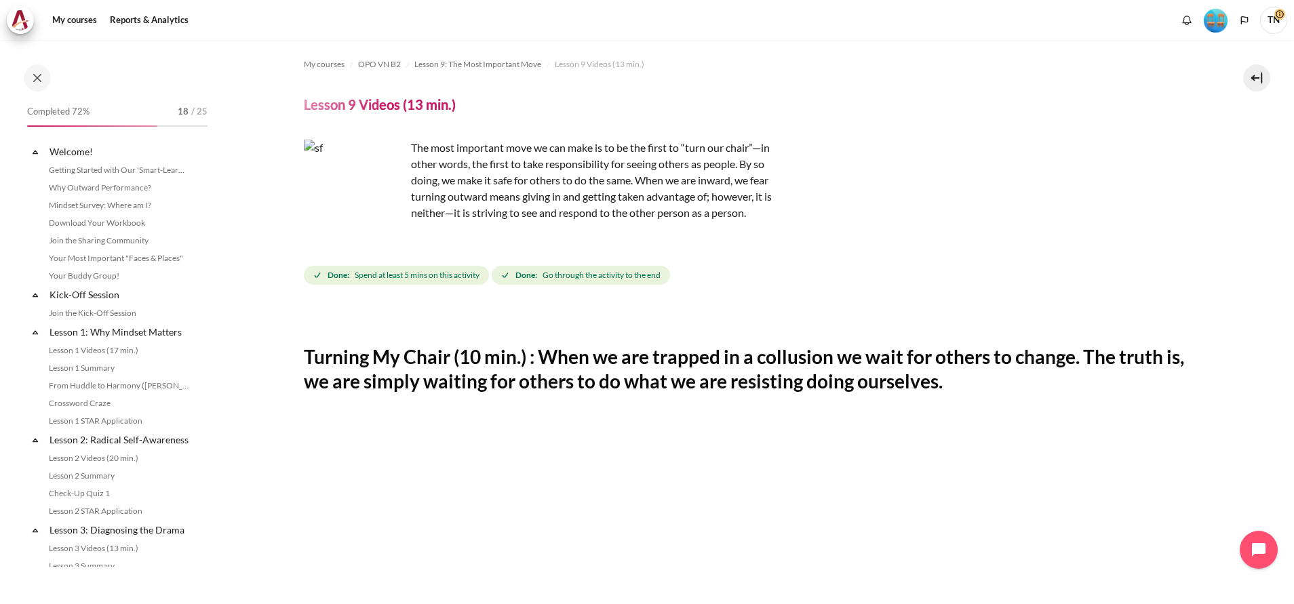
scroll to position [1016, 0]
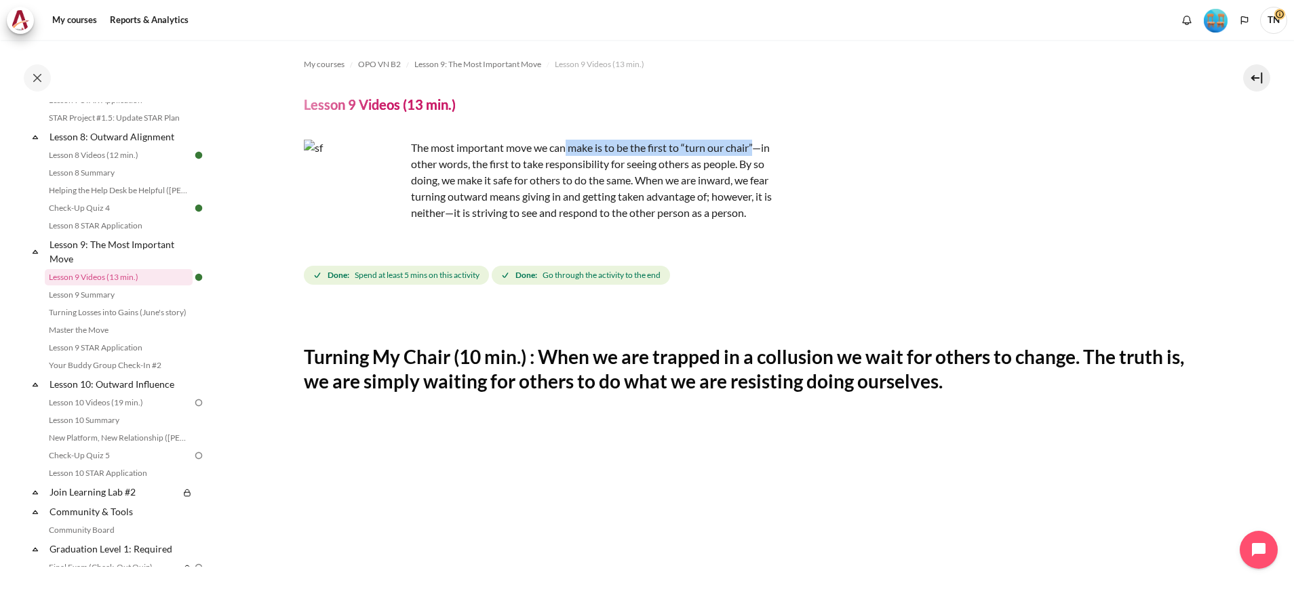
drag, startPoint x: 565, startPoint y: 154, endPoint x: 759, endPoint y: 147, distance: 194.0
click at [759, 147] on p "The most important move we can make is to be the first to “turn our chair”—in o…" at bounding box center [541, 180] width 475 height 81
drag, startPoint x: 759, startPoint y: 147, endPoint x: 591, endPoint y: 171, distance: 169.1
click at [591, 171] on p "The most important move we can make is to be the first to “turn our chair”—in o…" at bounding box center [541, 180] width 475 height 81
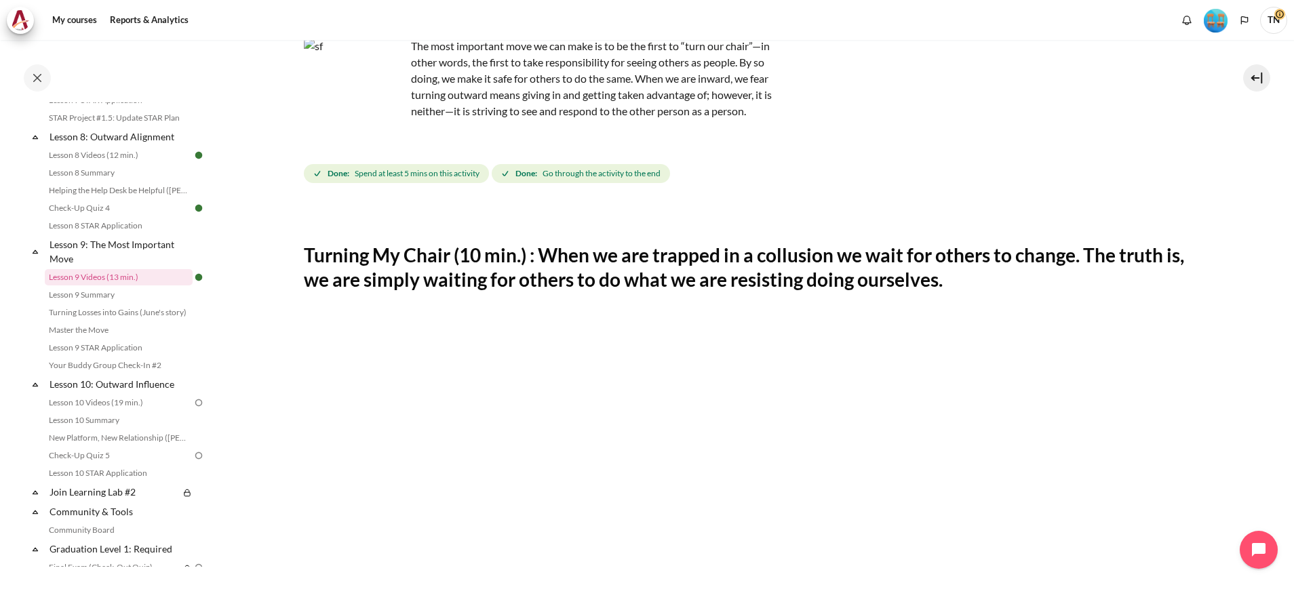
scroll to position [0, 0]
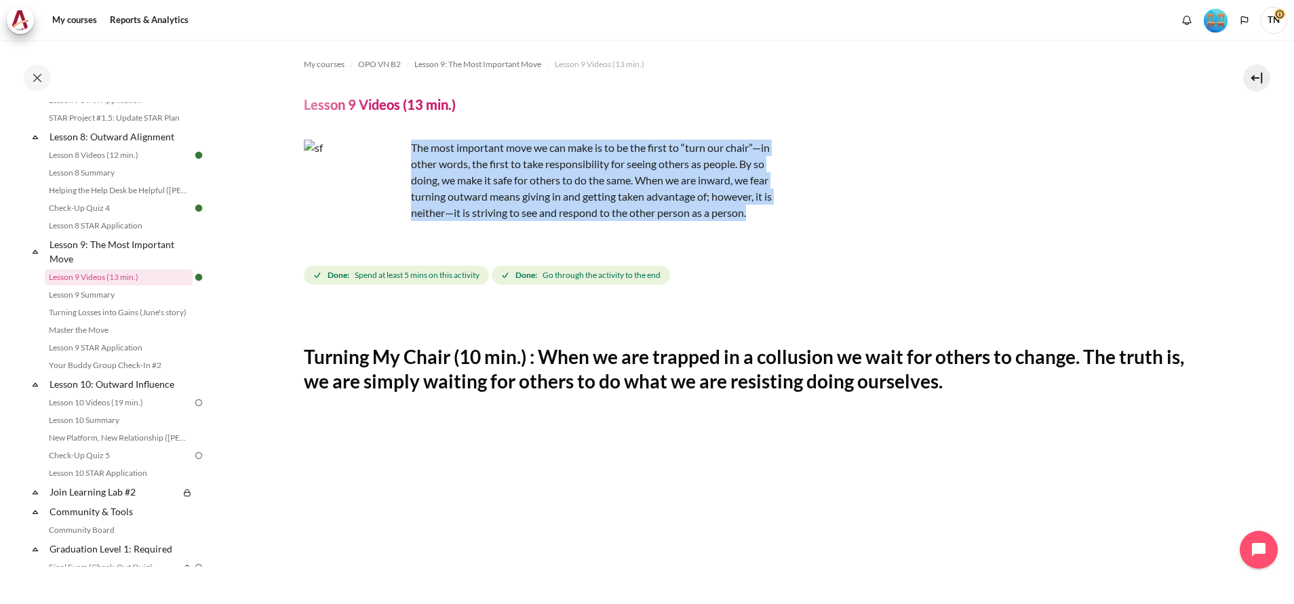
drag, startPoint x: 409, startPoint y: 147, endPoint x: 752, endPoint y: 214, distance: 348.9
click at [752, 214] on p "The most important move we can make is to be the first to “turn our chair”—in o…" at bounding box center [541, 180] width 475 height 81
copy p "The most important move we can make is to be the first to “turn our chair”—in o…"
click at [759, 181] on p "The most important move we can make is to be the first to “turn our chair”—in o…" at bounding box center [541, 180] width 475 height 81
drag, startPoint x: 756, startPoint y: 217, endPoint x: 401, endPoint y: 142, distance: 362.5
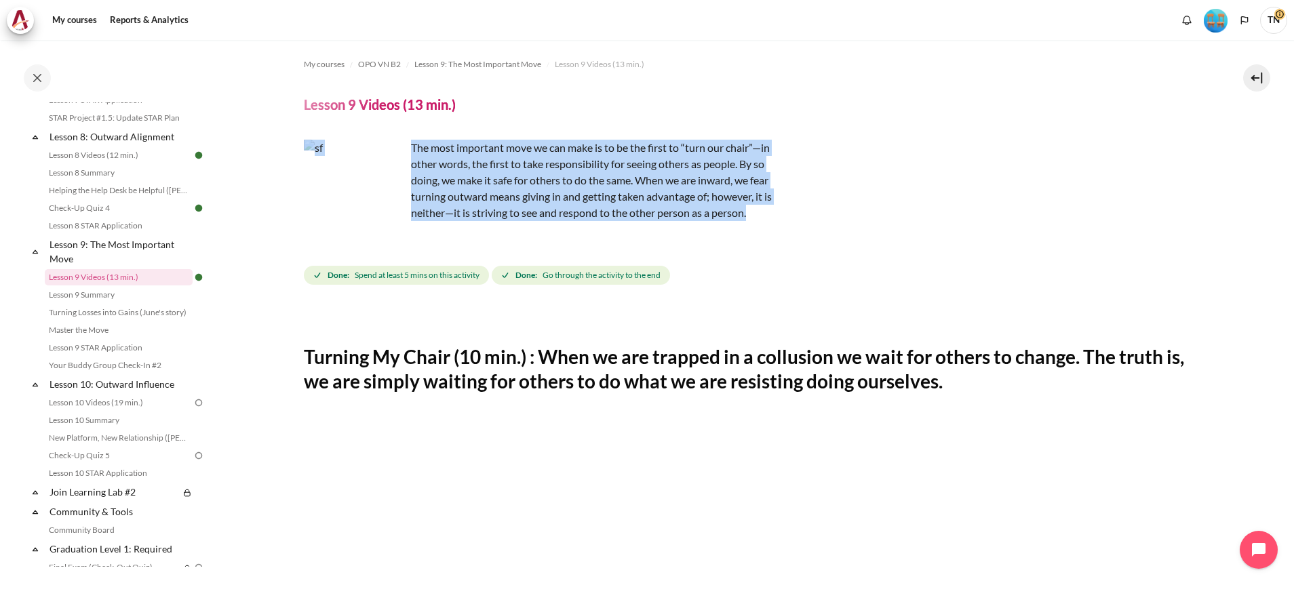
click at [401, 142] on div "The most important move we can make is to be the first to “turn our chair”—in o…" at bounding box center [541, 191] width 475 height 103
copy div "The most important move we can make is to be the first to “turn our chair”—in o…"
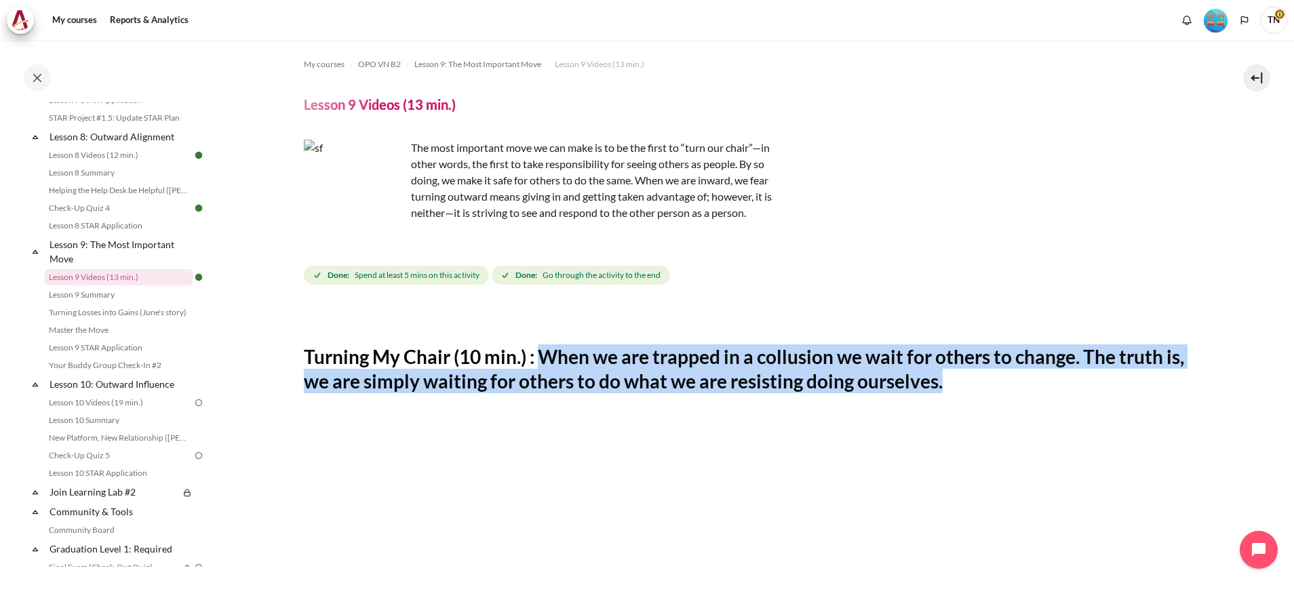
drag, startPoint x: 542, startPoint y: 365, endPoint x: 965, endPoint y: 382, distance: 424.1
click at [965, 382] on h2 "Turning My Chair (10 min.) : When we are trapped in a collusion we wait for oth…" at bounding box center [751, 368] width 894 height 49
copy h2 "When we are trapped in a collusion we wait for others to change. The truth is, …"
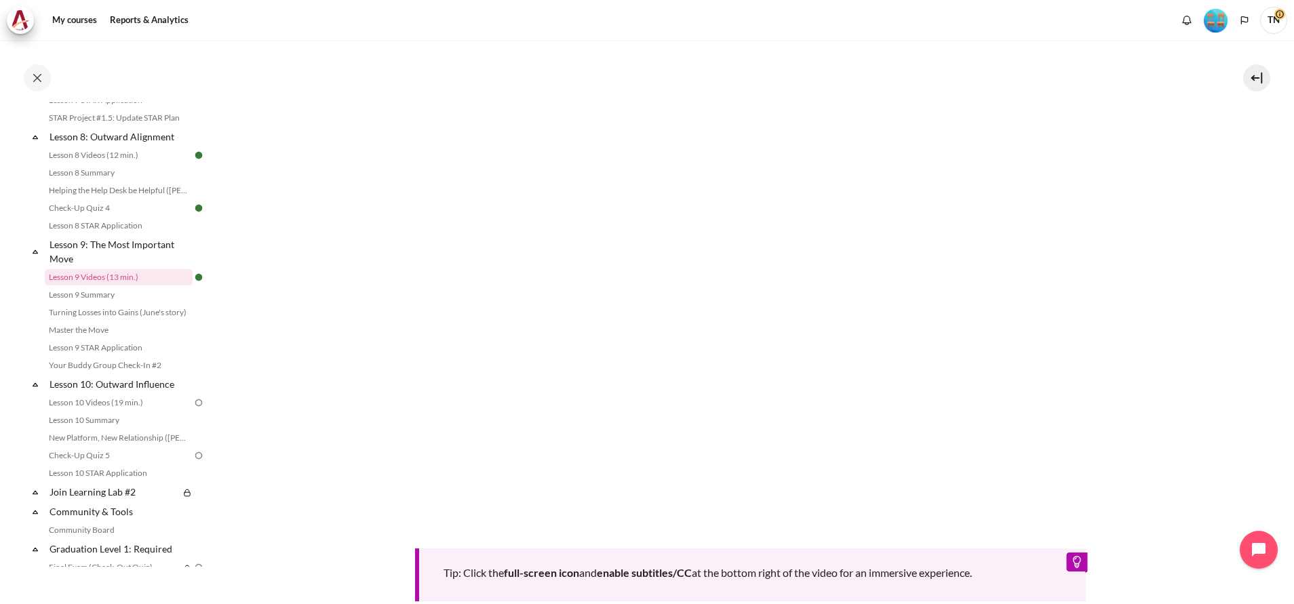
scroll to position [608, 0]
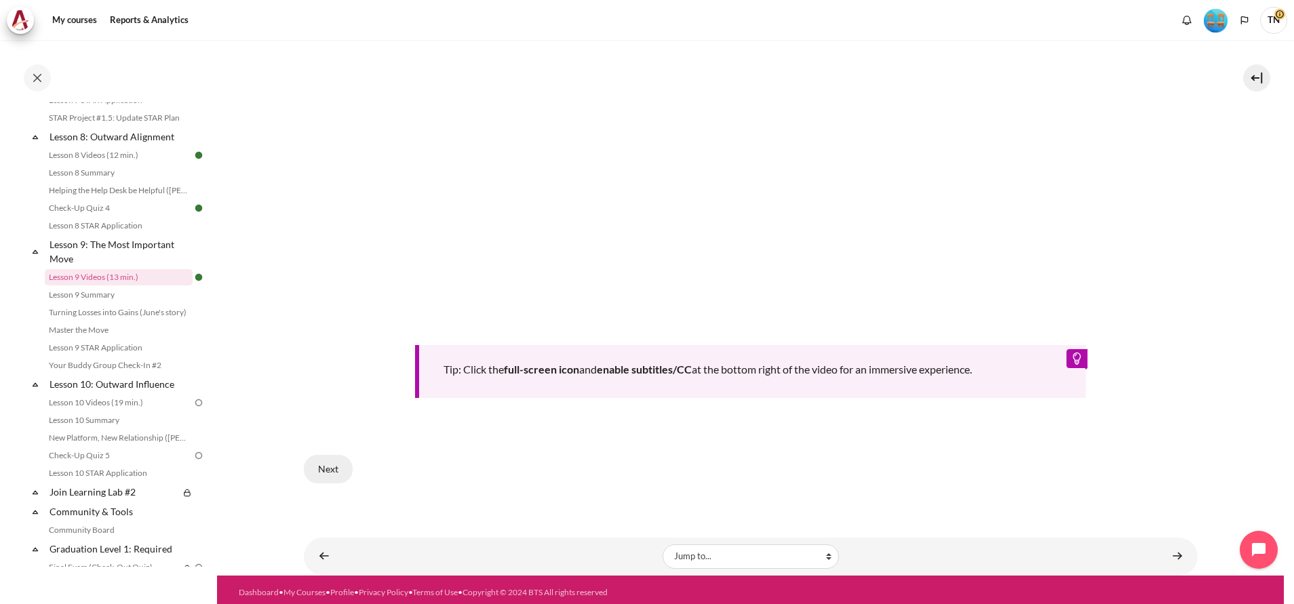
click at [339, 468] on button "Next" at bounding box center [328, 469] width 49 height 28
